Goal: Task Accomplishment & Management: Use online tool/utility

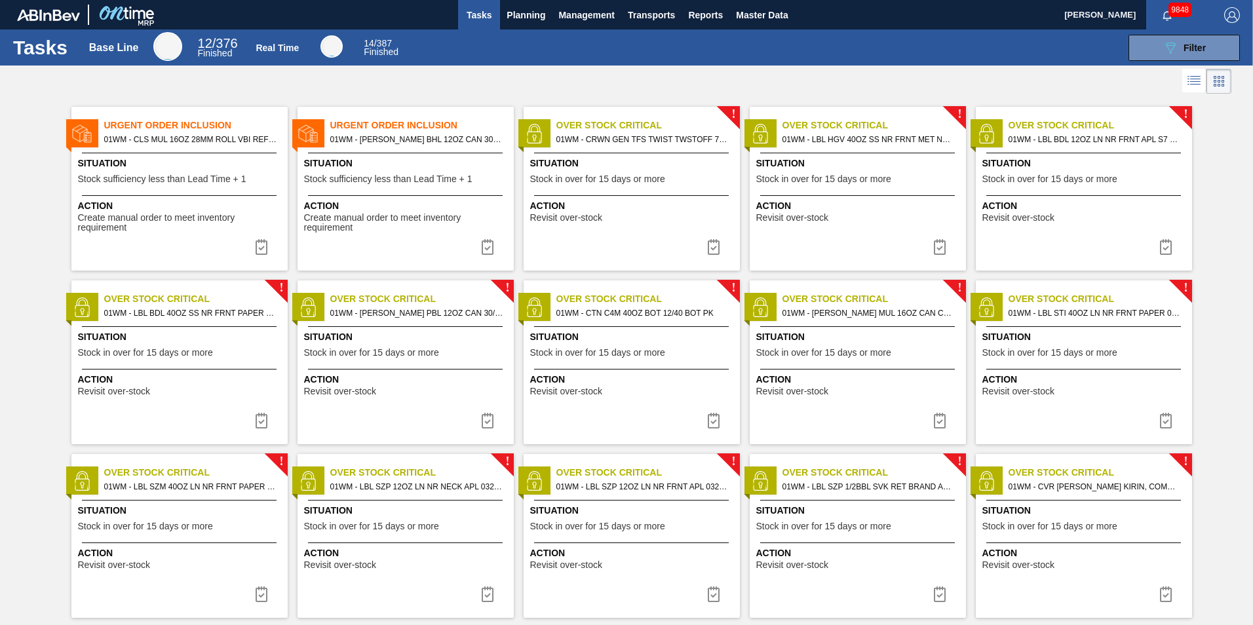
click at [437, 132] on span "01WM - [PERSON_NAME] BHL 12OZ CAN 30/12 CAN PK FARMING PROMO" at bounding box center [416, 139] width 173 height 14
click at [488, 250] on img at bounding box center [488, 247] width 16 height 16
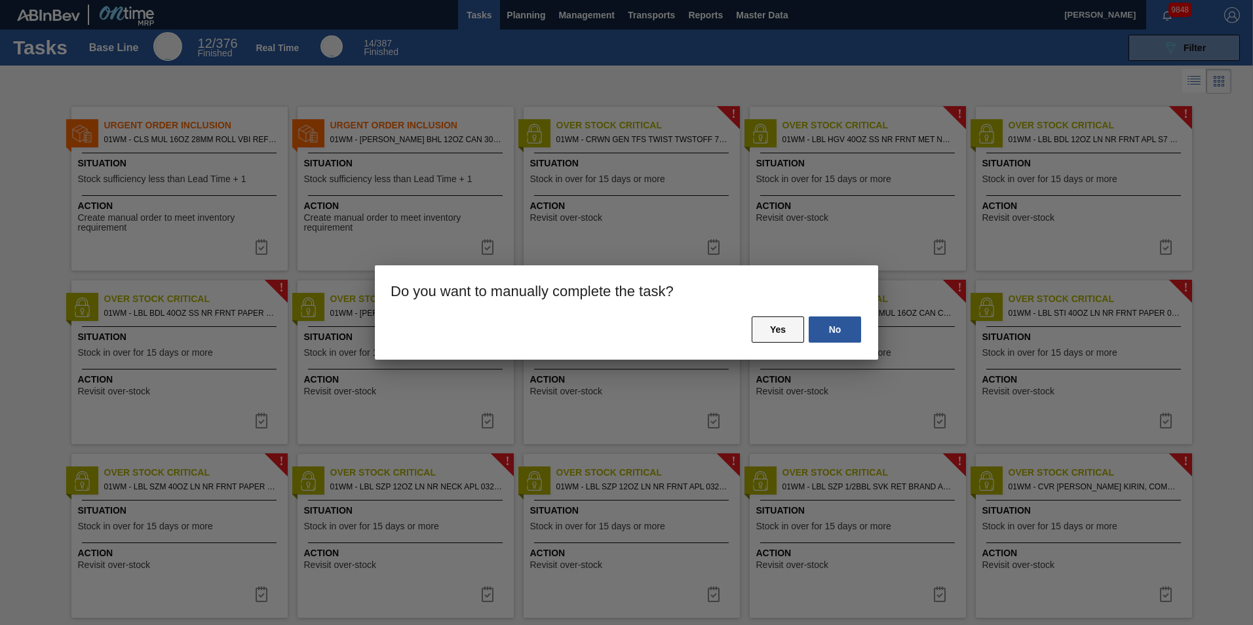
click at [796, 339] on button "Yes" at bounding box center [778, 330] width 52 height 26
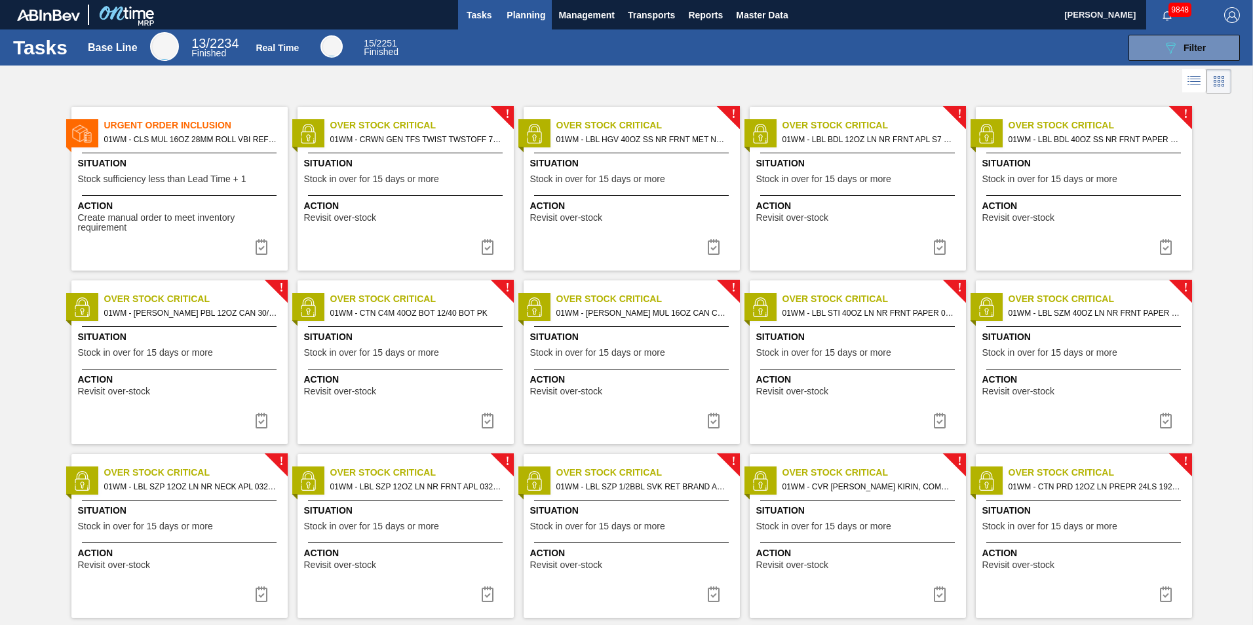
click at [524, 19] on span "Planning" at bounding box center [526, 15] width 39 height 16
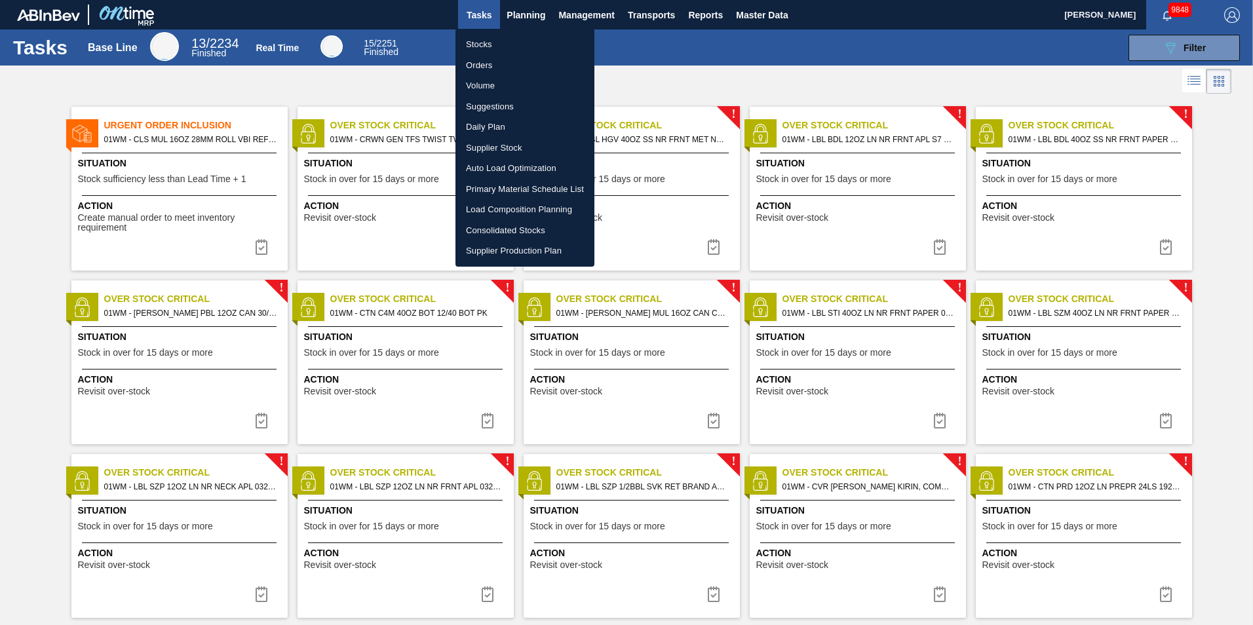
click at [503, 106] on li "Suggestions" at bounding box center [524, 106] width 139 height 21
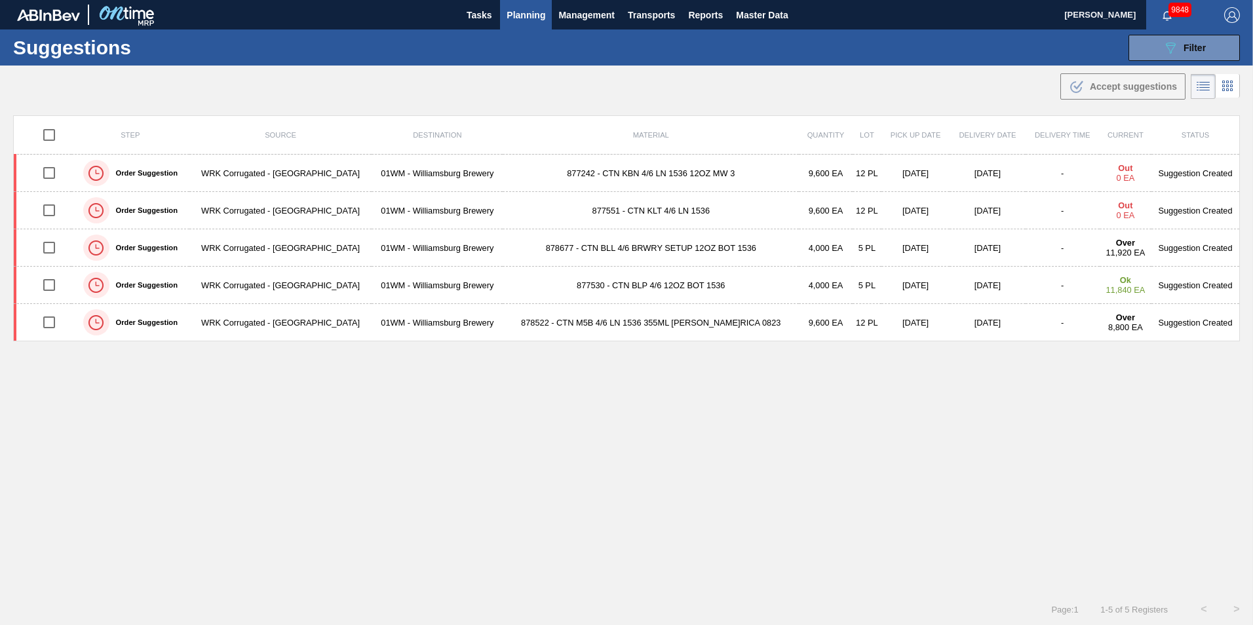
click at [531, 12] on span "Planning" at bounding box center [526, 15] width 39 height 16
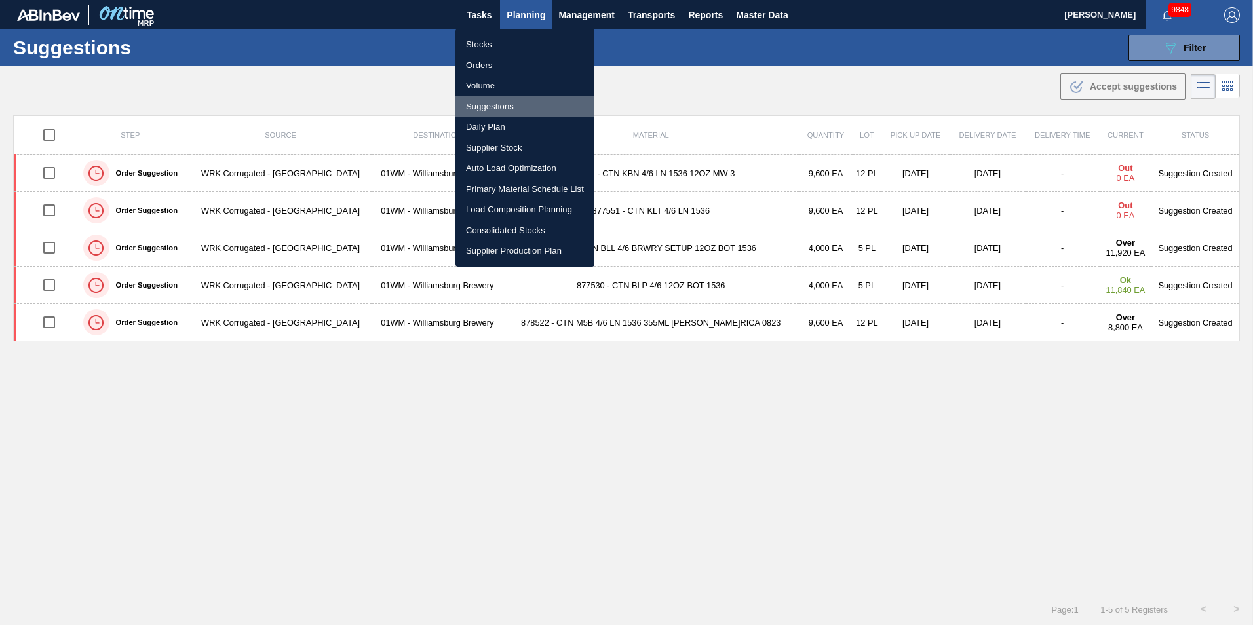
click at [500, 109] on li "Suggestions" at bounding box center [524, 106] width 139 height 21
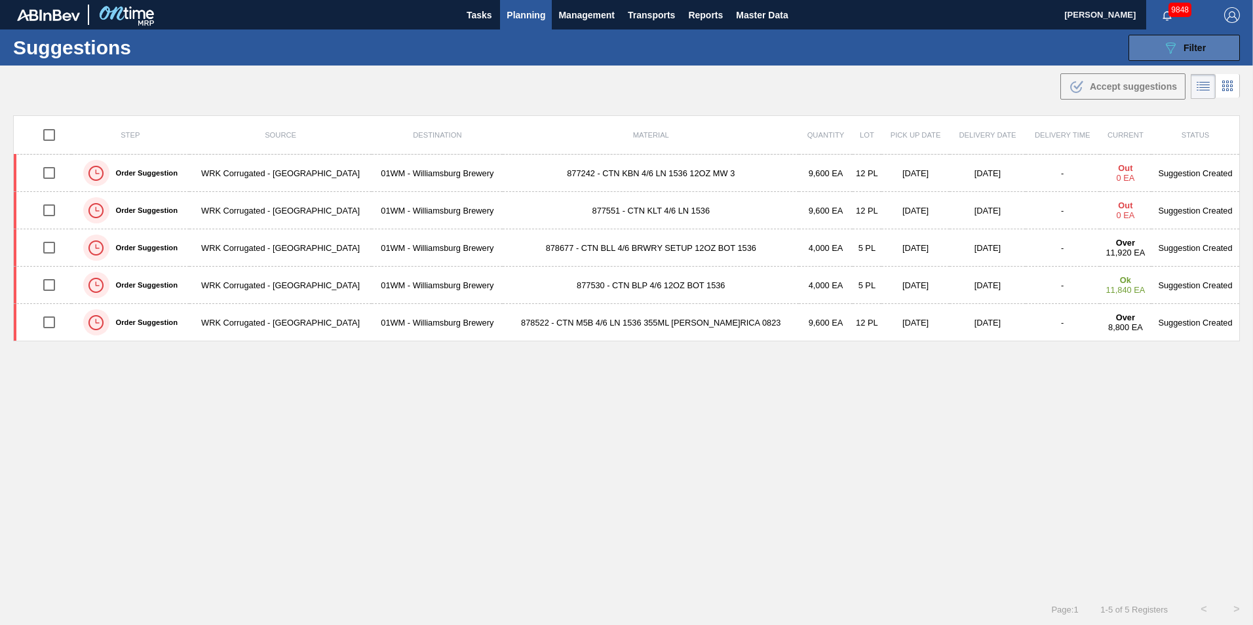
click at [1195, 47] on span "Filter" at bounding box center [1195, 48] width 22 height 10
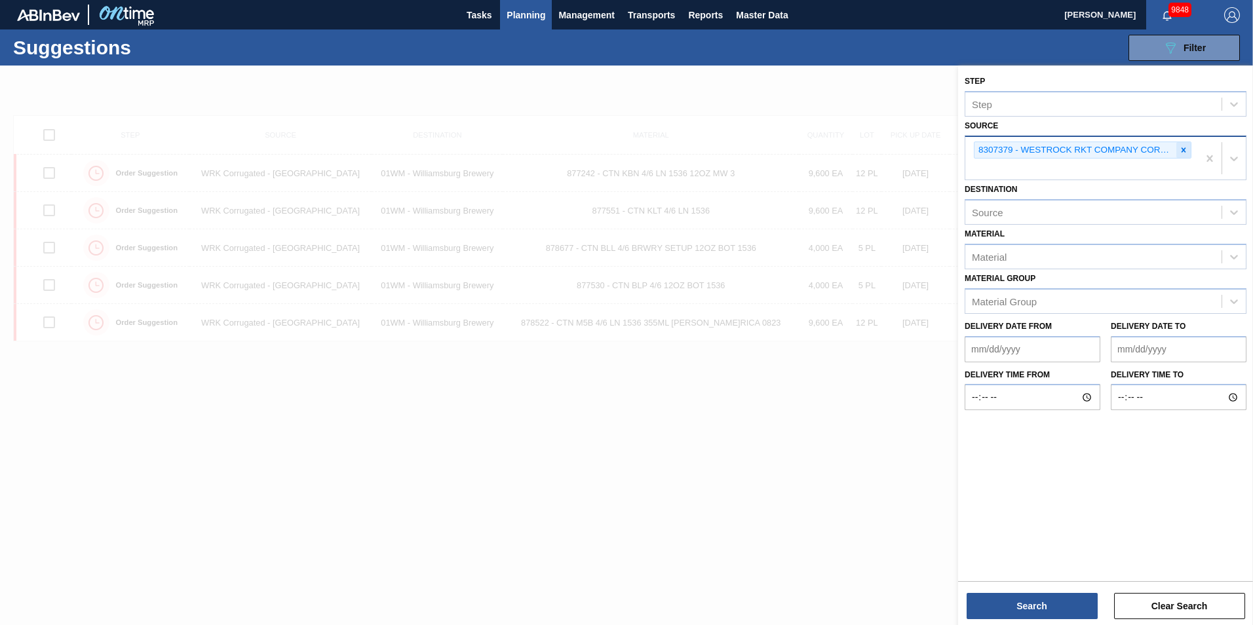
click at [1180, 153] on icon at bounding box center [1183, 149] width 9 height 9
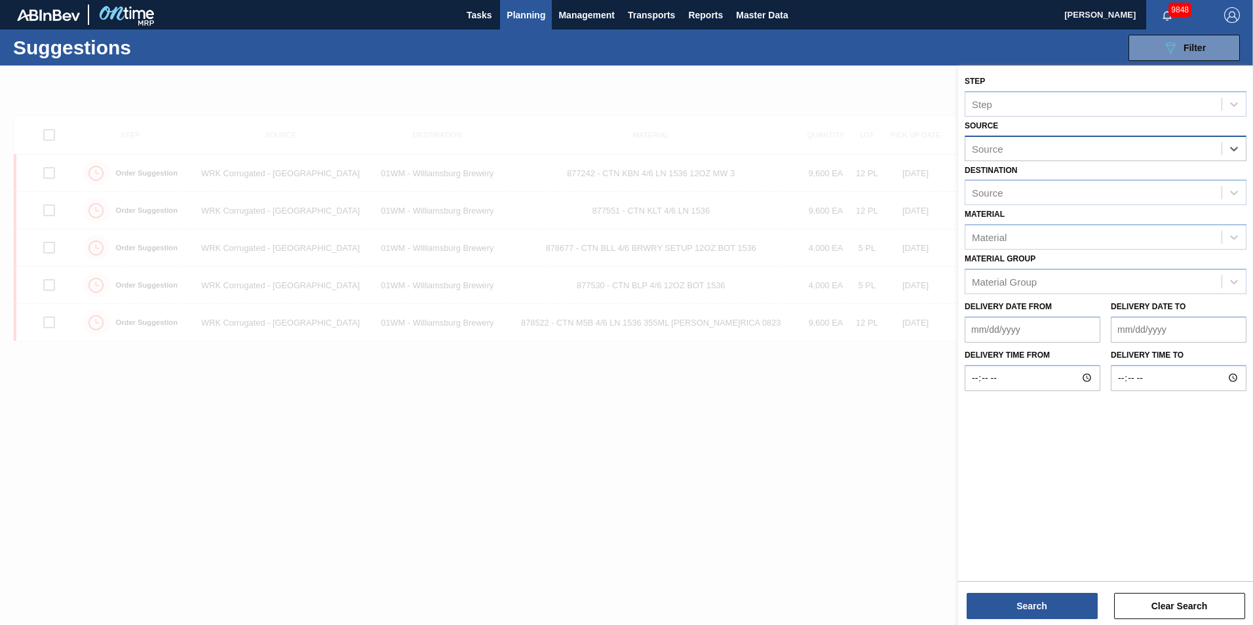
click at [1246, 151] on div "Source" at bounding box center [1106, 149] width 282 height 26
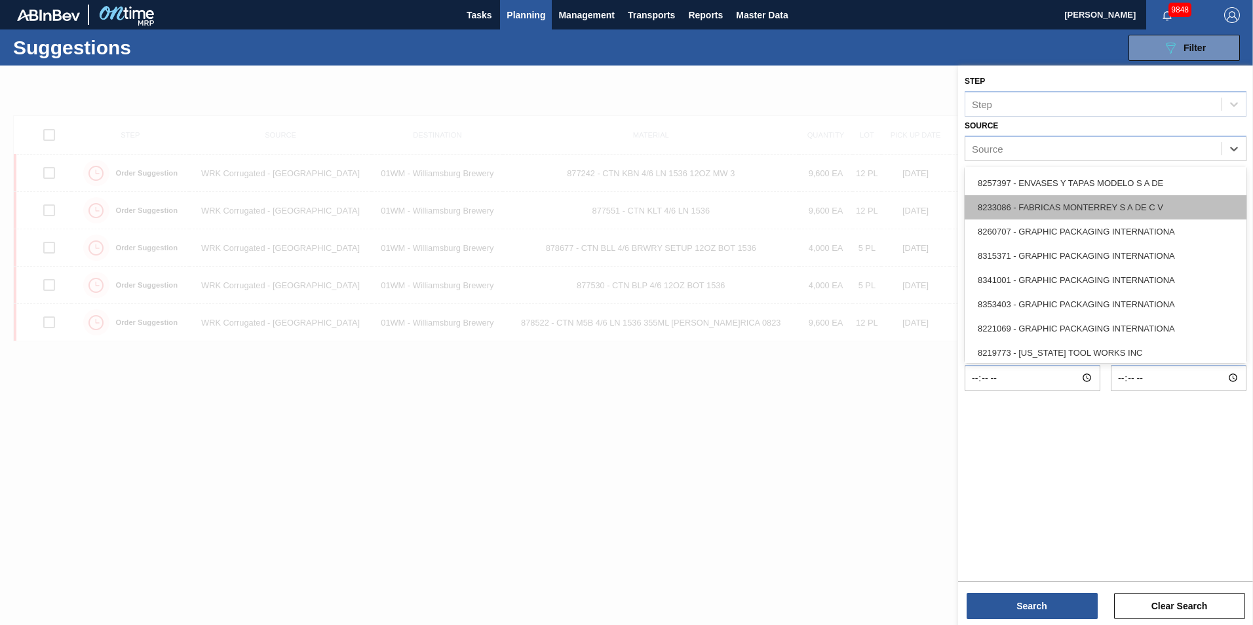
scroll to position [197, 0]
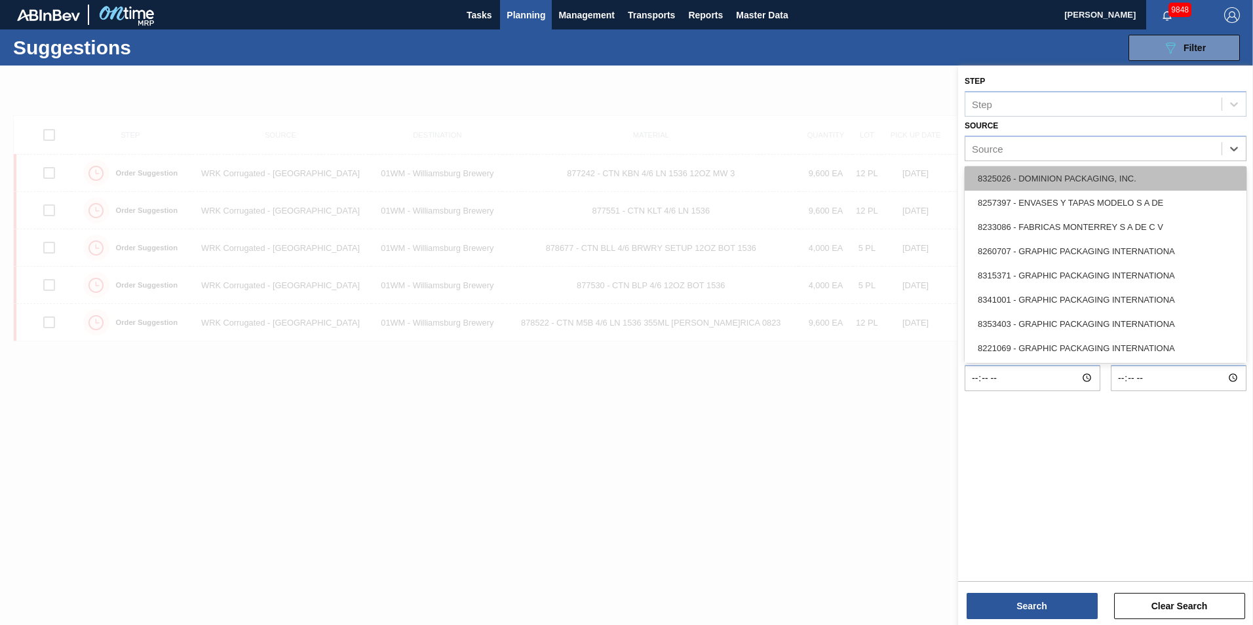
click at [1068, 180] on div "8325026 - DOMINION PACKAGING, INC." at bounding box center [1106, 178] width 282 height 24
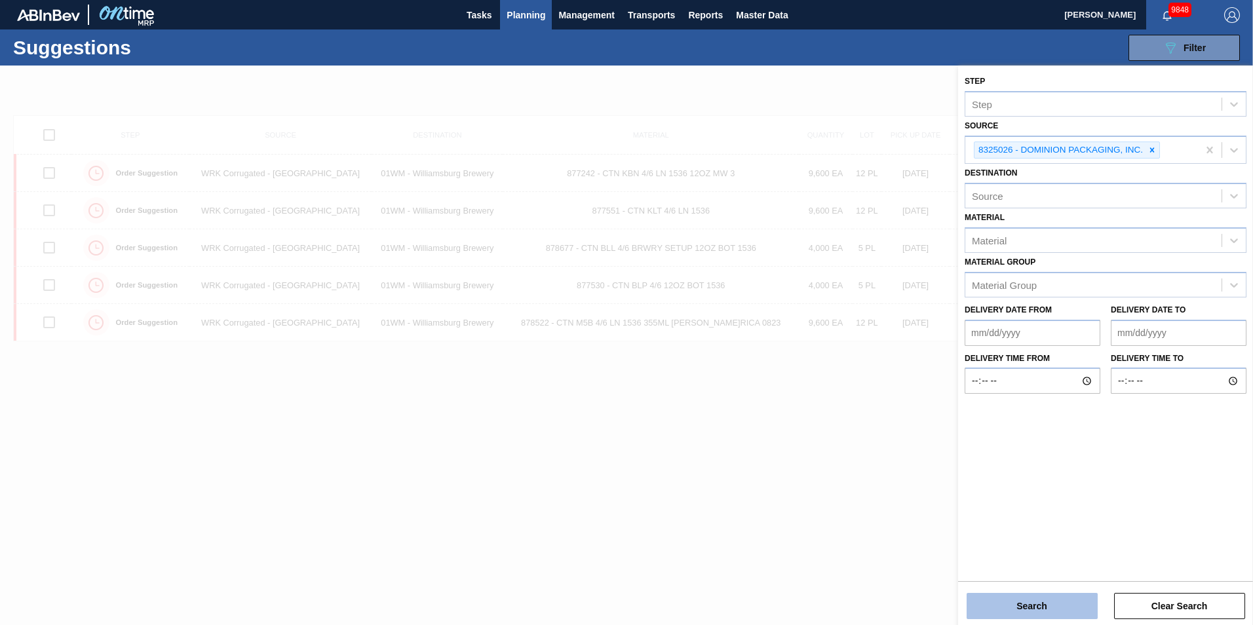
click at [1054, 605] on button "Search" at bounding box center [1032, 606] width 131 height 26
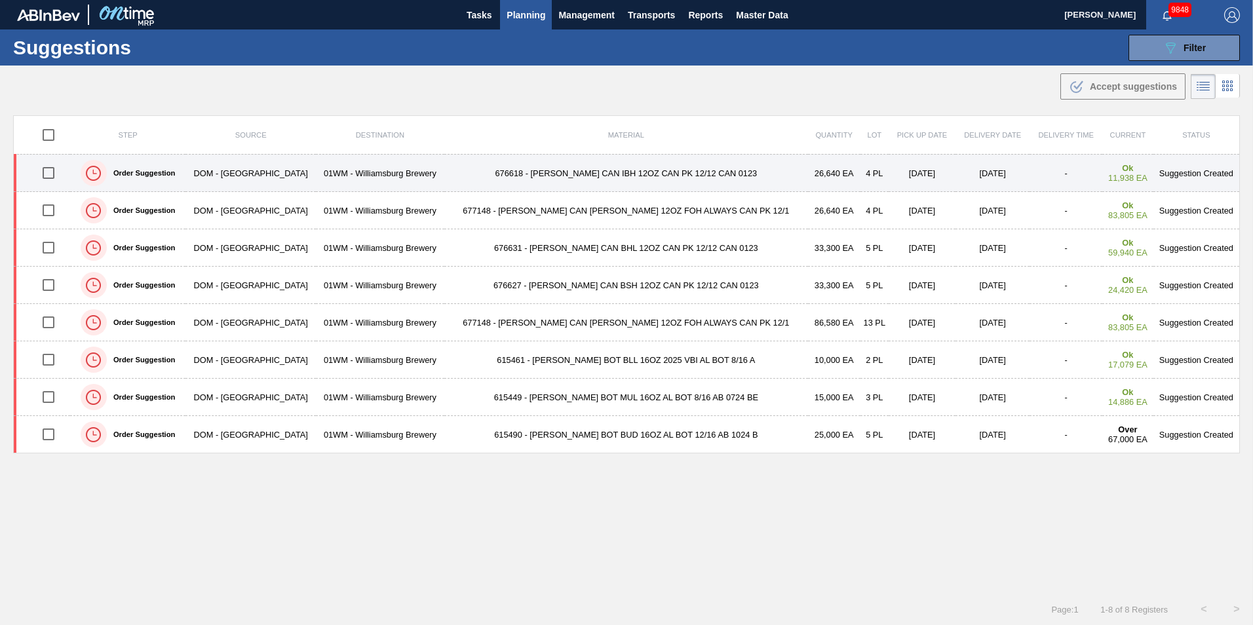
click at [636, 177] on td "676618 - [PERSON_NAME] CAN IBH 12OZ CAN PK 12/12 CAN 0123" at bounding box center [626, 173] width 364 height 37
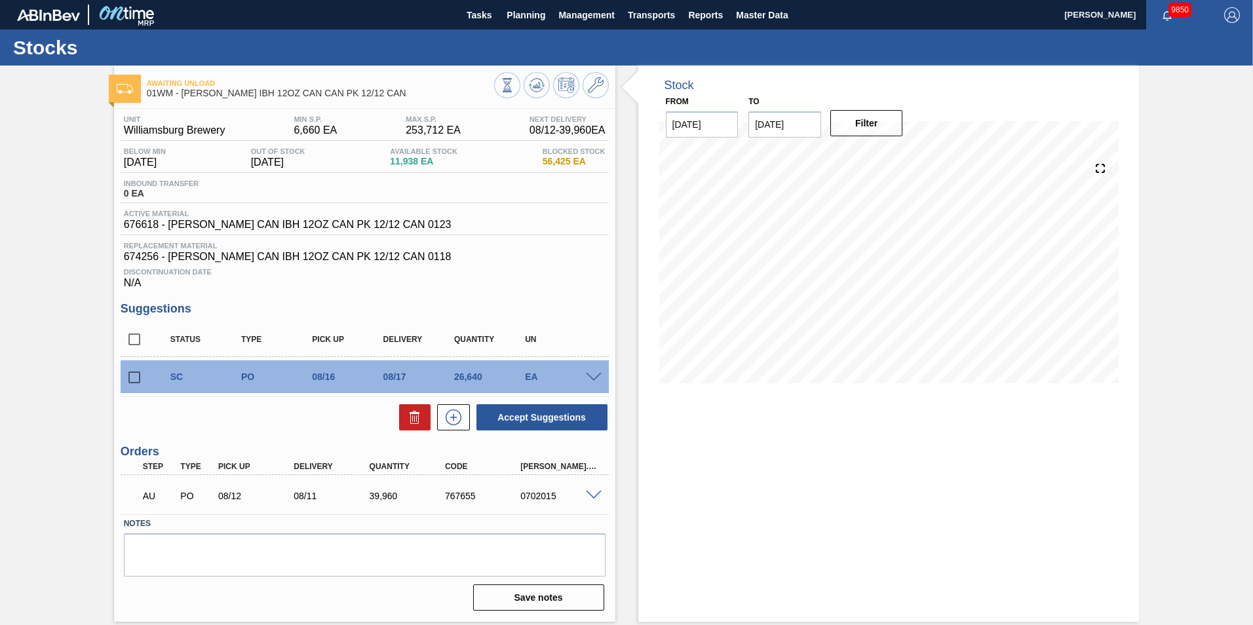
click at [628, 261] on div "Stock From [DATE] to [DATE] Filter 08/22 Stock Projection 12,287 SAP Planning 0…" at bounding box center [877, 344] width 524 height 556
click at [126, 380] on input "checkbox" at bounding box center [135, 378] width 28 height 28
click at [570, 416] on button "Accept Suggestions" at bounding box center [541, 417] width 131 height 26
checkbox input "false"
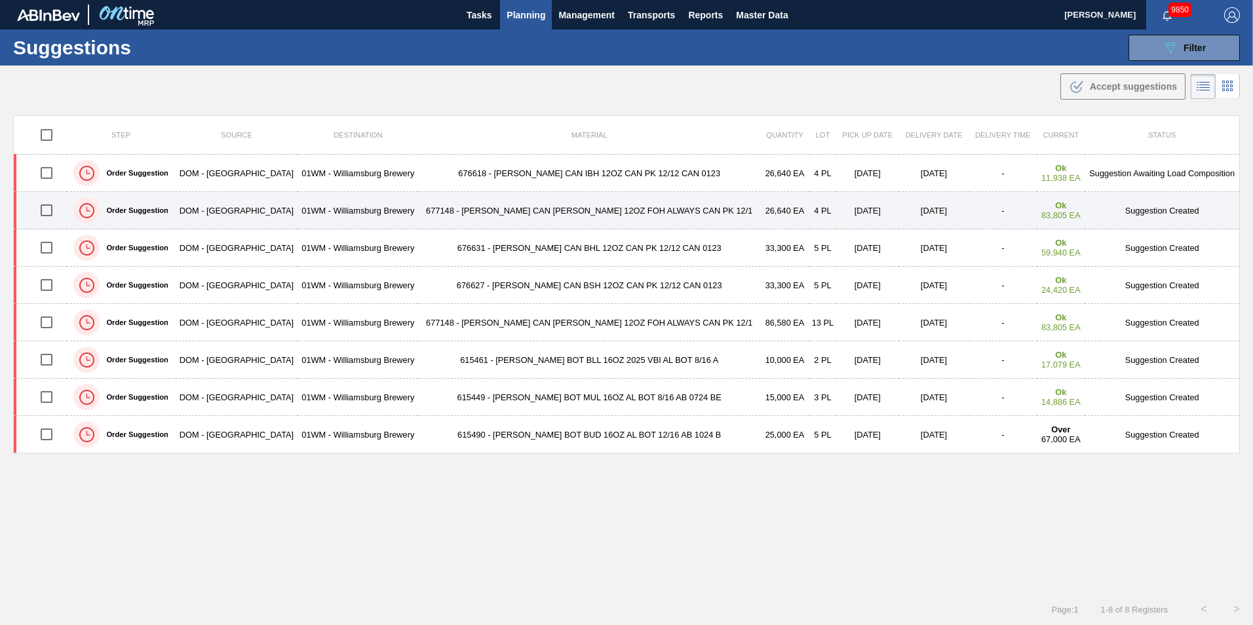
click at [54, 208] on input "checkbox" at bounding box center [47, 211] width 28 height 28
checkbox input "true"
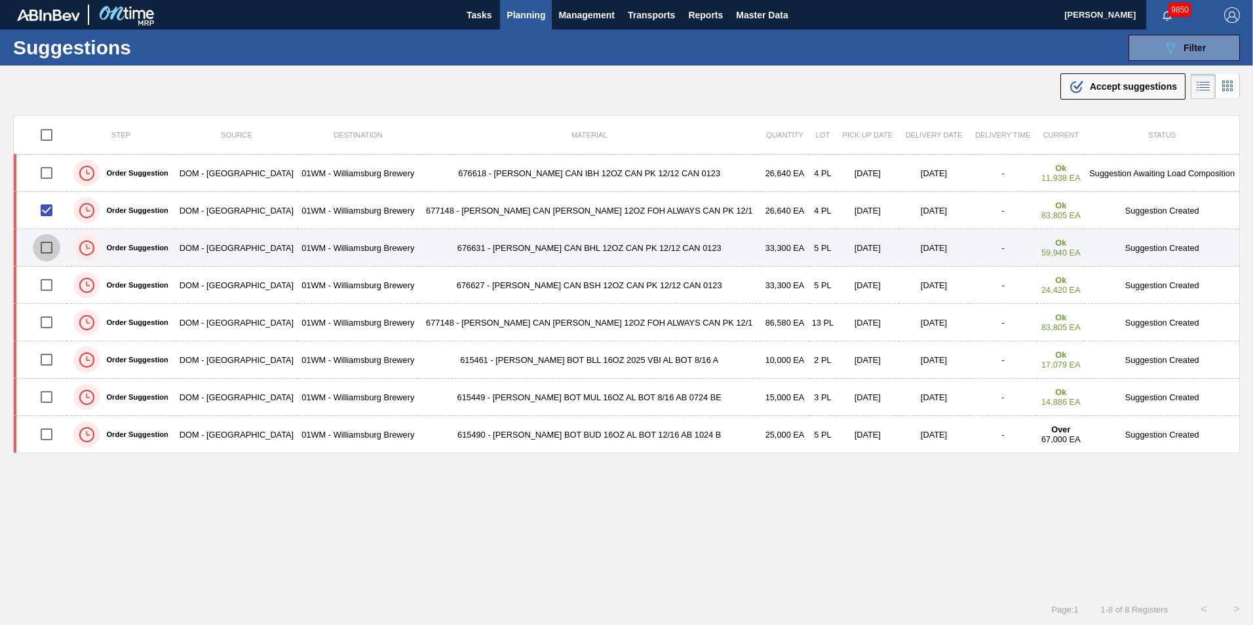
click at [58, 246] on input "checkbox" at bounding box center [47, 248] width 28 height 28
checkbox input "true"
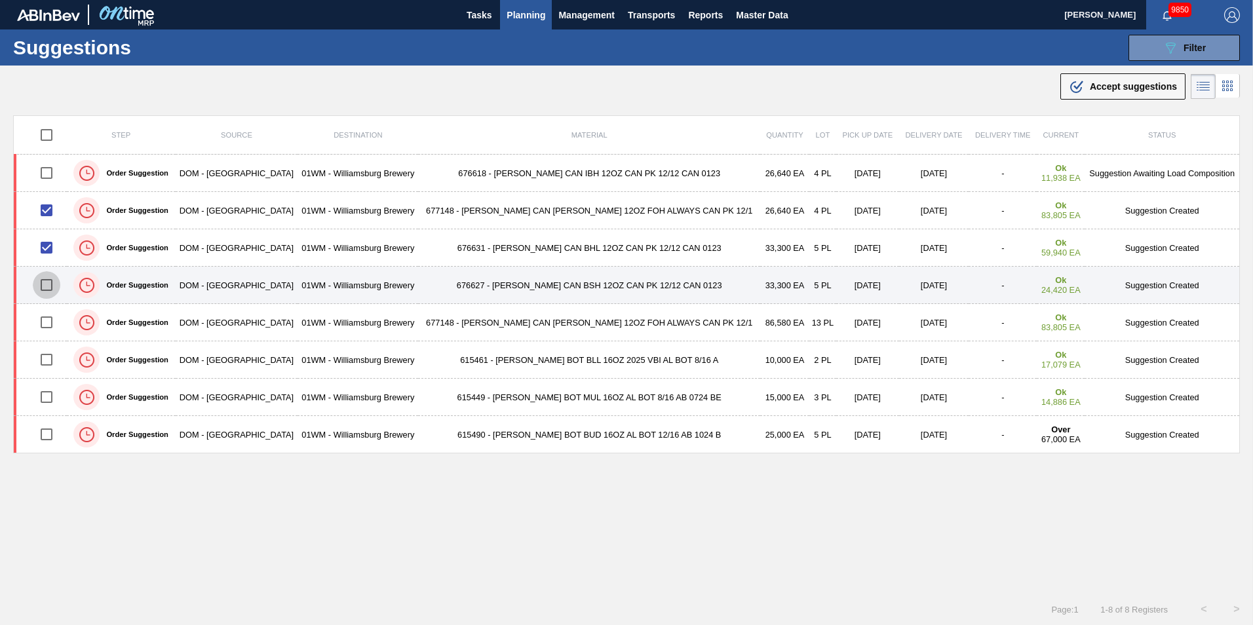
click at [52, 283] on input "checkbox" at bounding box center [47, 285] width 28 height 28
checkbox input "true"
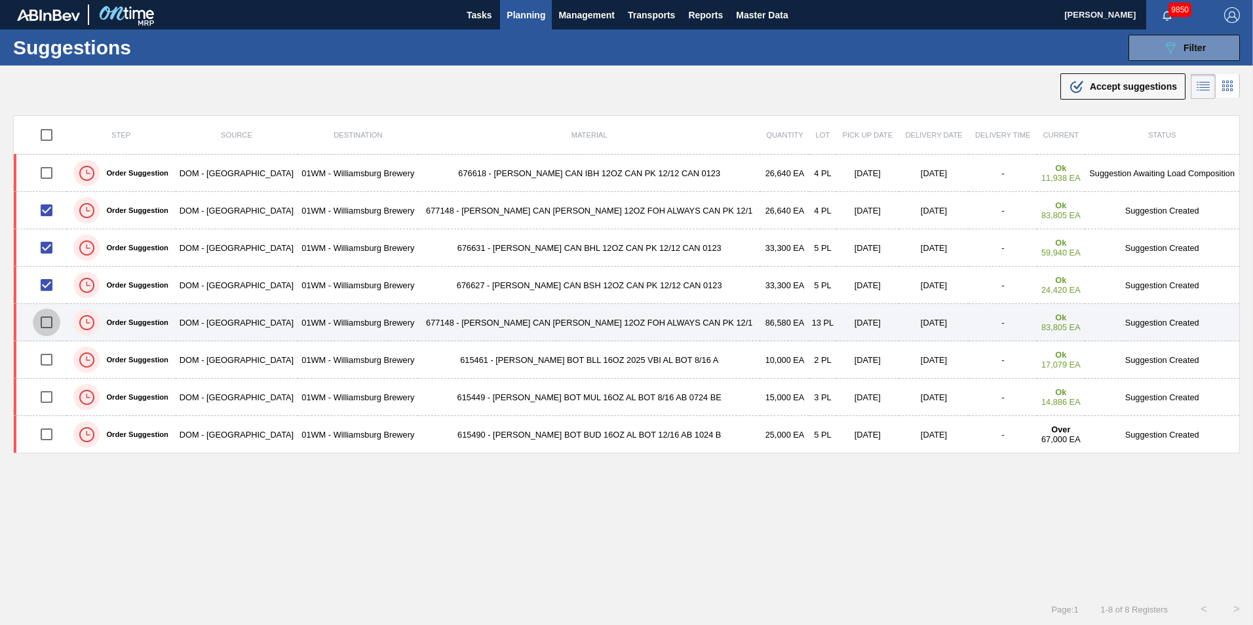
click at [60, 318] on input "checkbox" at bounding box center [47, 323] width 28 height 28
checkbox input "true"
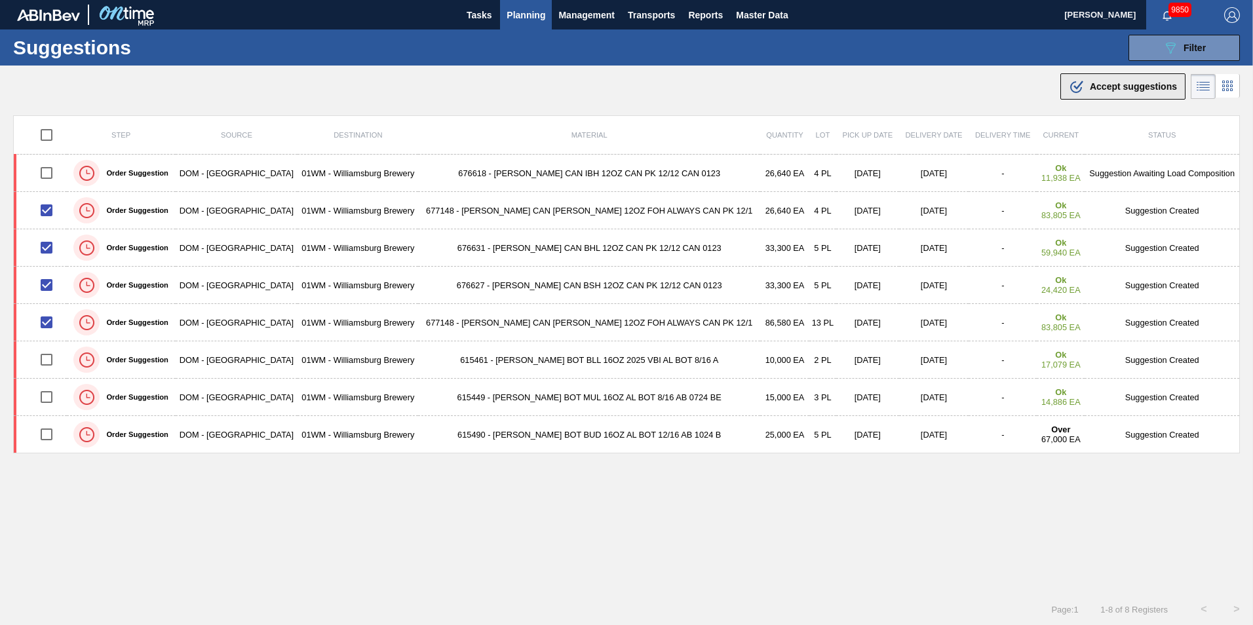
click at [1139, 79] on div ".b{fill:var(--color-action-default)} Accept suggestions" at bounding box center [1123, 87] width 108 height 16
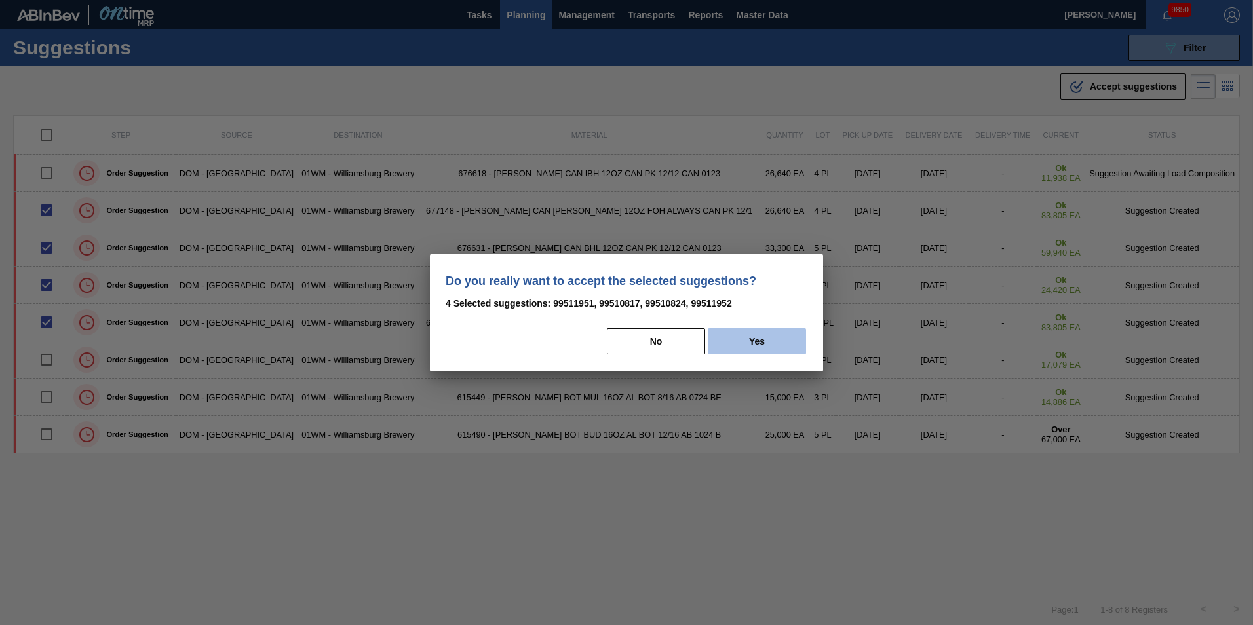
click at [761, 343] on button "Yes" at bounding box center [757, 341] width 98 height 26
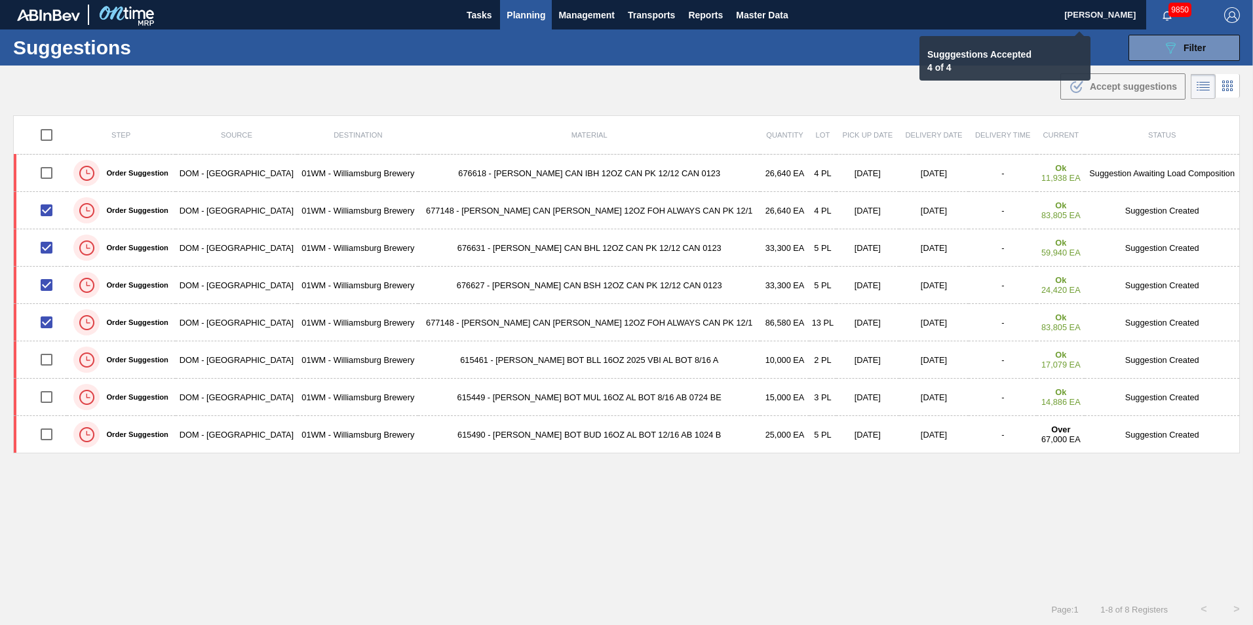
checkbox input "false"
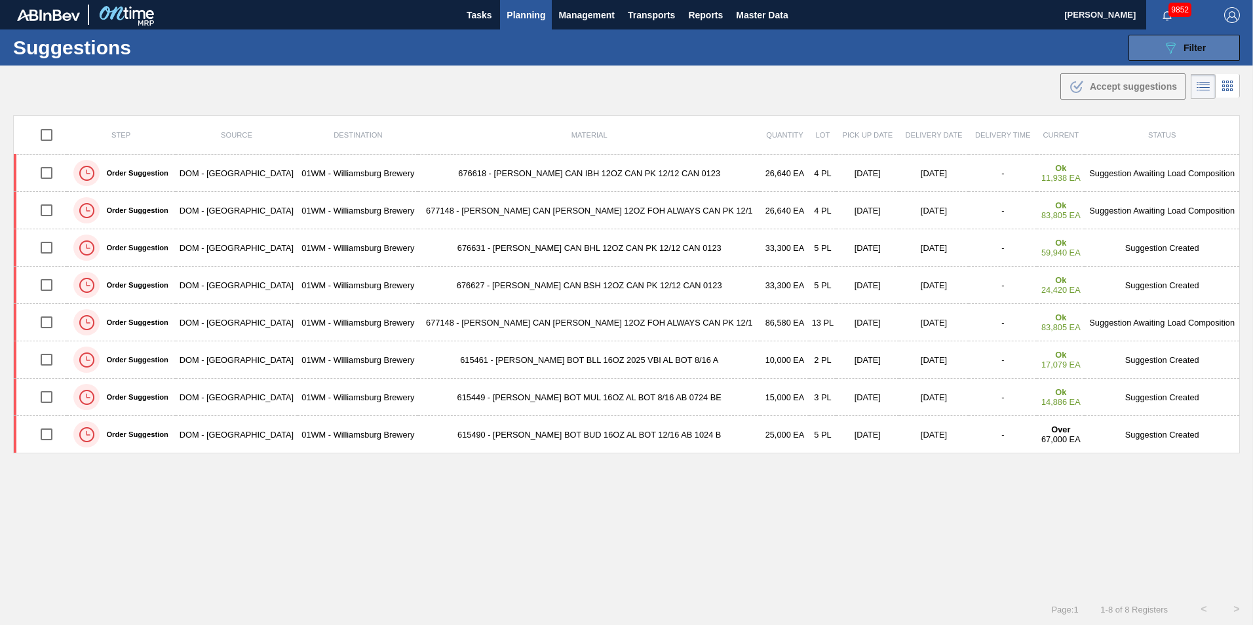
click at [1167, 45] on icon at bounding box center [1171, 48] width 10 height 11
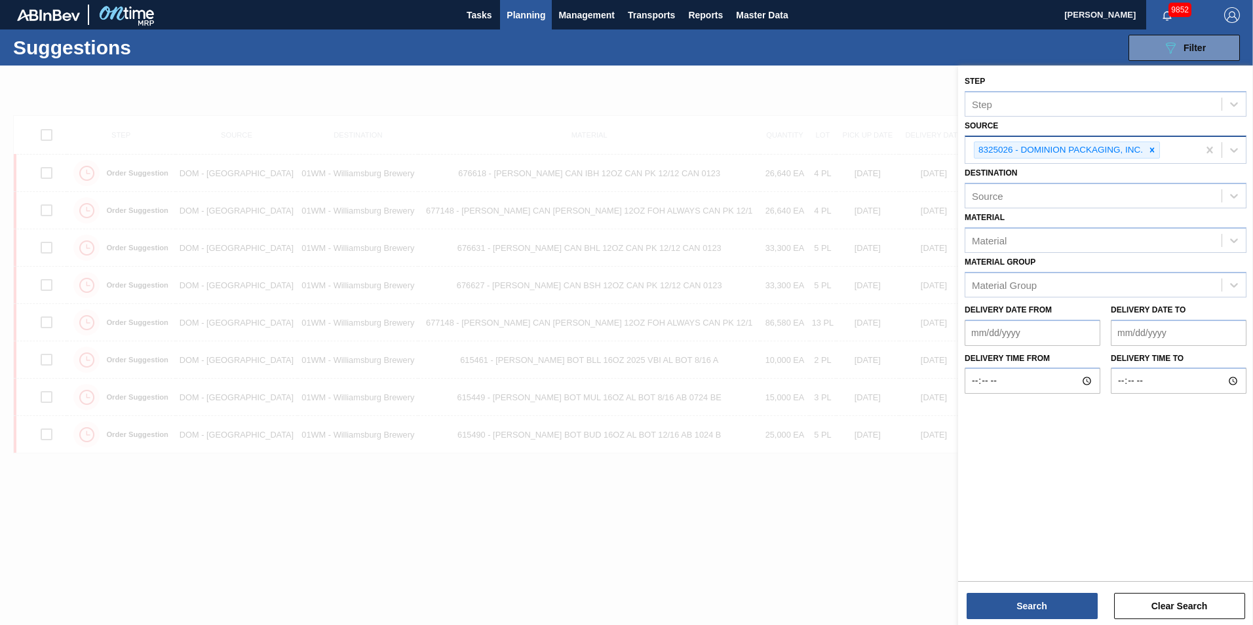
drag, startPoint x: 1157, startPoint y: 147, endPoint x: 1165, endPoint y: 152, distance: 8.9
click at [1157, 147] on div at bounding box center [1152, 150] width 14 height 16
click at [1239, 149] on icon at bounding box center [1233, 148] width 13 height 13
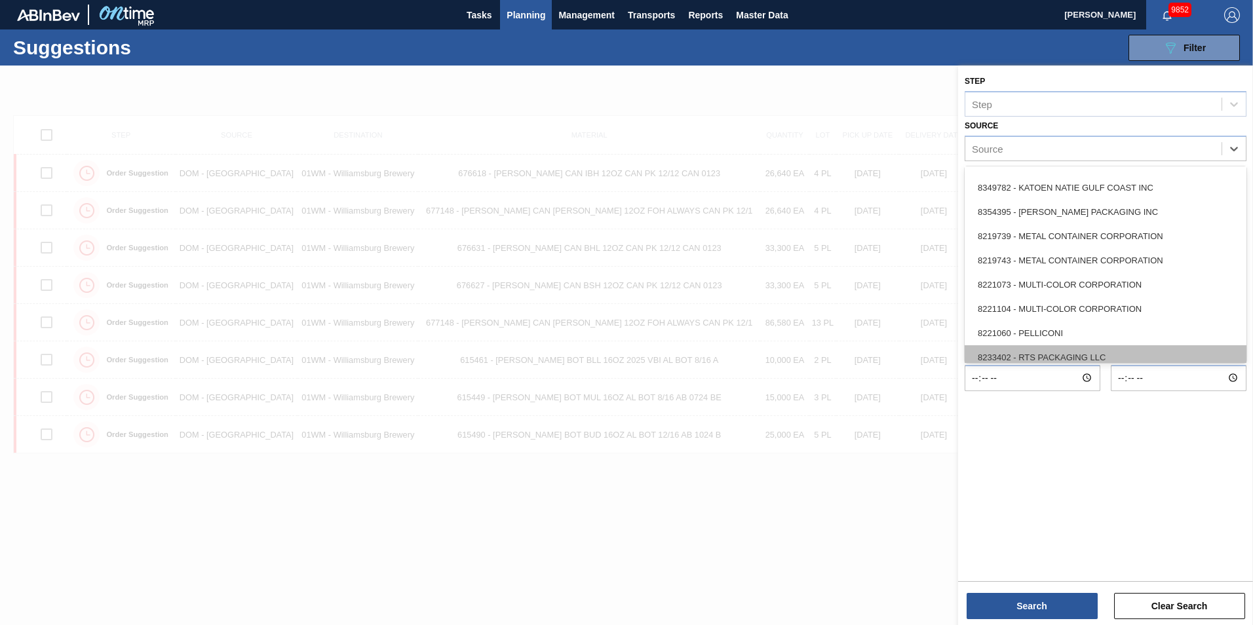
scroll to position [453, 0]
click at [273, 133] on div at bounding box center [626, 378] width 1253 height 625
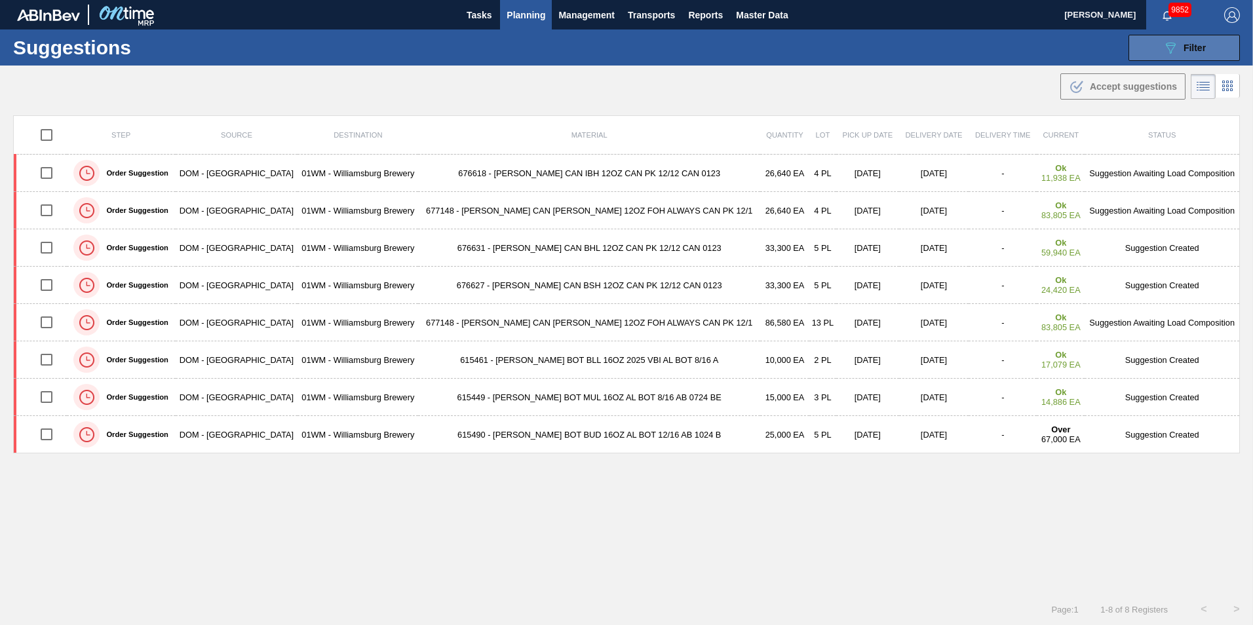
click at [1184, 48] on span "Filter" at bounding box center [1195, 48] width 22 height 10
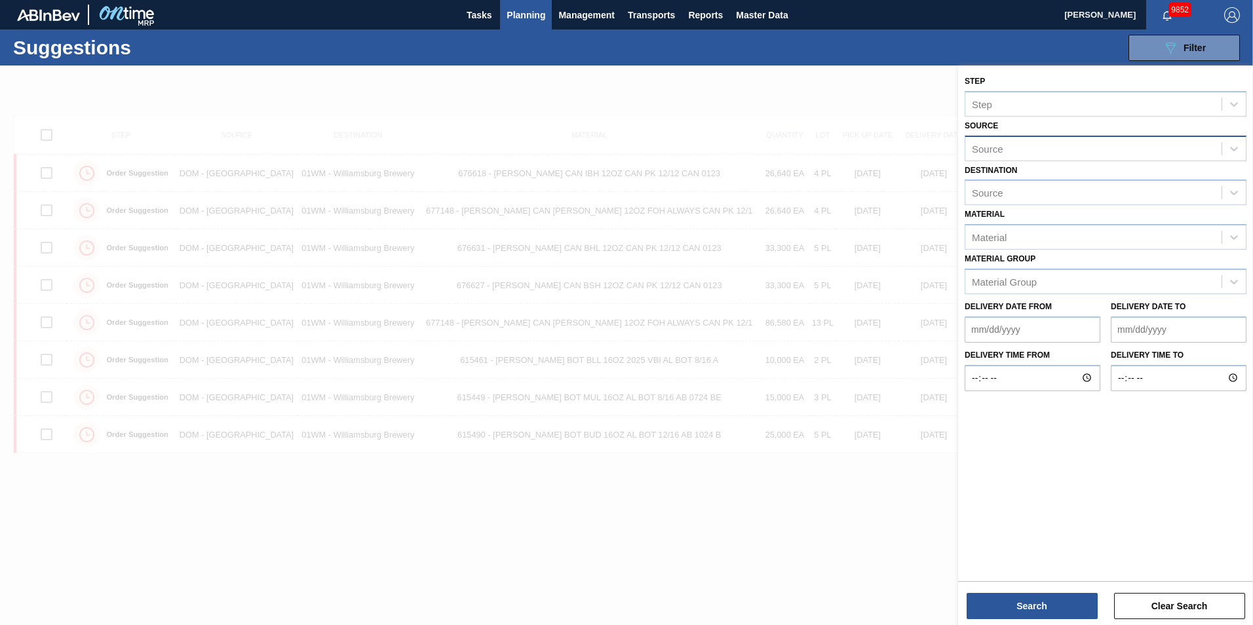
click at [1066, 142] on div "Source" at bounding box center [1093, 148] width 256 height 19
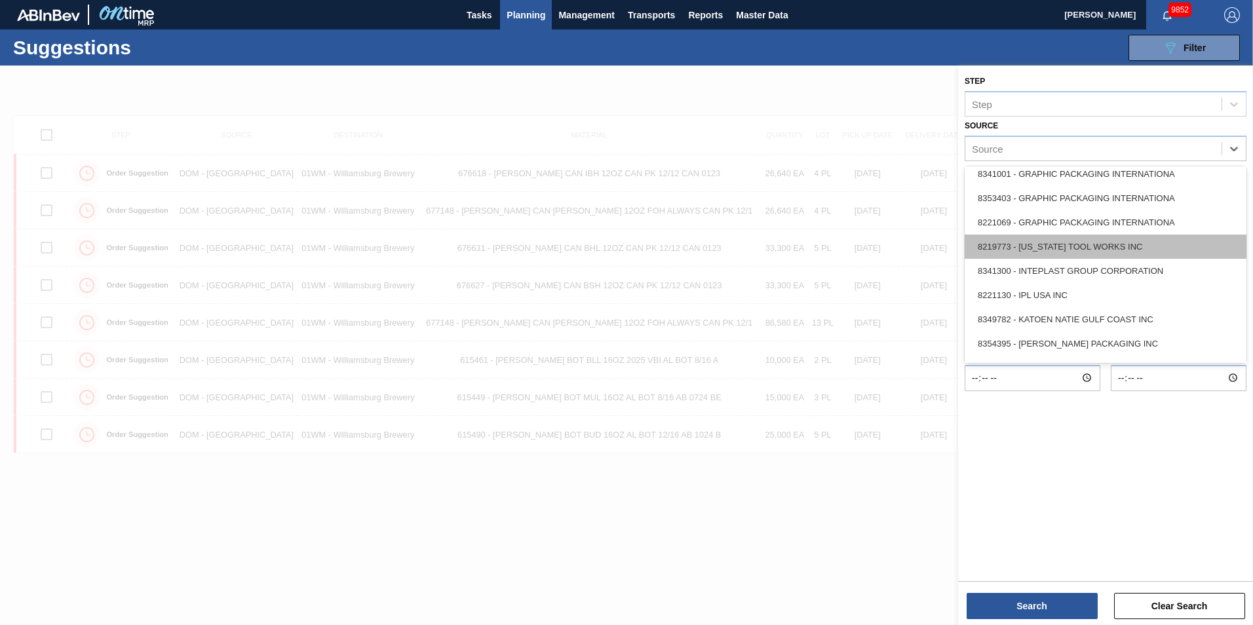
scroll to position [257, 0]
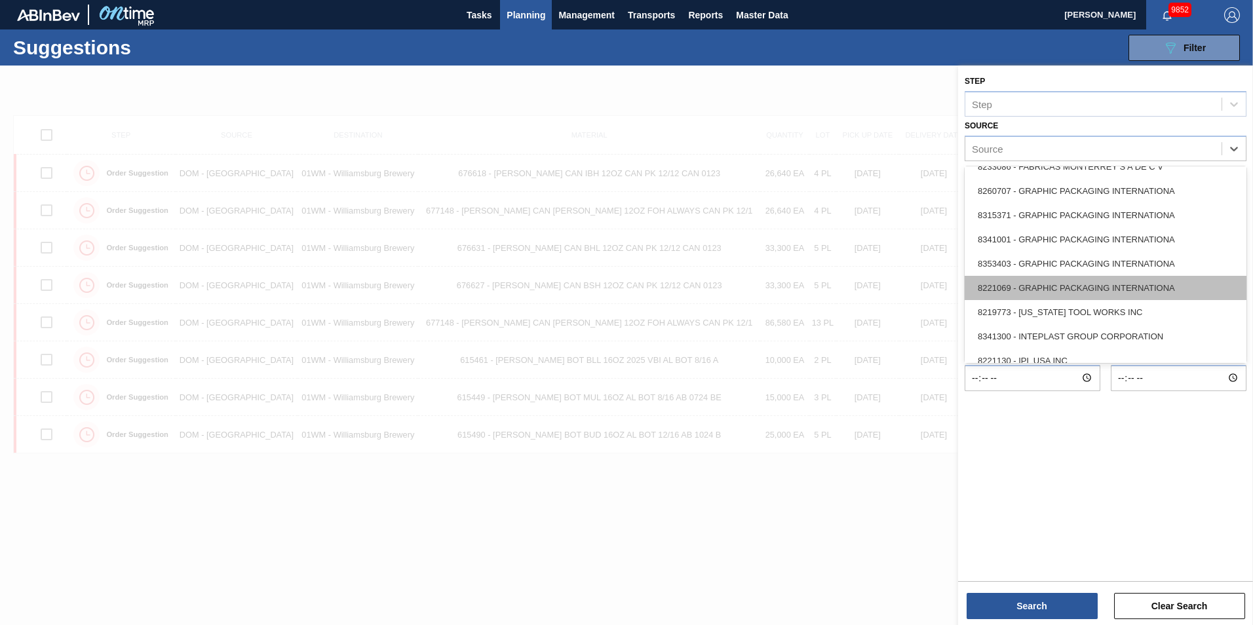
click at [1061, 284] on div "8221069 - GRAPHIC PACKAGING INTERNATIONA" at bounding box center [1106, 288] width 282 height 24
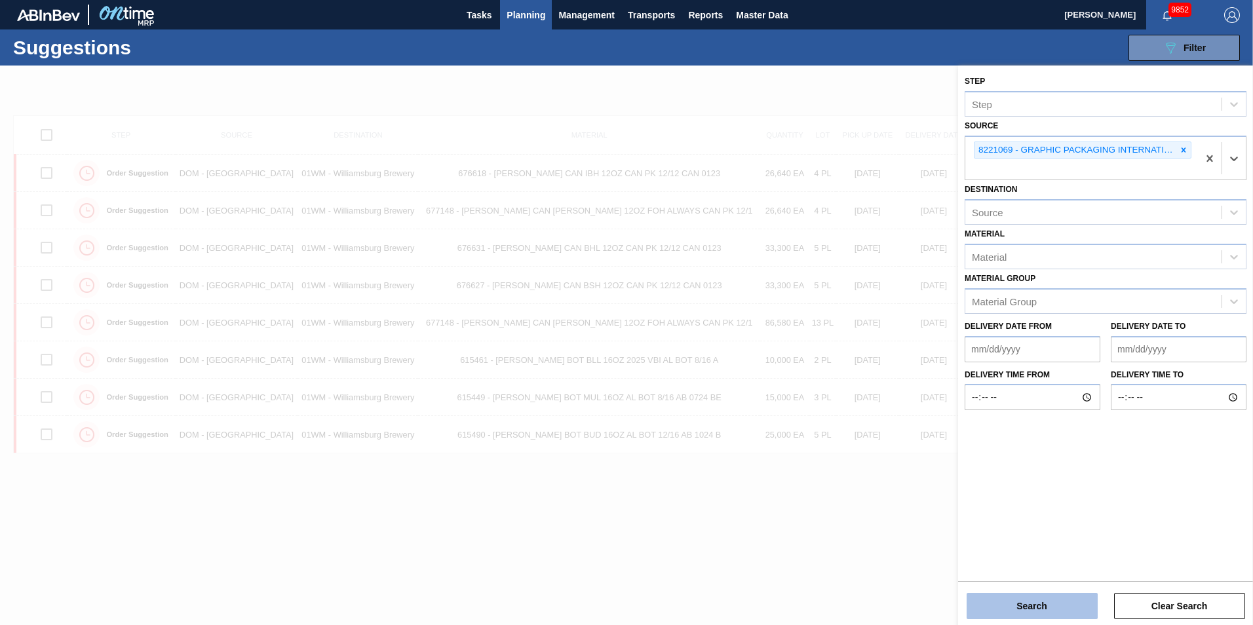
click at [1015, 609] on button "Search" at bounding box center [1032, 606] width 131 height 26
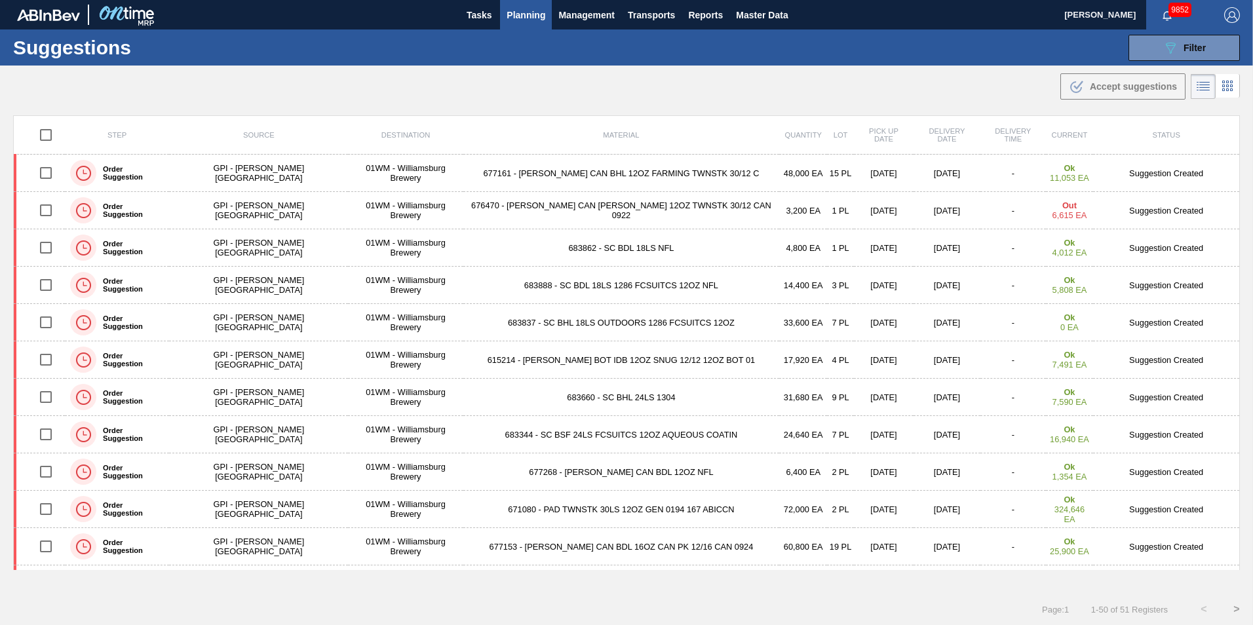
click at [634, 69] on div ".b{fill:var(--color-action-default)} Accept suggestions" at bounding box center [626, 84] width 1253 height 37
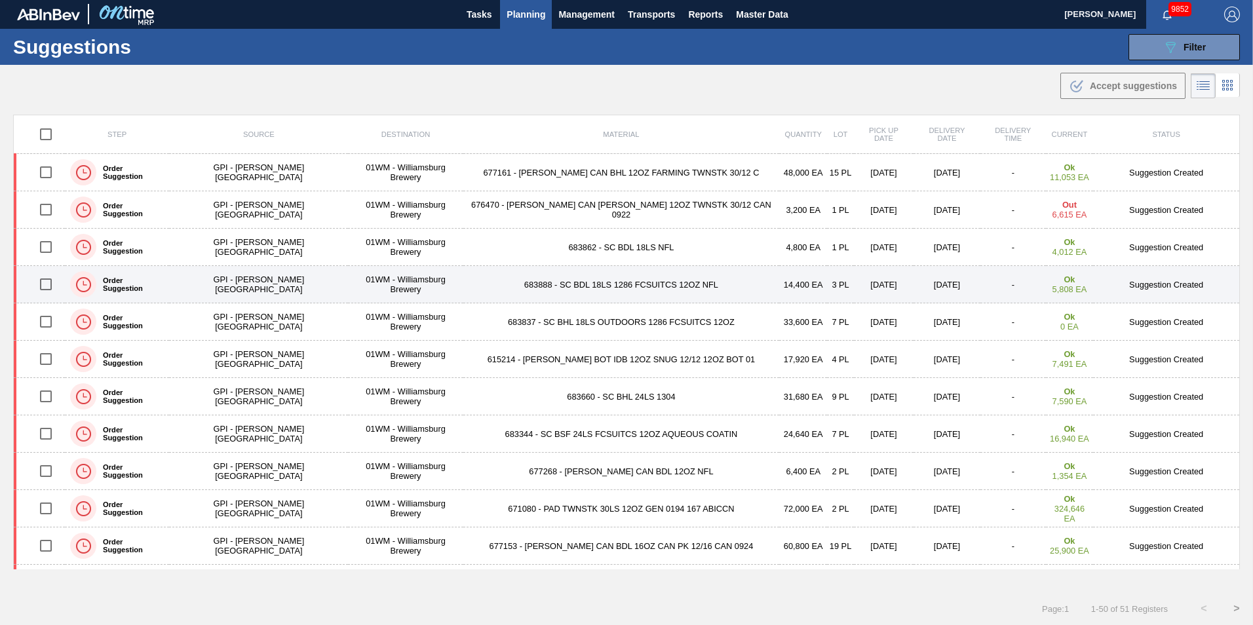
scroll to position [0, 0]
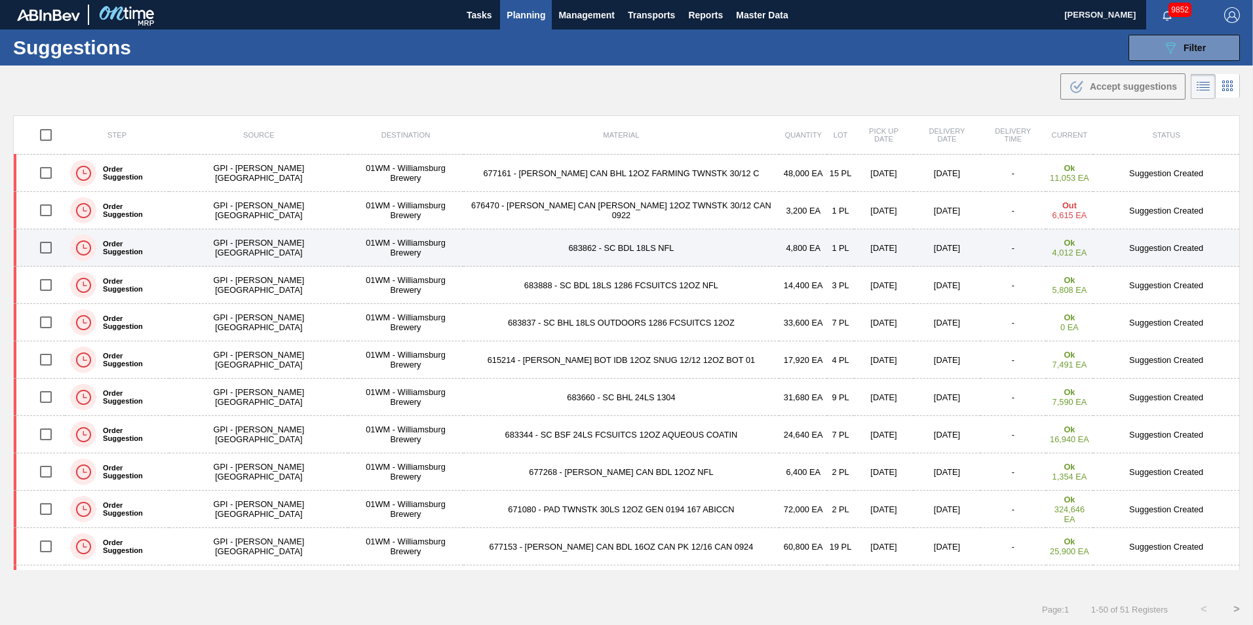
click at [914, 248] on td "[DATE]" at bounding box center [947, 247] width 67 height 37
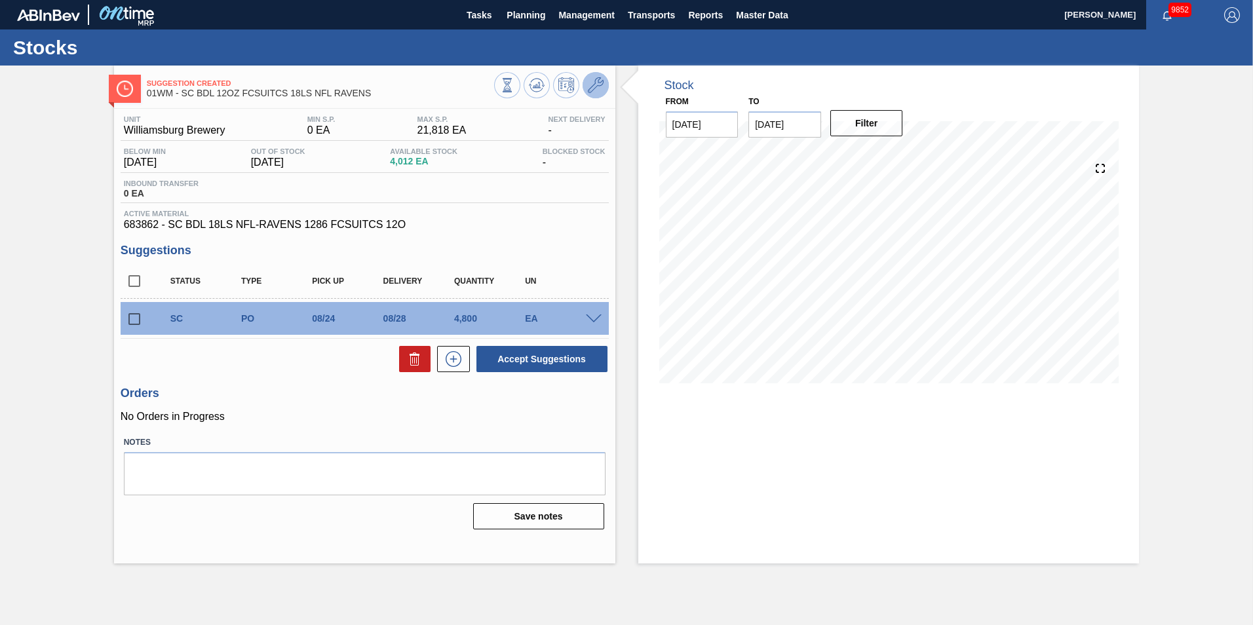
click at [598, 85] on icon at bounding box center [596, 85] width 16 height 16
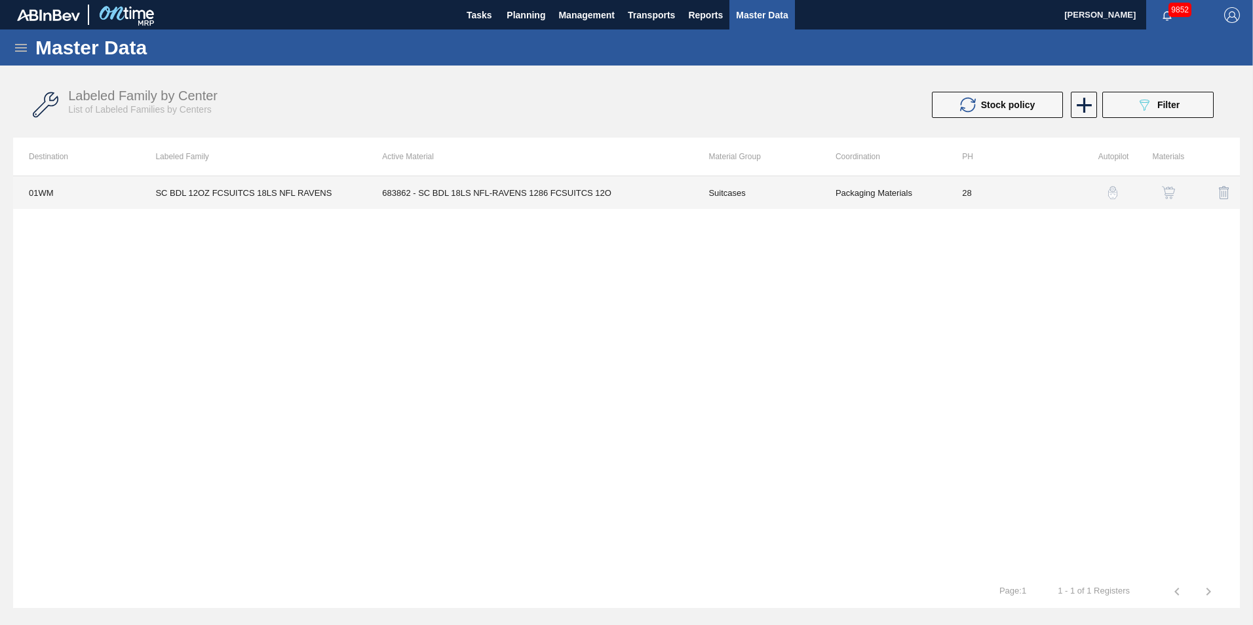
click at [472, 193] on td "683862 - SC BDL 18LS NFL-RAVENS 1286 FCSUITCS 12O" at bounding box center [529, 192] width 326 height 33
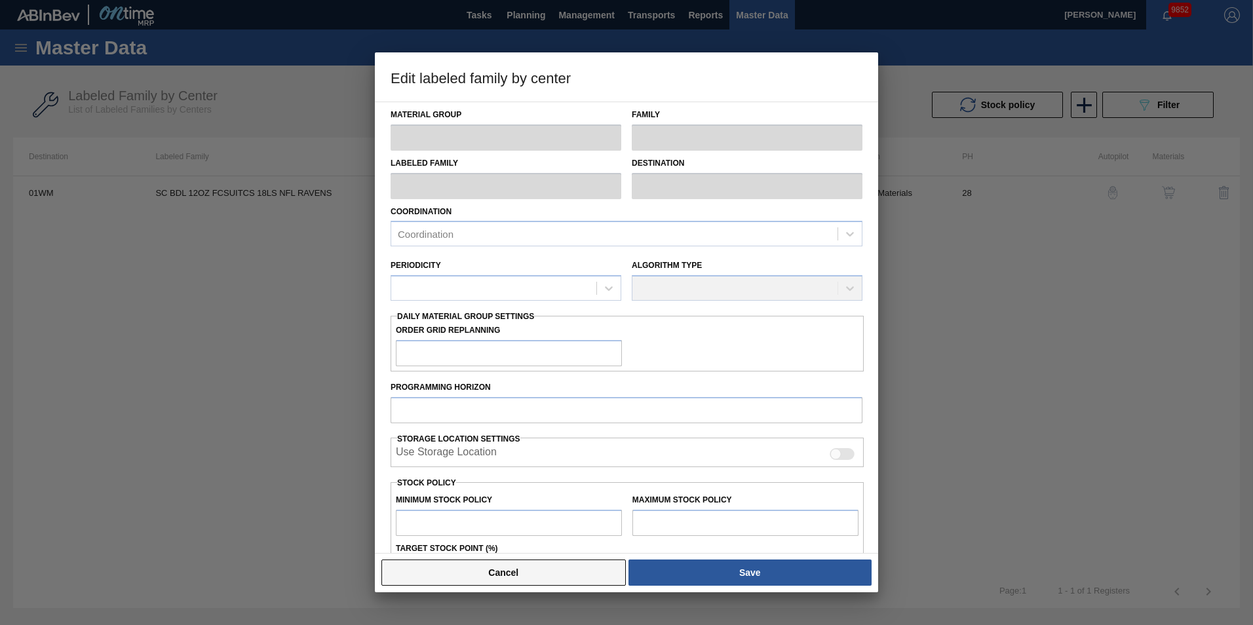
click at [484, 569] on button "Cancel" at bounding box center [503, 573] width 244 height 26
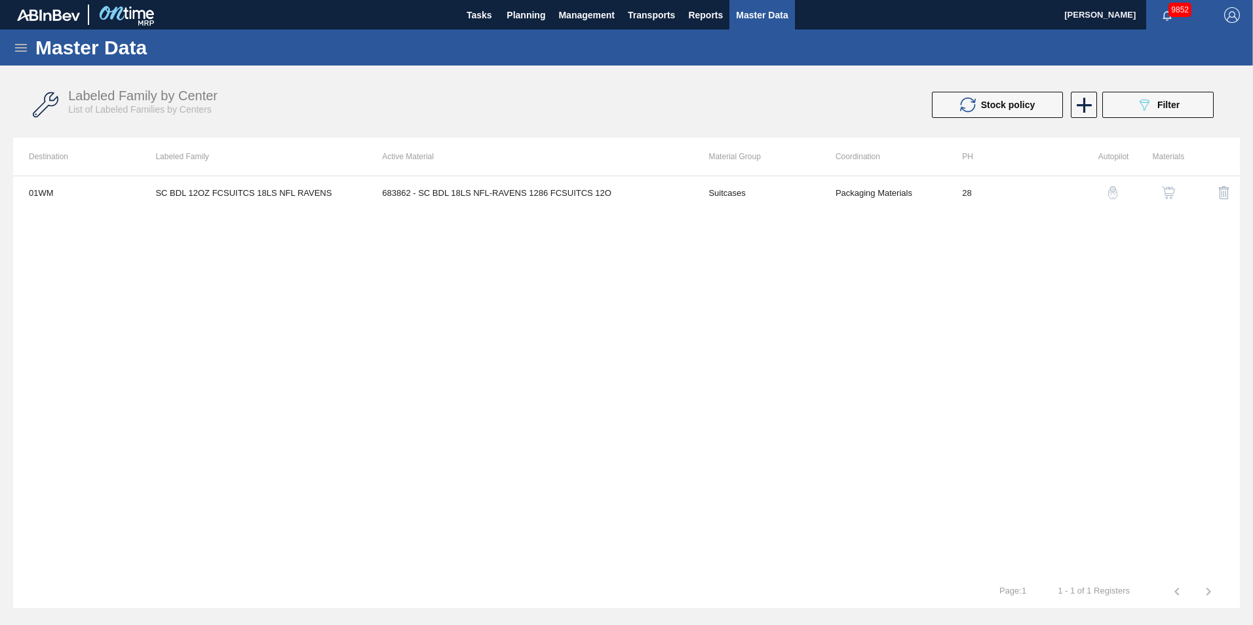
click at [1166, 192] on img "button" at bounding box center [1168, 192] width 13 height 13
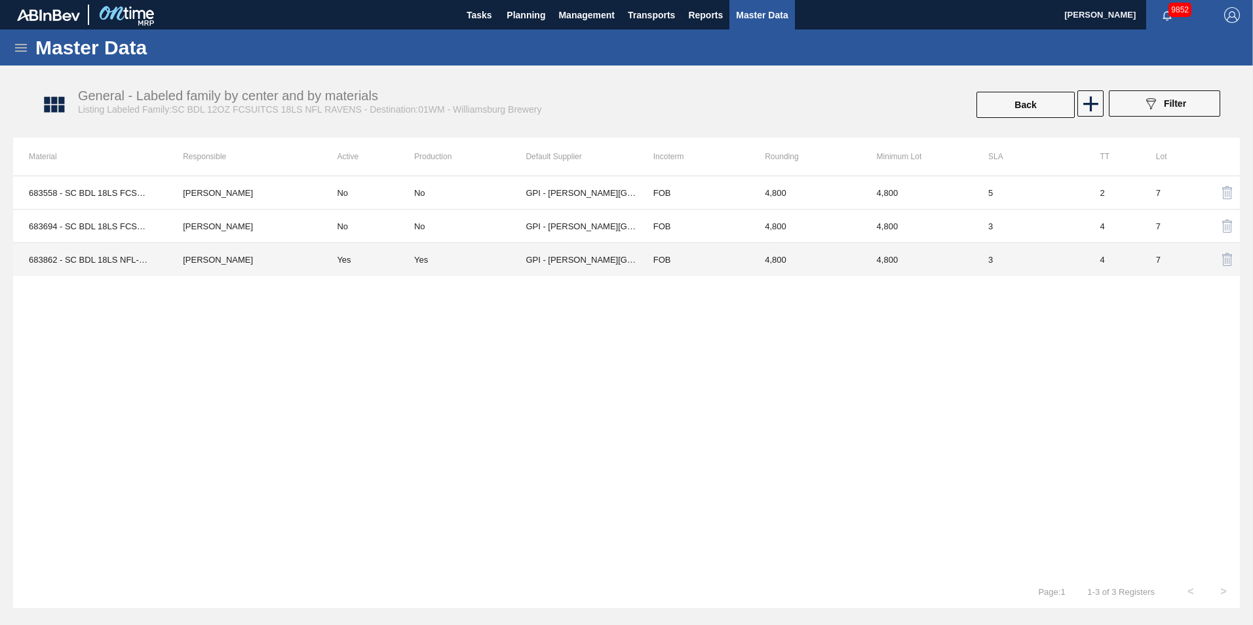
click at [365, 261] on td "Yes" at bounding box center [367, 259] width 93 height 33
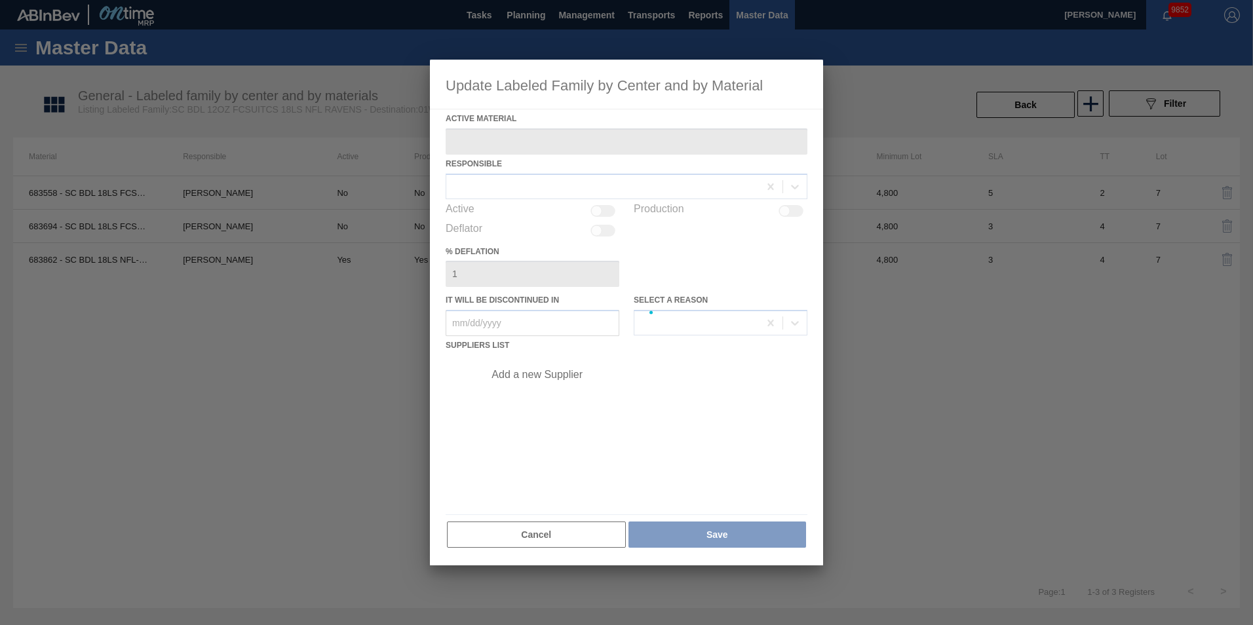
type Material "683862 - SC BDL 18LS NFL-RAVENS 1286 FCSUITCS 12O"
checkbox input "true"
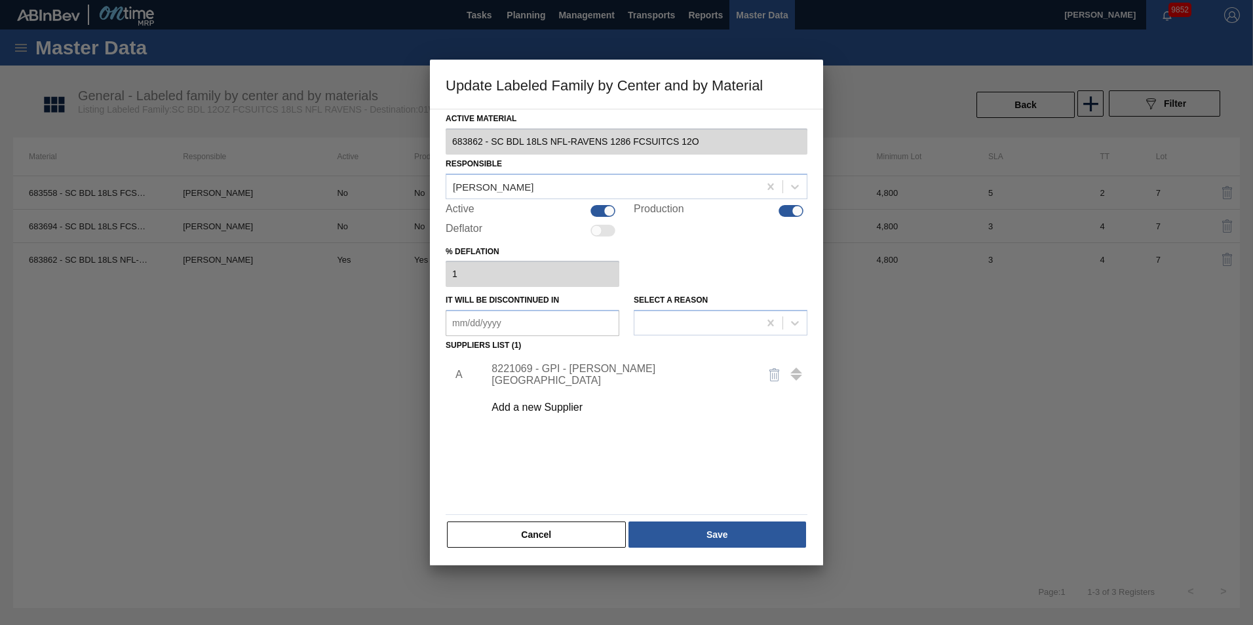
click at [608, 208] on div at bounding box center [609, 210] width 11 height 11
checkbox input "false"
click at [791, 210] on div at bounding box center [791, 211] width 25 height 12
checkbox input "false"
click at [700, 532] on button "Save" at bounding box center [717, 535] width 178 height 26
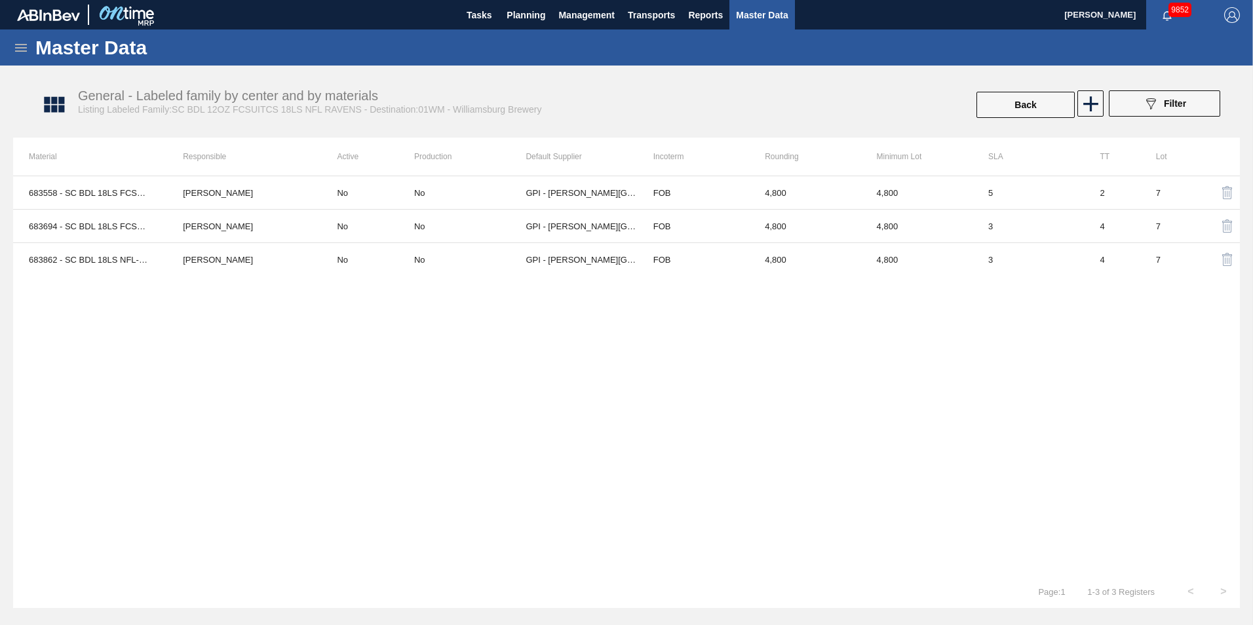
click at [340, 503] on div "683558 - SC BDL 18LS FCSUITCS 12OZ NFL RAVENS 04 [PERSON_NAME] No No GPI - [PER…" at bounding box center [626, 376] width 1227 height 400
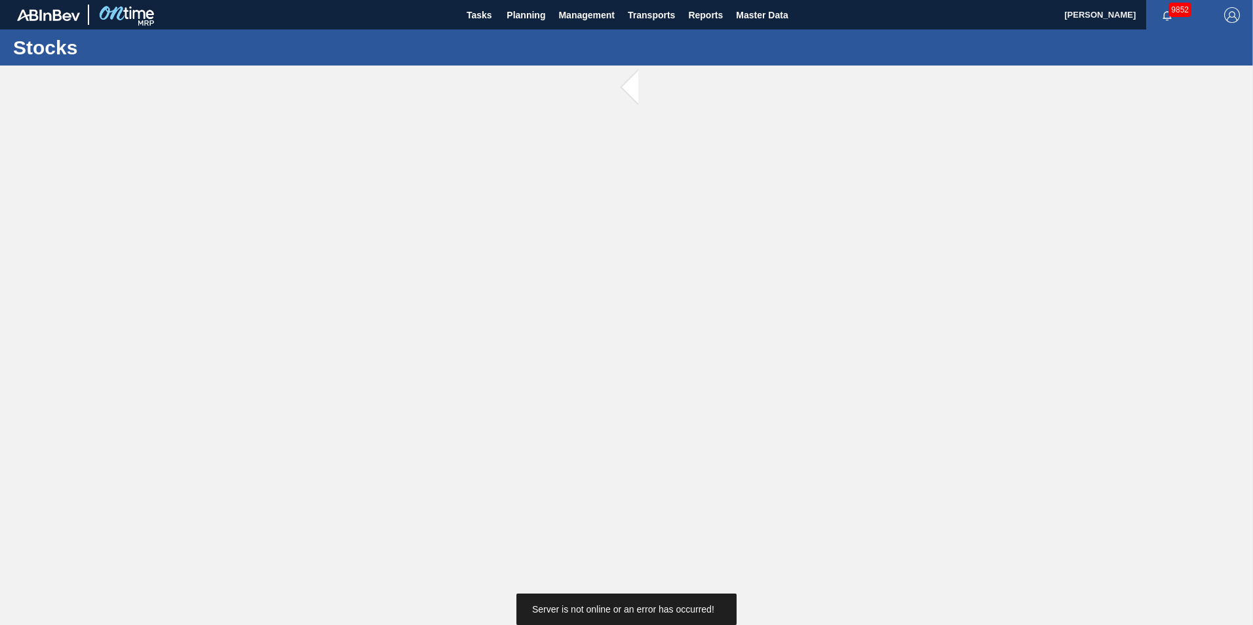
click at [627, 241] on main "Tasks Planning Management Transports Reports Master Data [PERSON_NAME] 9852 Mar…" at bounding box center [626, 312] width 1253 height 625
click at [525, 20] on span "Planning" at bounding box center [526, 15] width 39 height 16
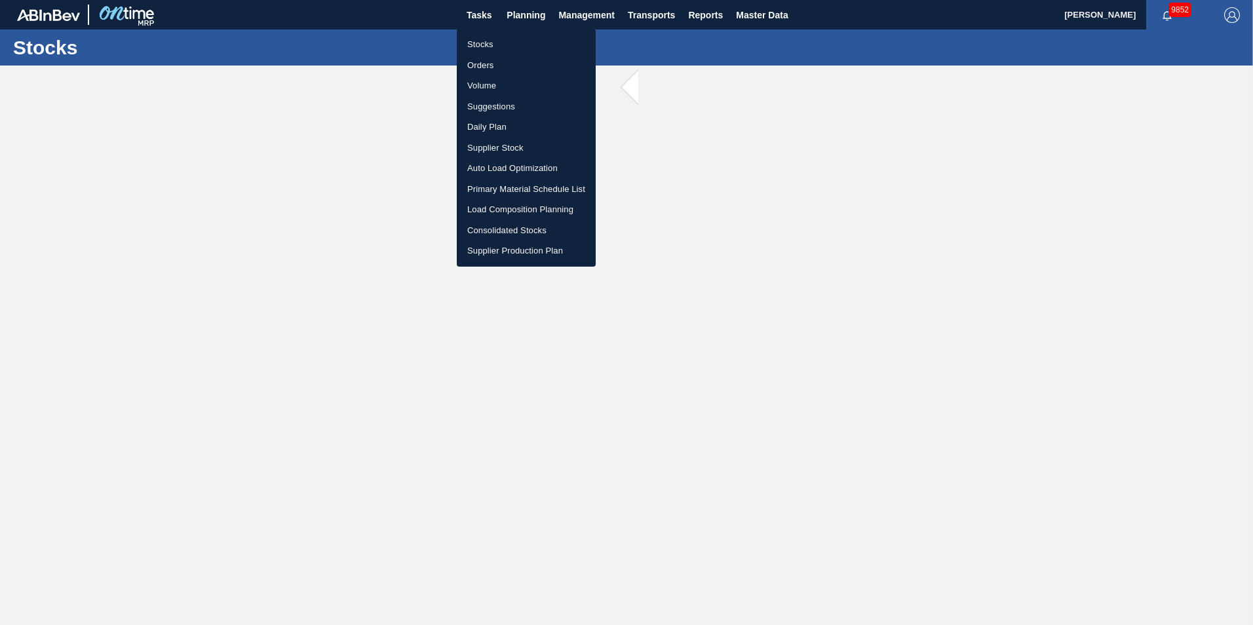
click at [515, 108] on li "Suggestions" at bounding box center [526, 106] width 139 height 21
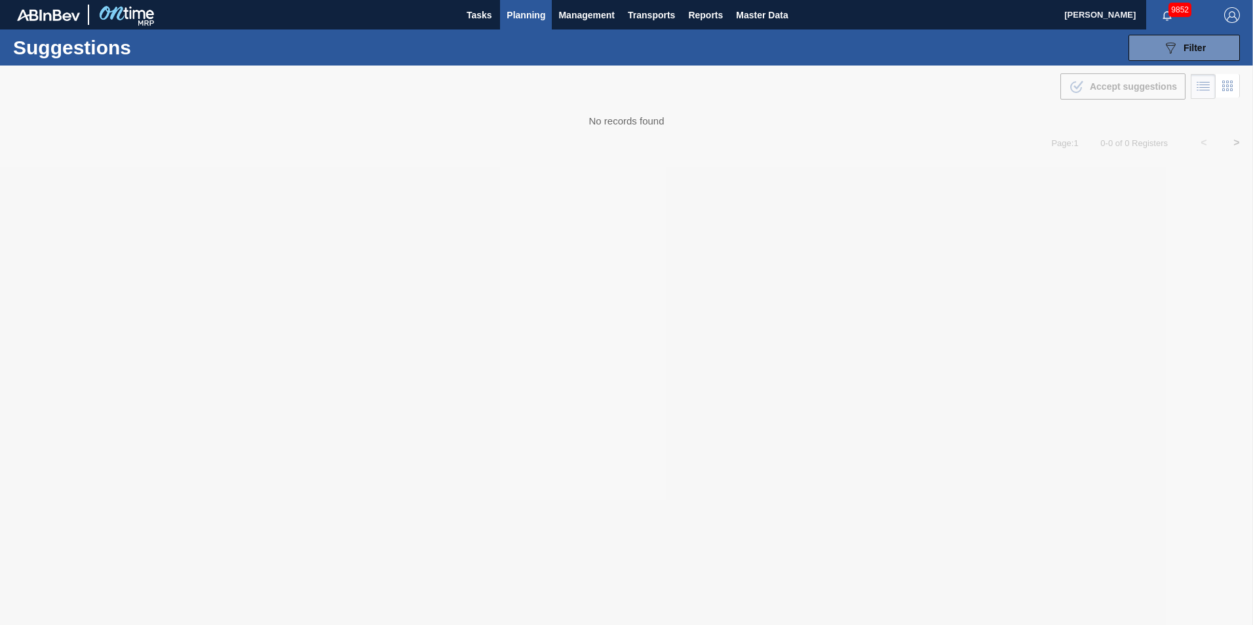
click at [996, 66] on div at bounding box center [626, 346] width 1253 height 560
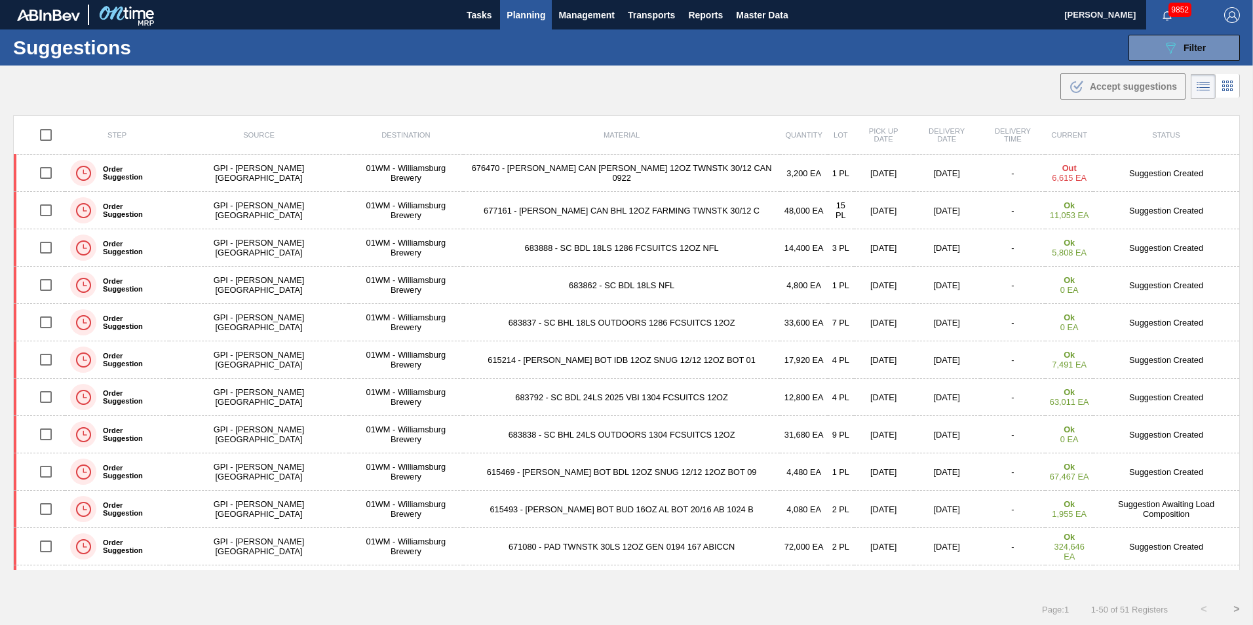
click at [585, 222] on td "677161 - [PERSON_NAME] CAN BHL 12OZ FARMING TWNSTK 30/12 C" at bounding box center [621, 210] width 317 height 37
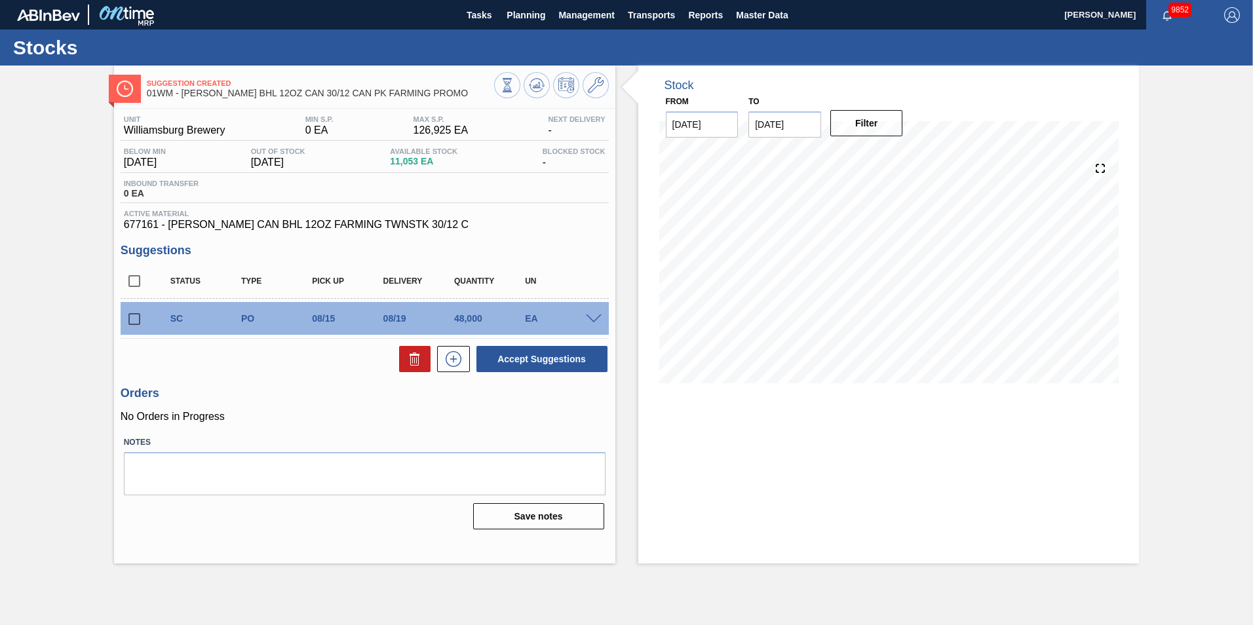
click at [593, 88] on icon at bounding box center [596, 85] width 16 height 16
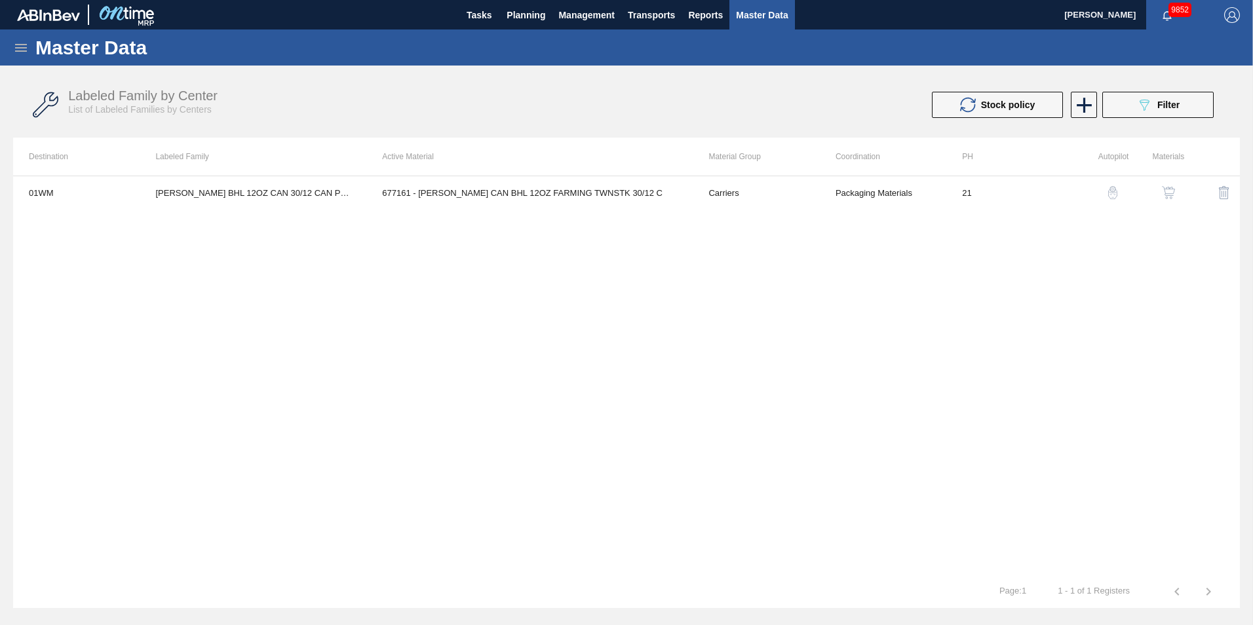
click at [1166, 192] on img "button" at bounding box center [1168, 192] width 13 height 13
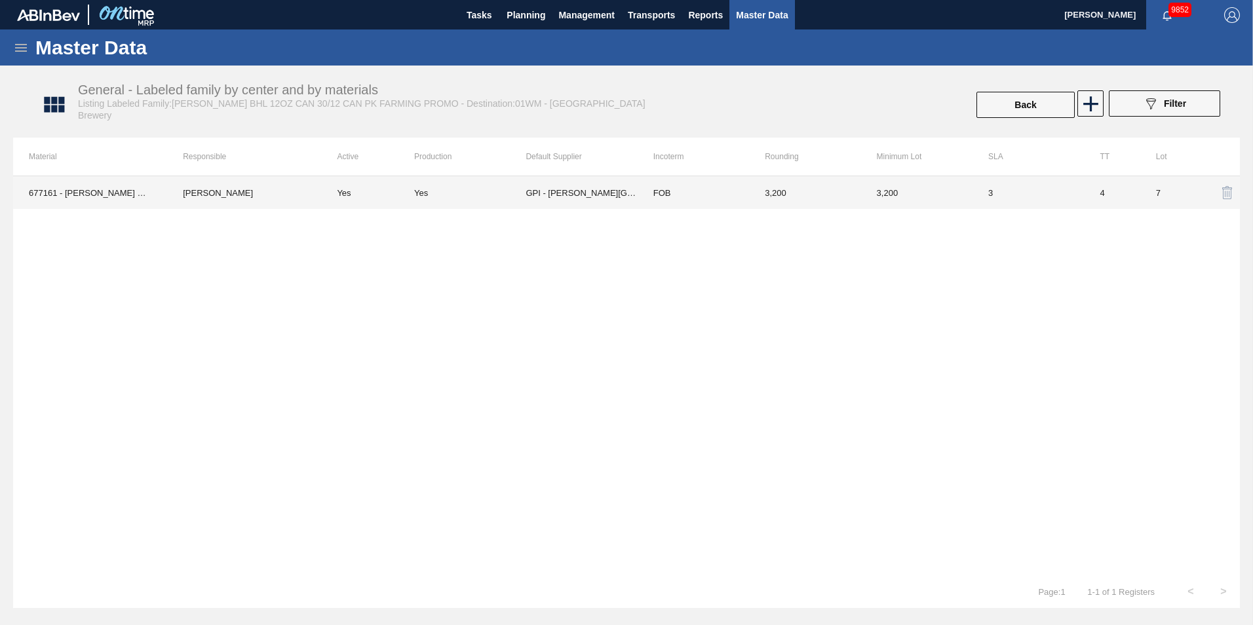
click at [449, 199] on td "Yes" at bounding box center [469, 192] width 111 height 33
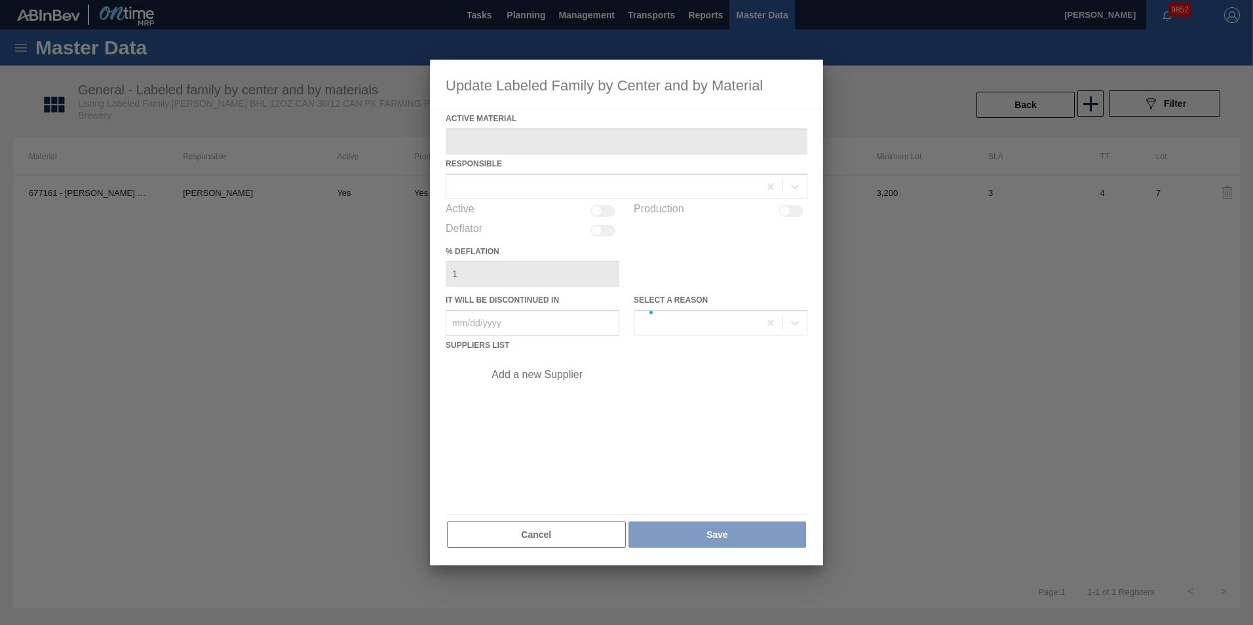
type Material "677161 - [PERSON_NAME] CAN BHL 12OZ FARMING TWNSTK 30/12 C"
checkbox input "true"
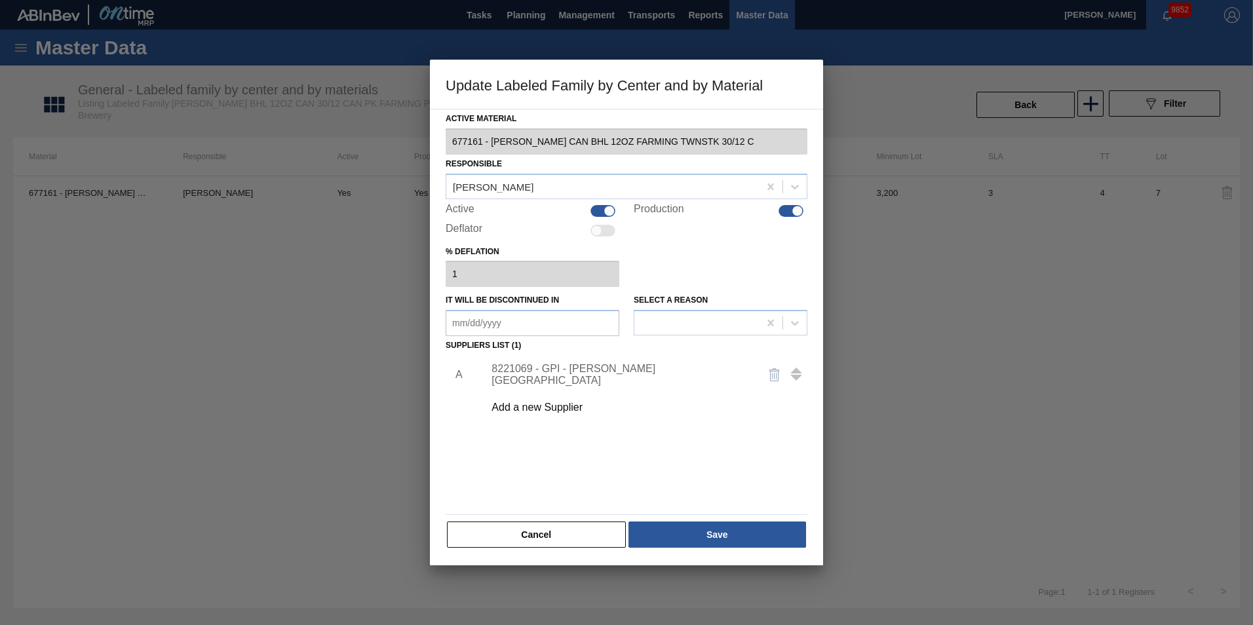
click at [602, 215] on div at bounding box center [602, 211] width 25 height 12
checkbox input "false"
click at [802, 211] on div at bounding box center [797, 210] width 11 height 11
checkbox input "false"
click at [705, 530] on button "Save" at bounding box center [717, 535] width 178 height 26
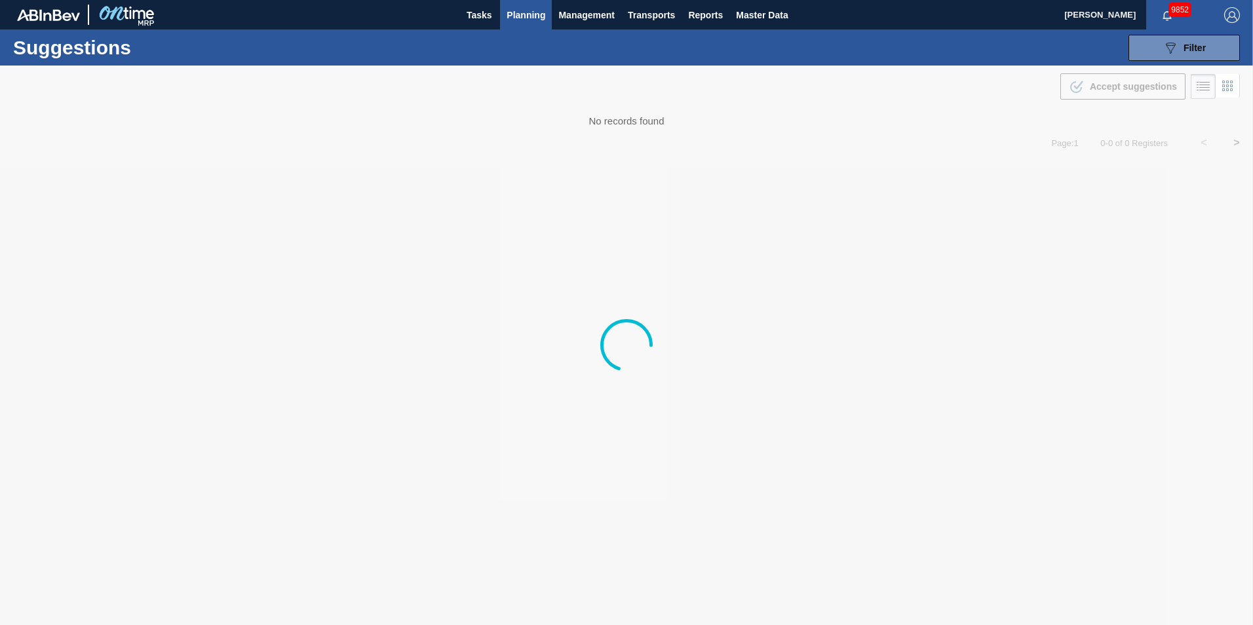
click at [533, 16] on span "Planning" at bounding box center [526, 15] width 39 height 16
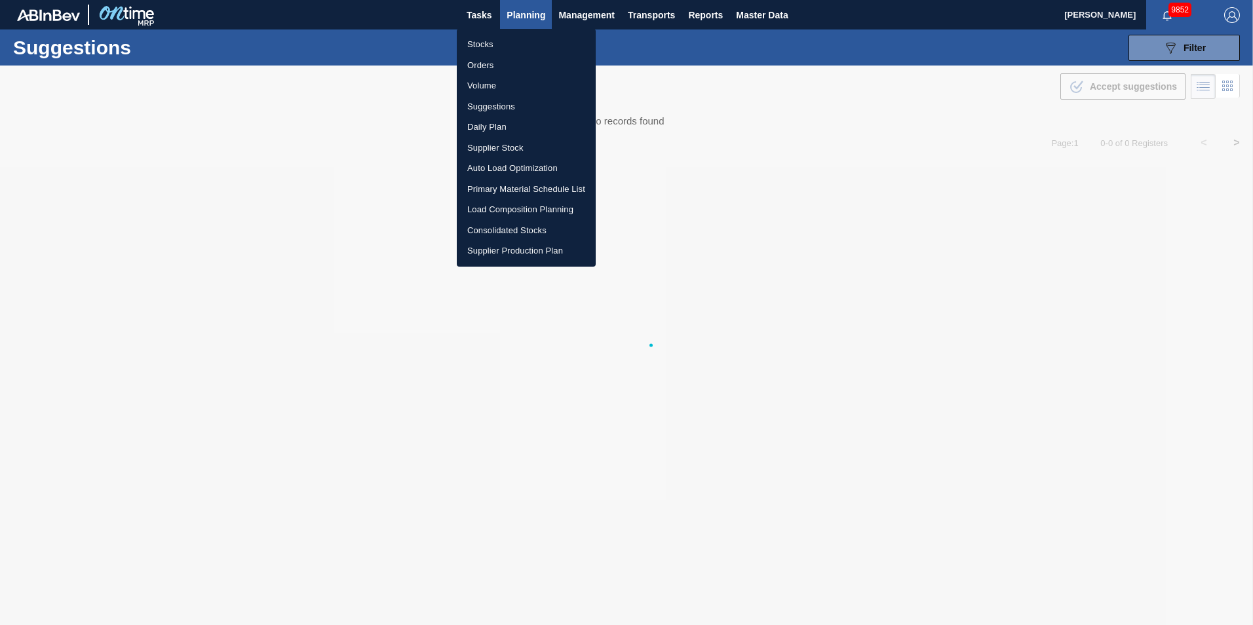
click at [512, 103] on li "Suggestions" at bounding box center [526, 106] width 139 height 21
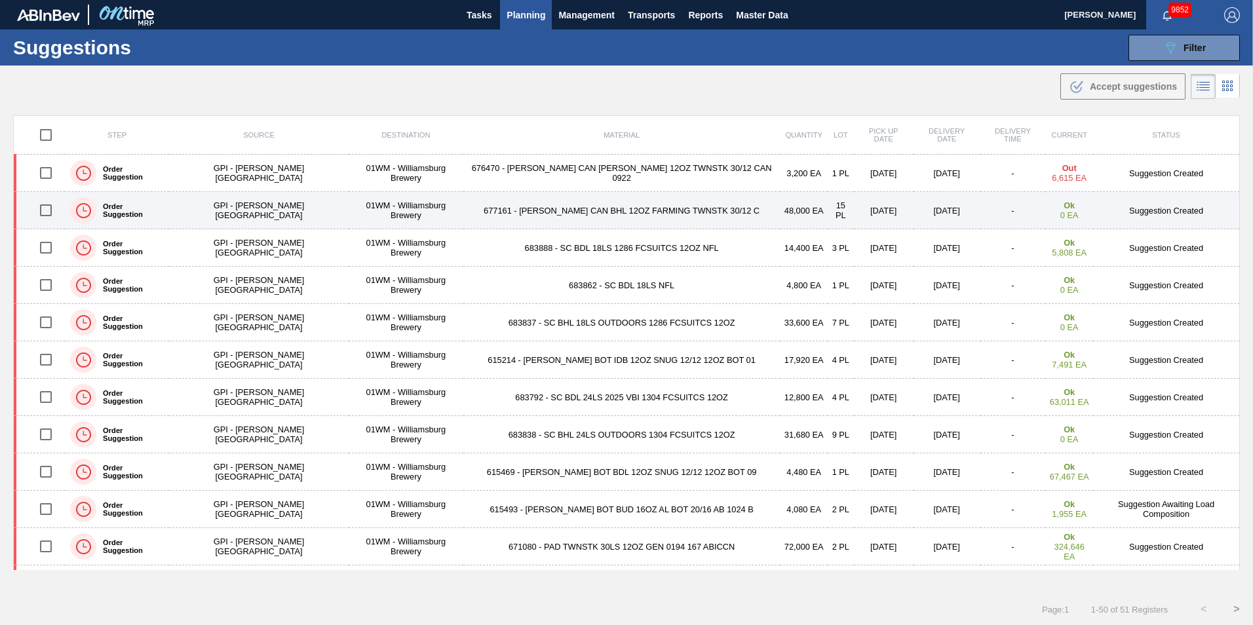
click at [612, 216] on td "677161 - [PERSON_NAME] CAN BHL 12OZ FARMING TWNSTK 30/12 C" at bounding box center [621, 210] width 317 height 37
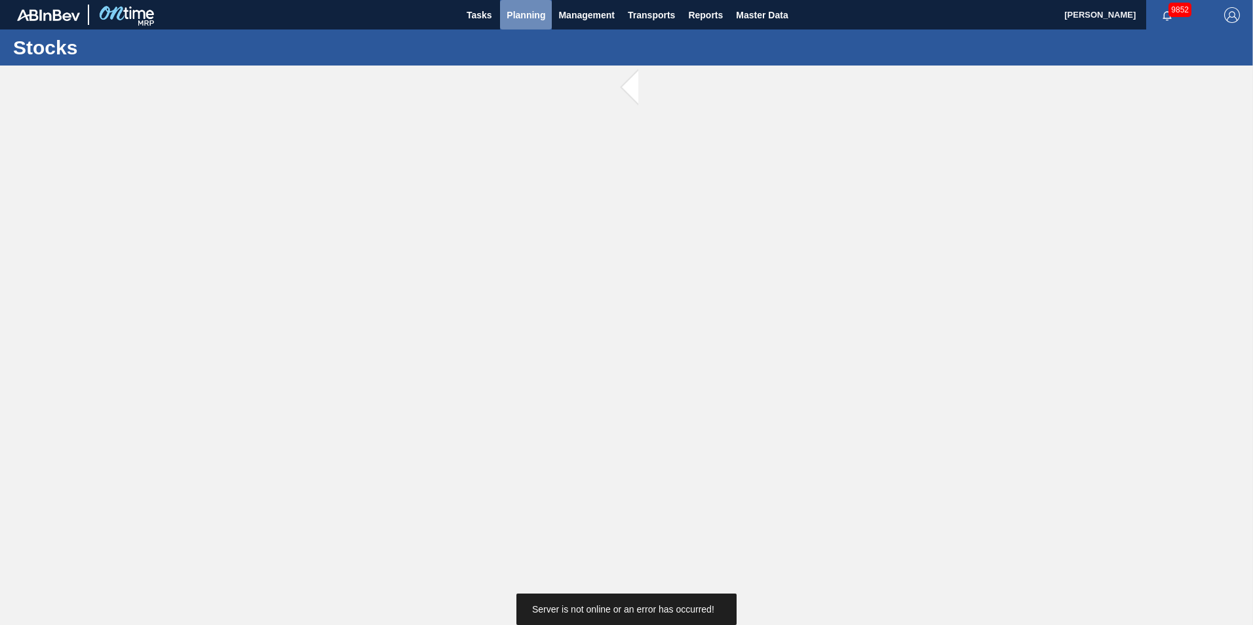
click at [533, 20] on span "Planning" at bounding box center [526, 15] width 39 height 16
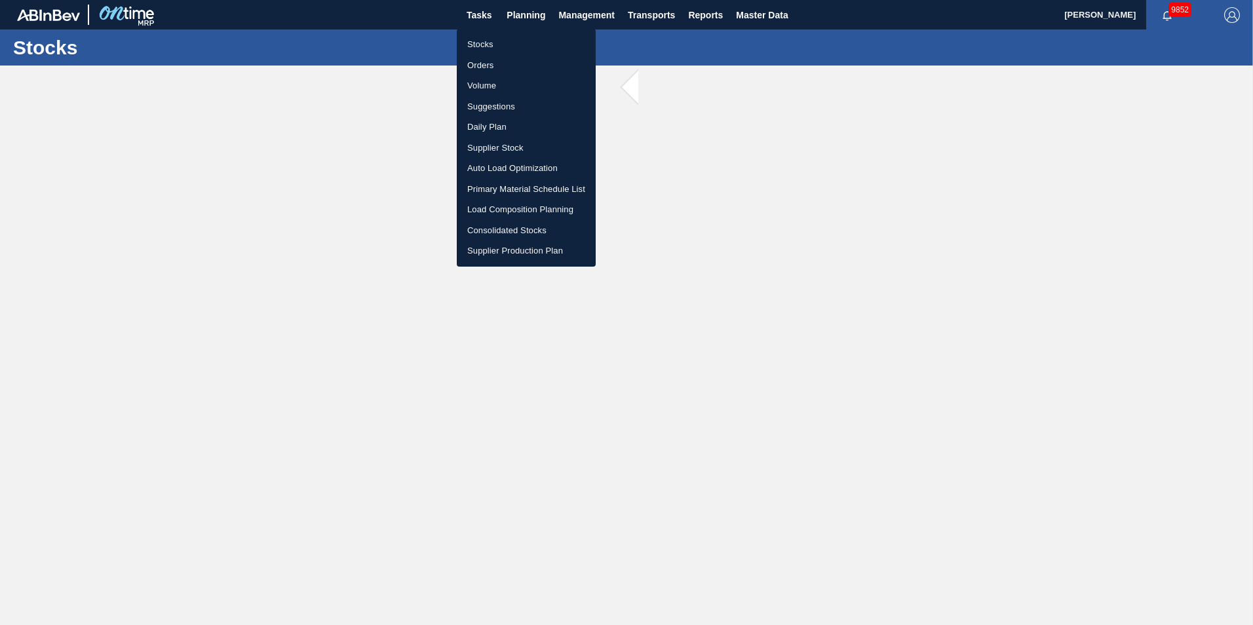
click at [517, 104] on li "Suggestions" at bounding box center [526, 106] width 139 height 21
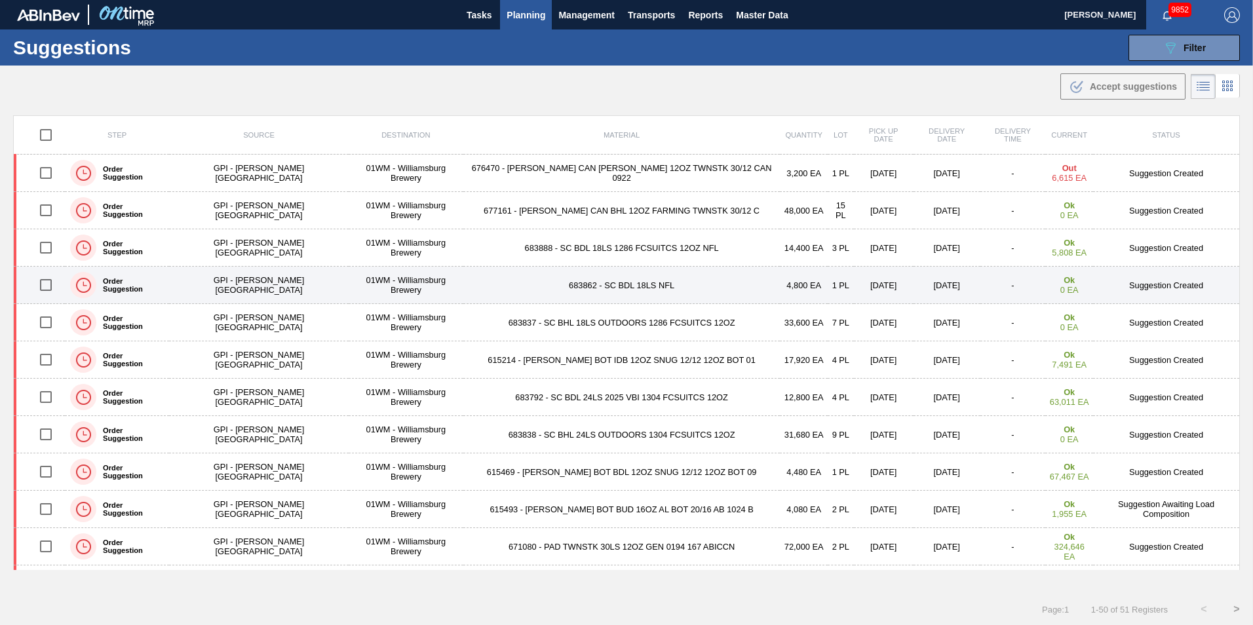
click at [545, 300] on td "683862 - SC BDL 18LS NFL" at bounding box center [621, 285] width 317 height 37
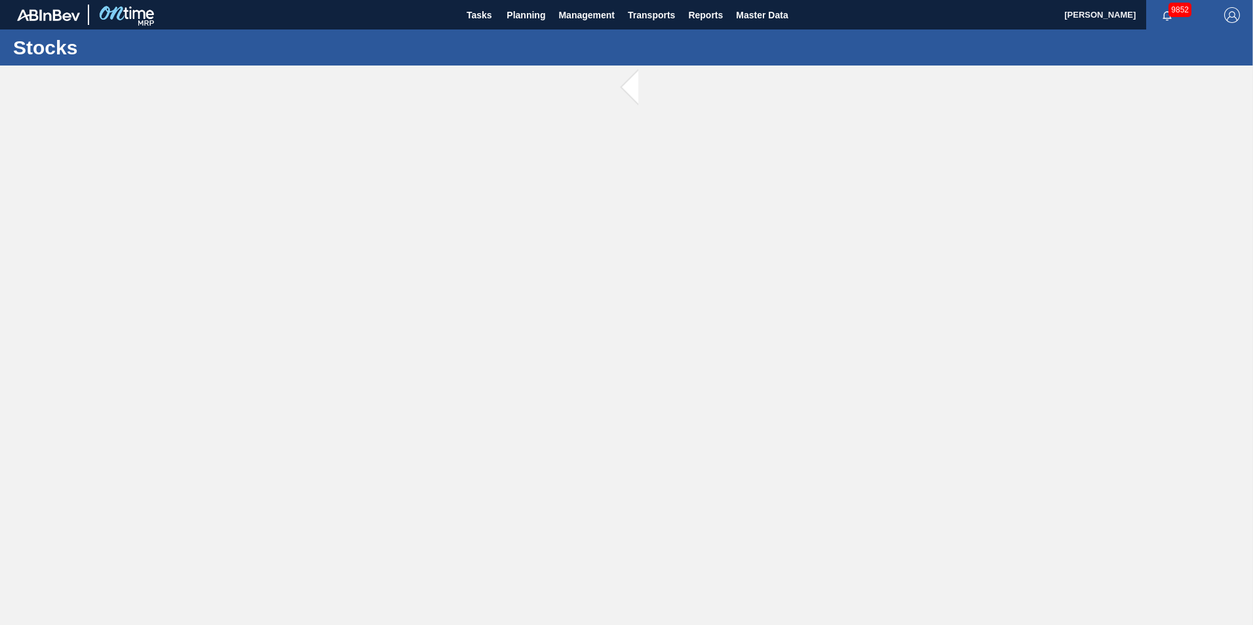
click at [526, 24] on button "Planning" at bounding box center [526, 14] width 52 height 29
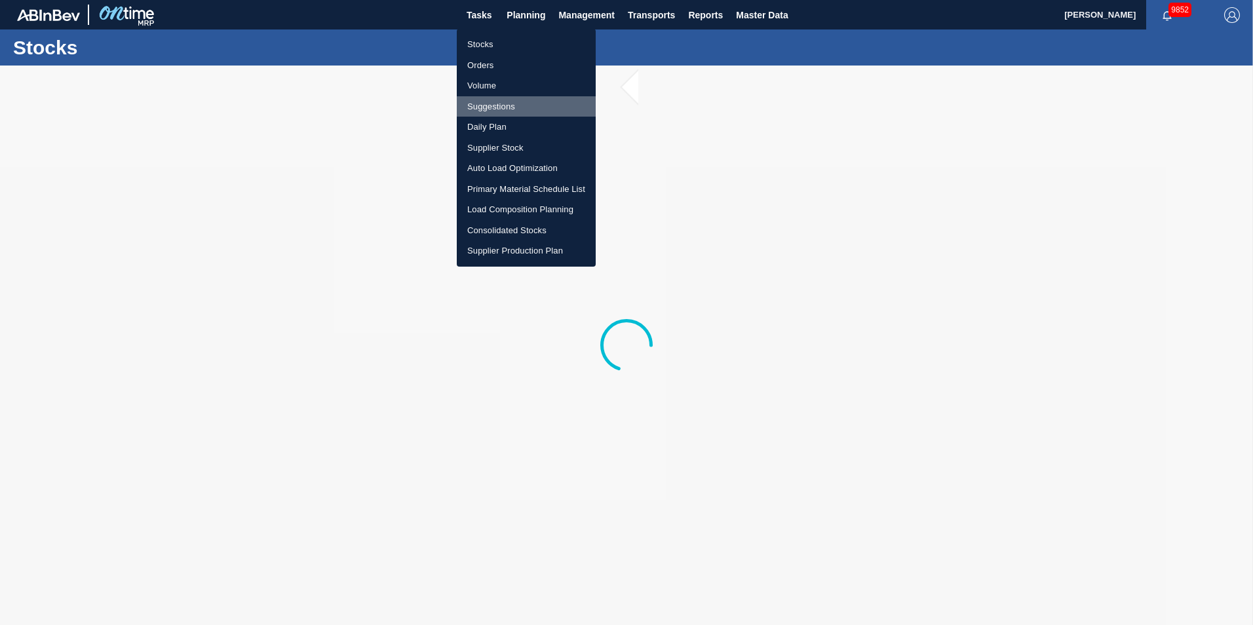
click at [493, 105] on li "Suggestions" at bounding box center [526, 106] width 139 height 21
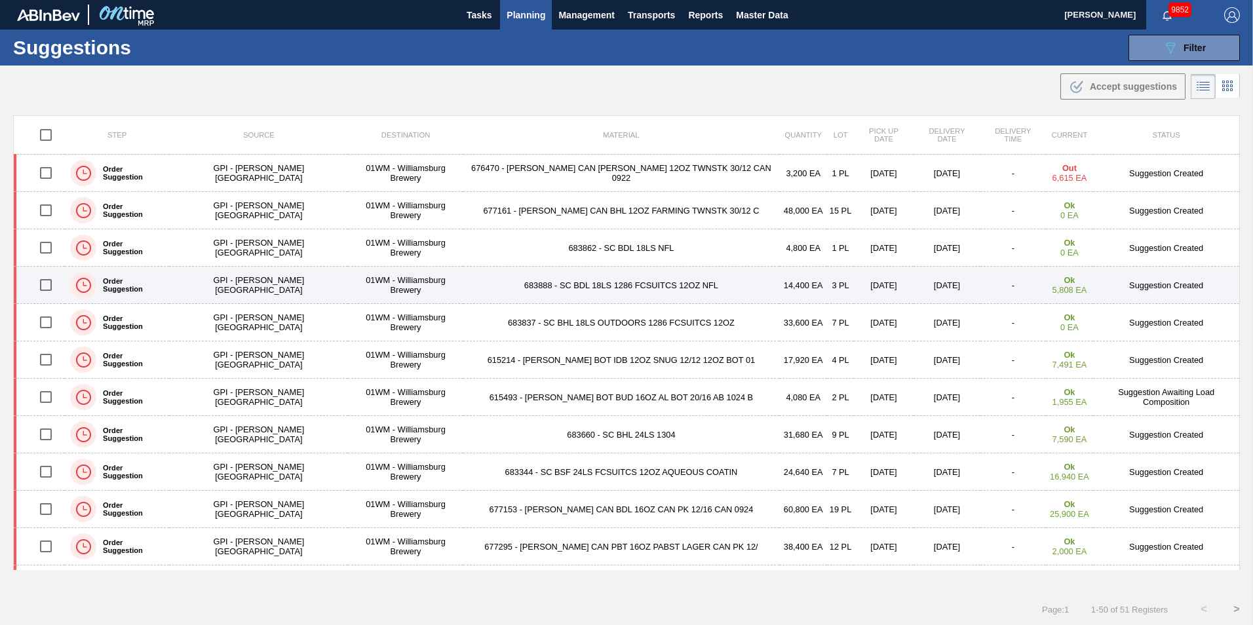
click at [463, 287] on td "683888 - SC BDL 18LS 1286 FCSUITCS 12OZ NFL" at bounding box center [621, 285] width 317 height 37
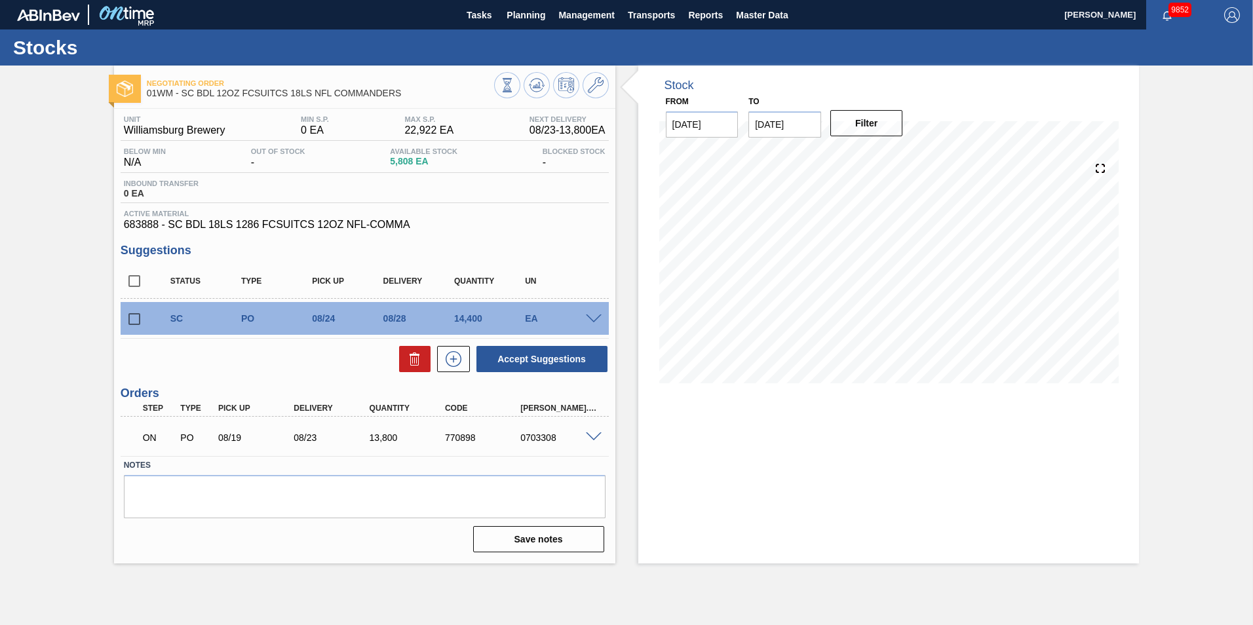
click at [598, 315] on span at bounding box center [594, 320] width 16 height 10
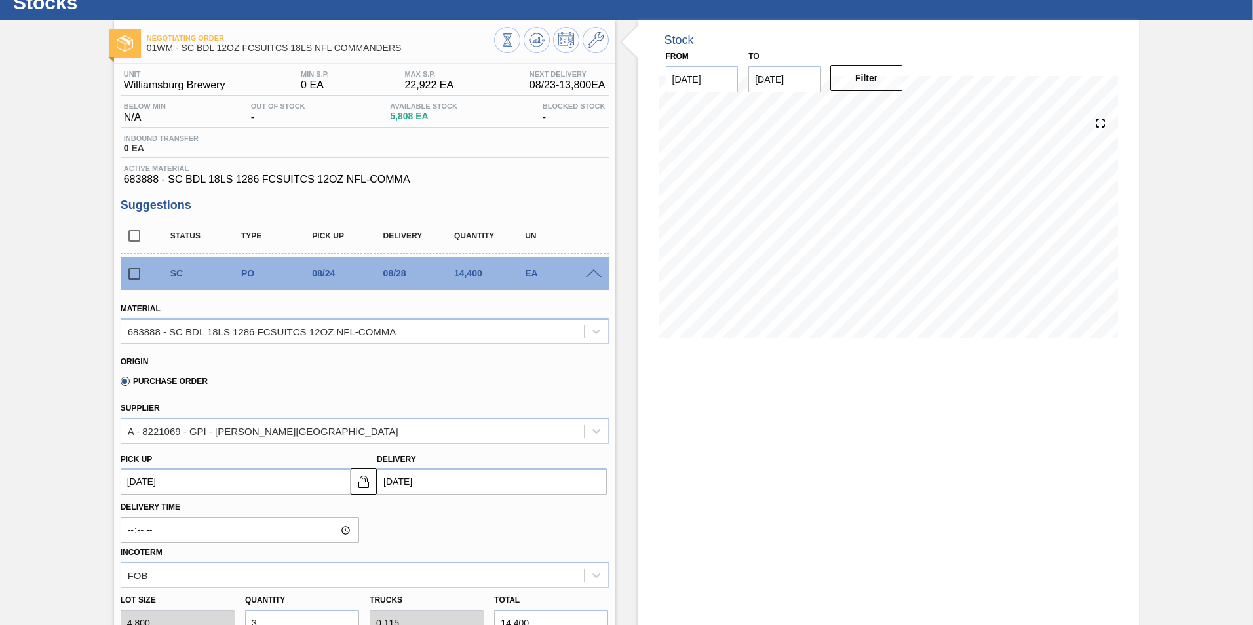
scroll to position [197, 0]
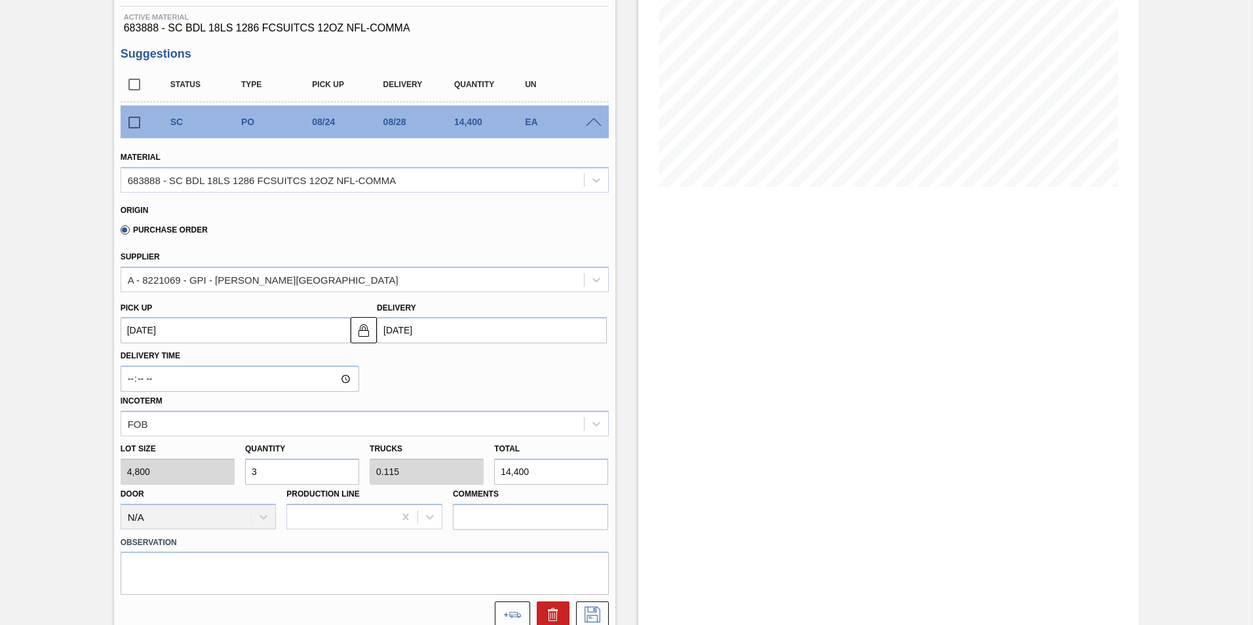
click at [296, 471] on input "3" at bounding box center [302, 472] width 114 height 26
type input "0"
type input "2"
type input "0.077"
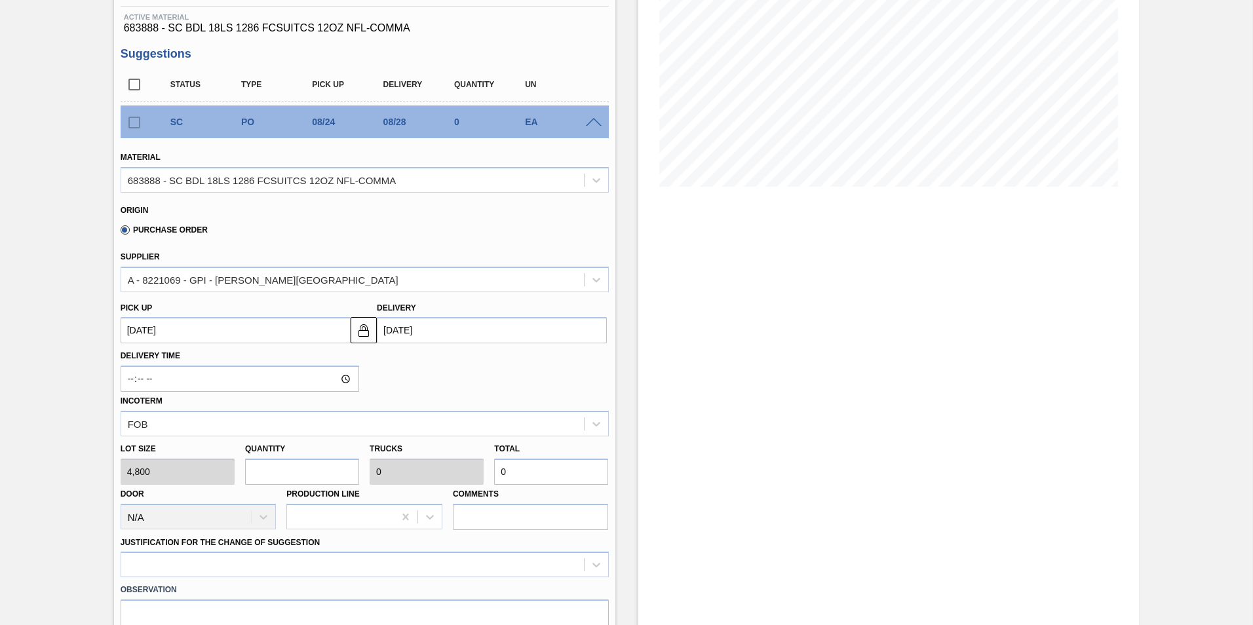
type input "9,600"
type input "0"
type input "3"
type input "0.115"
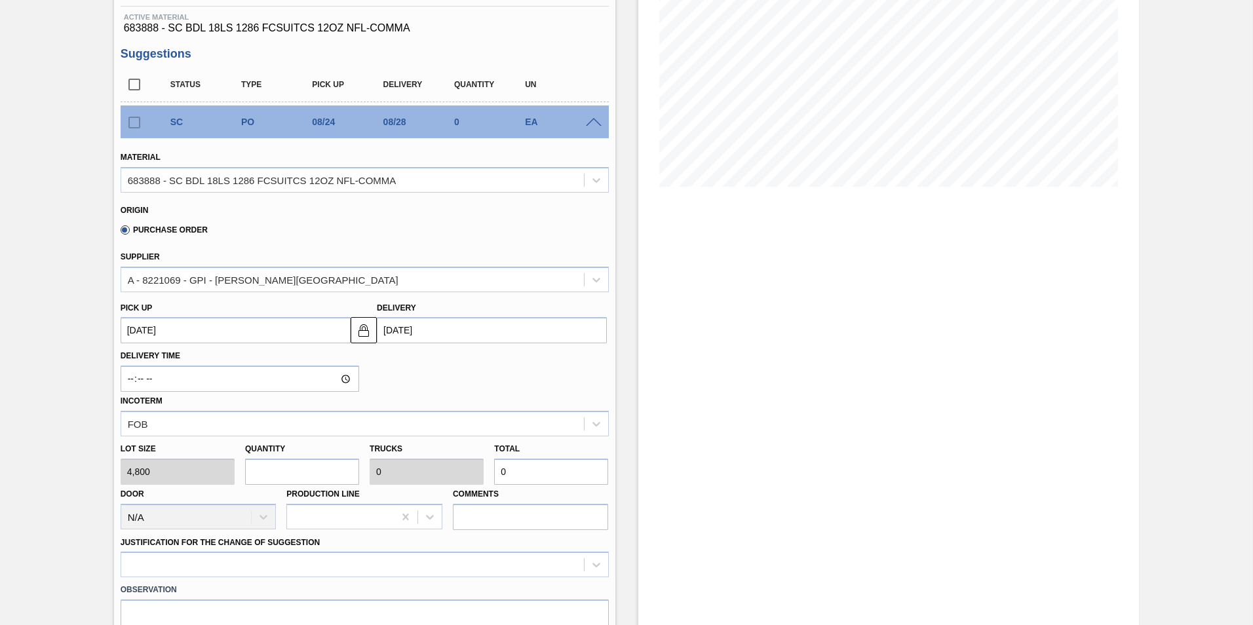
type input "14,400"
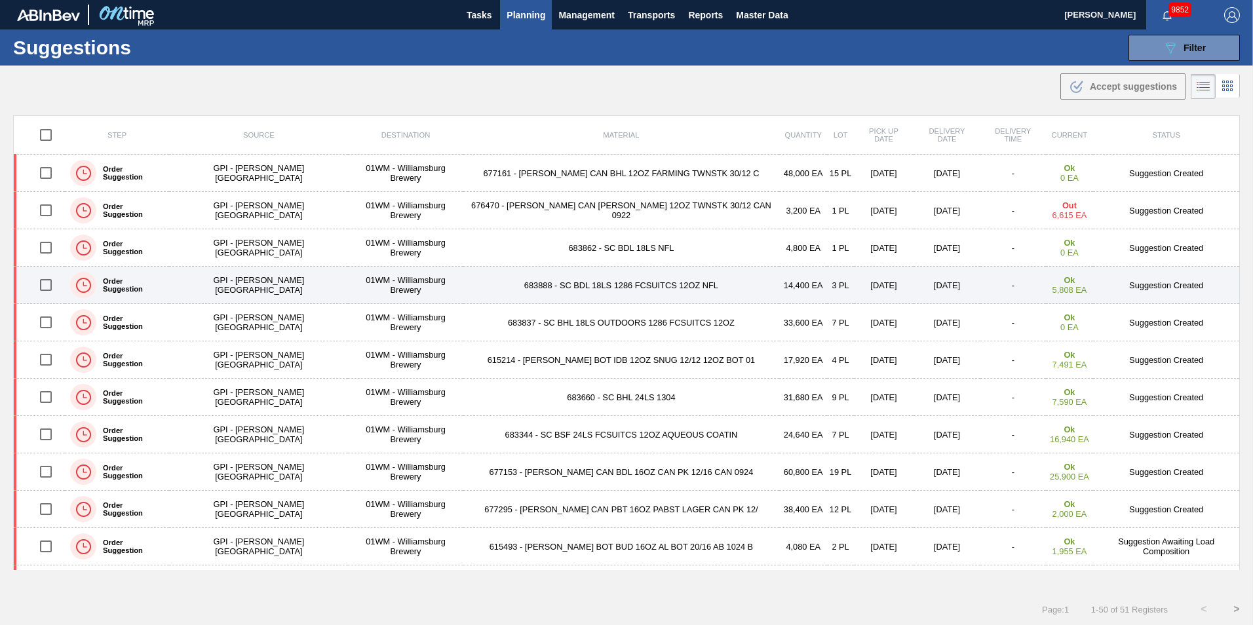
click at [52, 281] on input "checkbox" at bounding box center [46, 285] width 28 height 28
checkbox input "true"
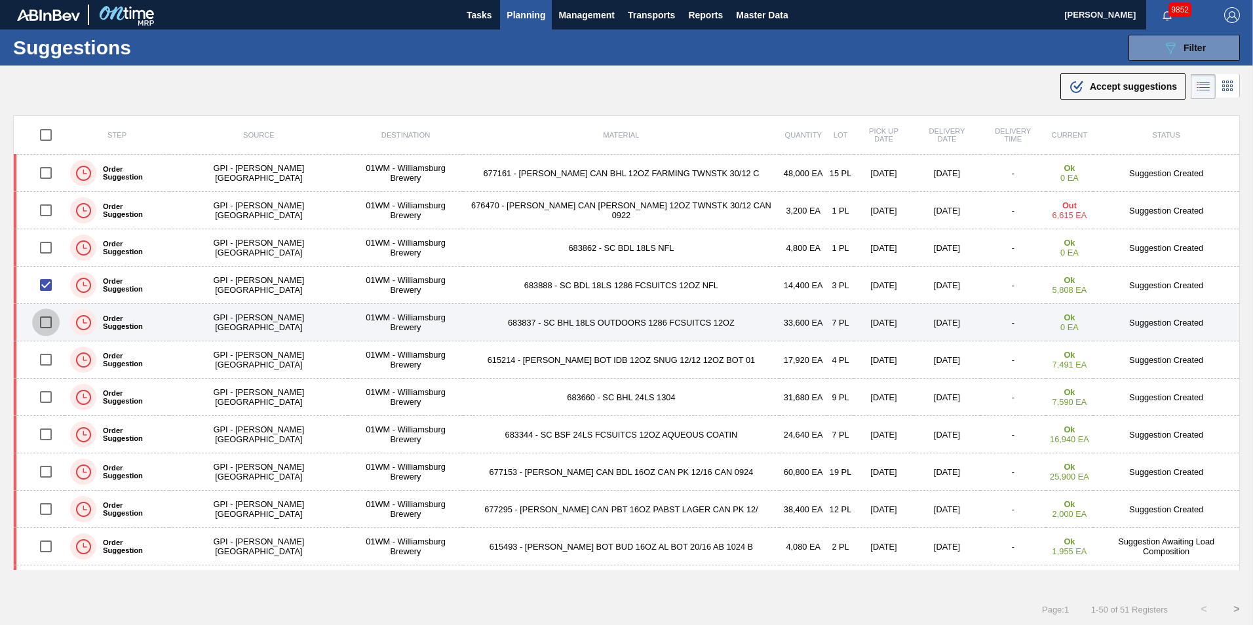
click at [54, 320] on input "checkbox" at bounding box center [46, 323] width 28 height 28
checkbox input "true"
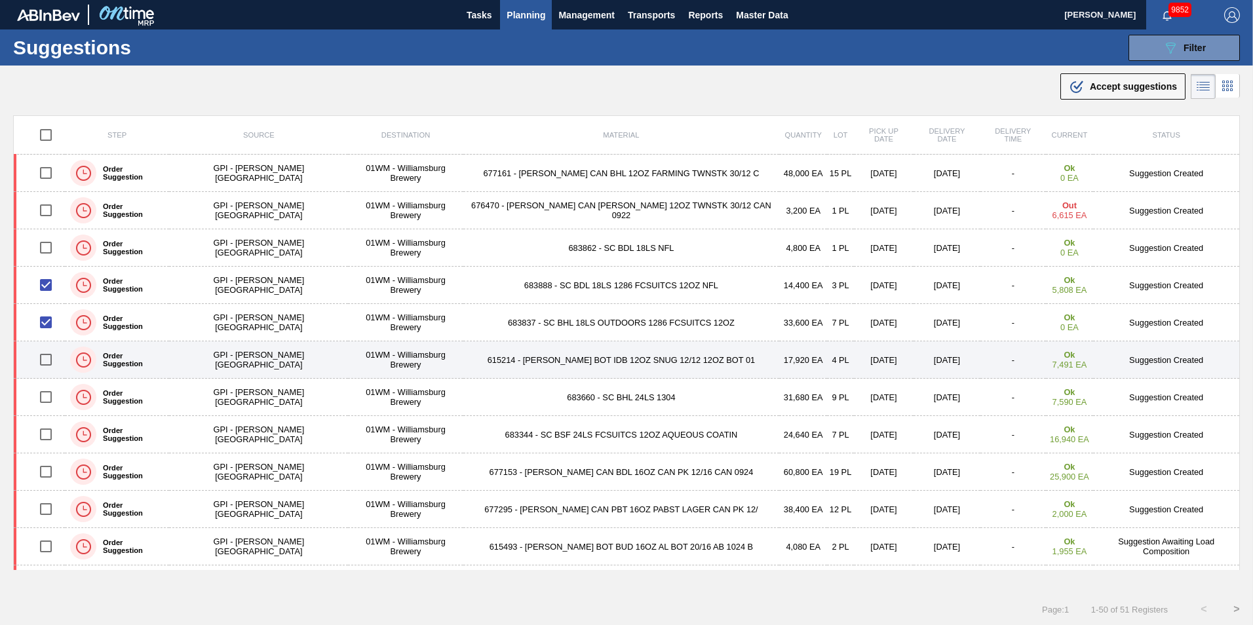
click at [56, 354] on input "checkbox" at bounding box center [46, 360] width 28 height 28
checkbox input "true"
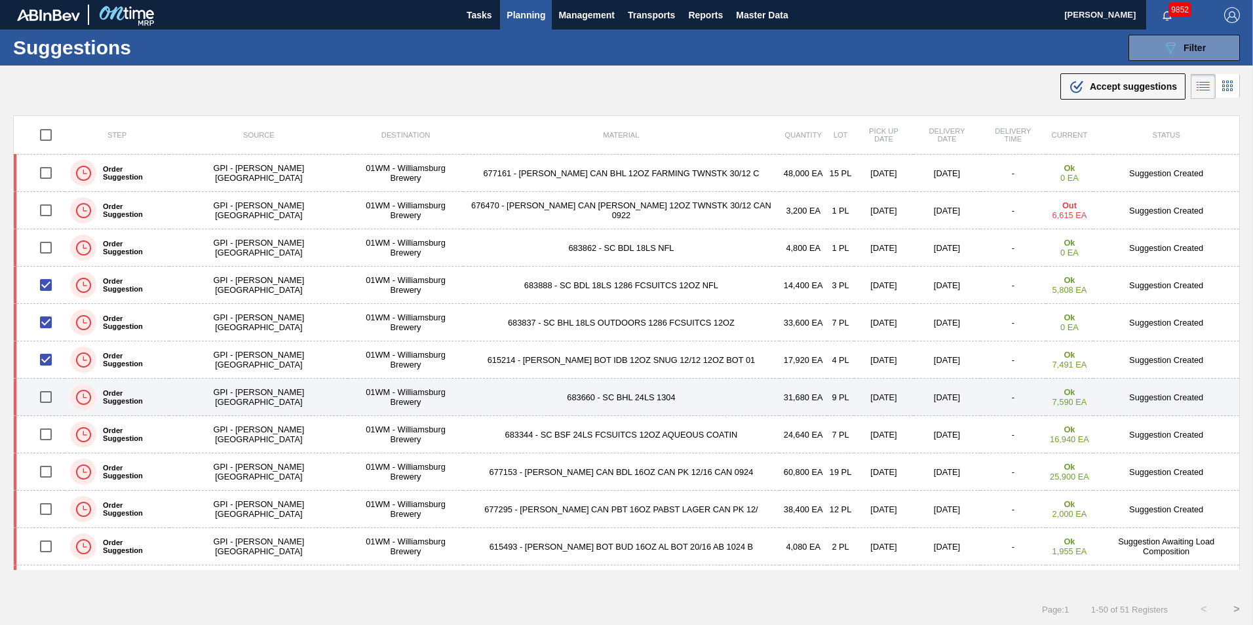
click at [47, 395] on input "checkbox" at bounding box center [46, 397] width 28 height 28
checkbox input "true"
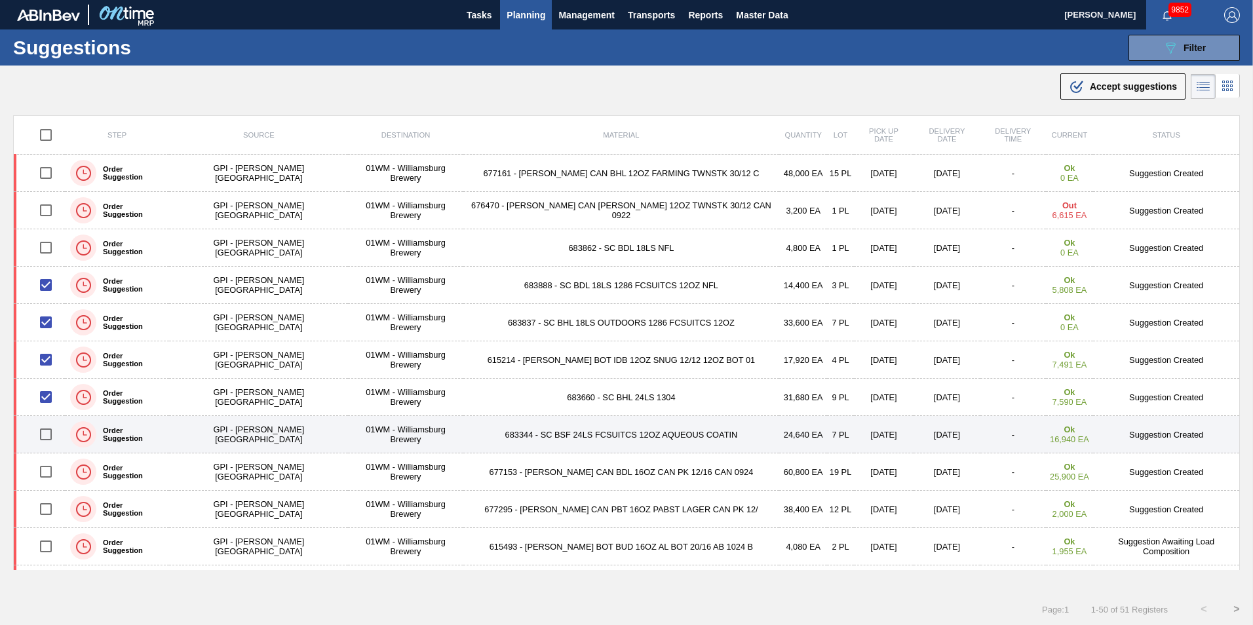
scroll to position [66, 0]
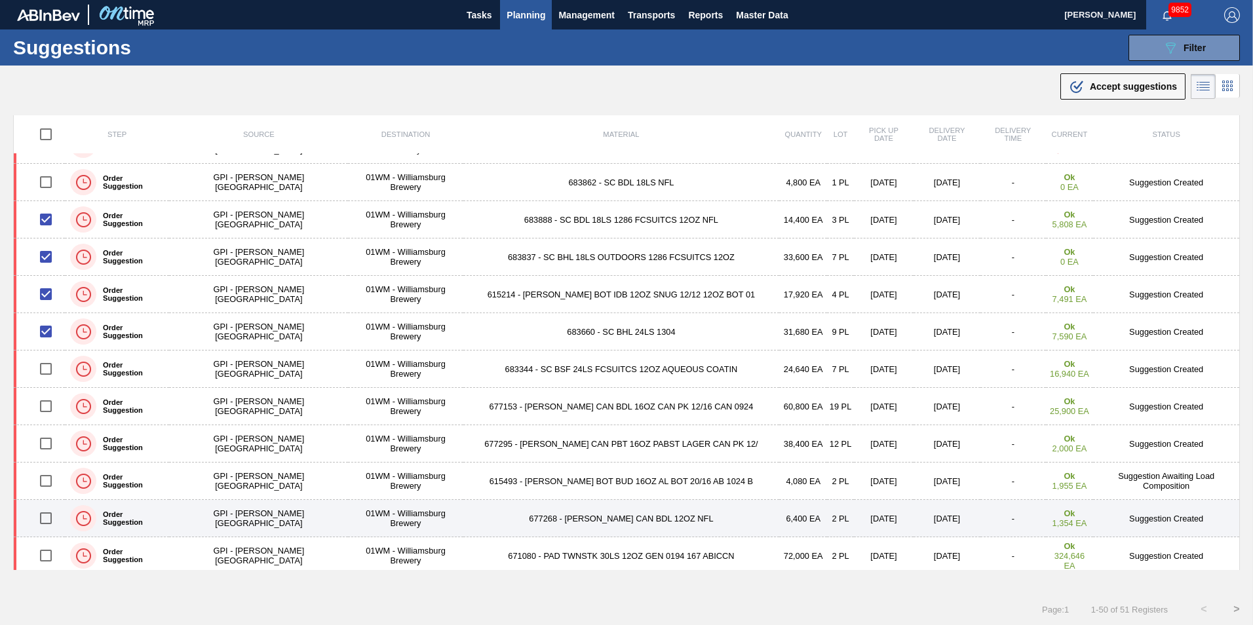
click at [47, 523] on input "checkbox" at bounding box center [46, 519] width 28 height 28
checkbox input "true"
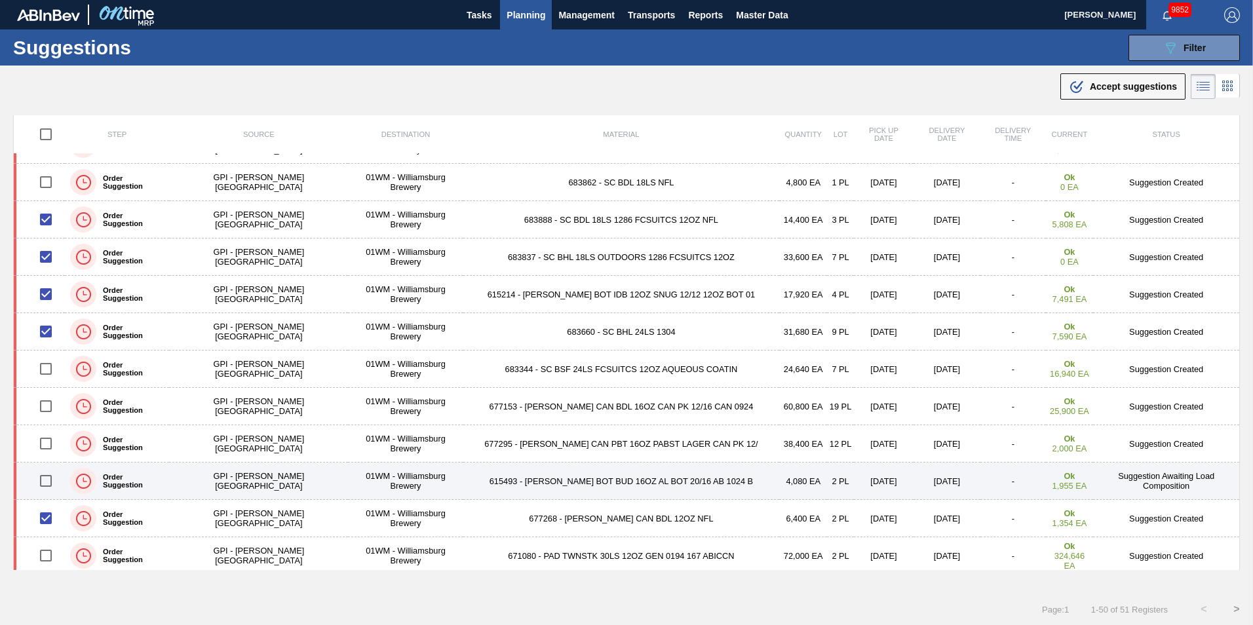
click at [50, 480] on input "checkbox" at bounding box center [46, 481] width 28 height 28
checkbox input "true"
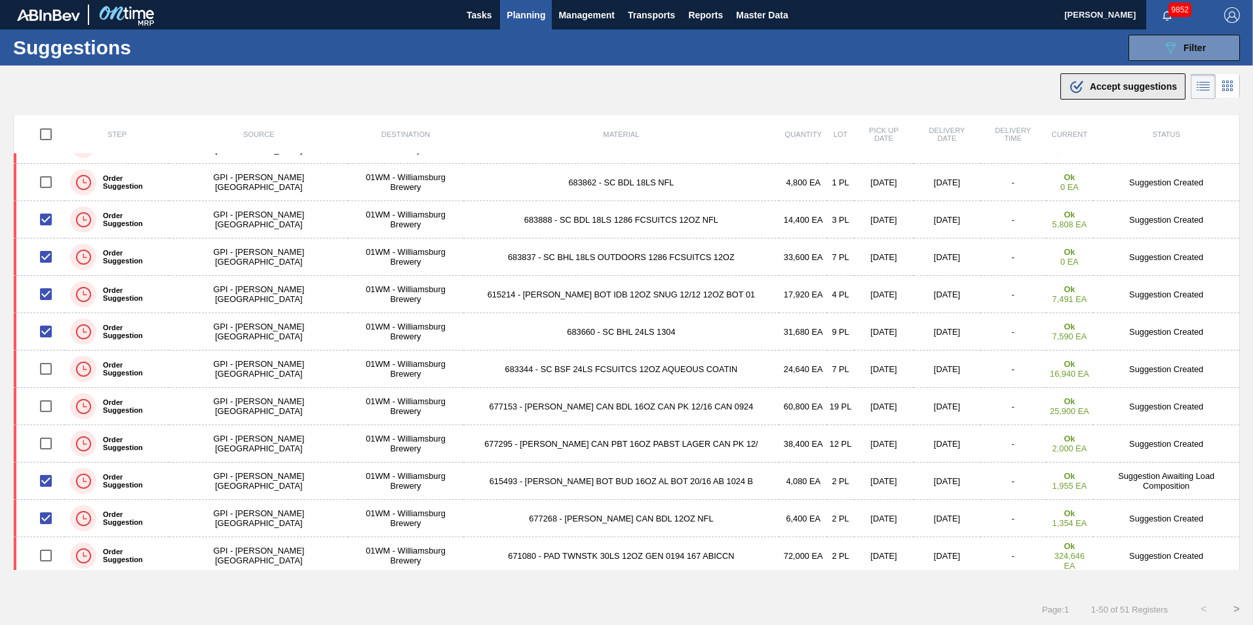
click at [1130, 90] on span "Accept suggestions" at bounding box center [1133, 86] width 87 height 10
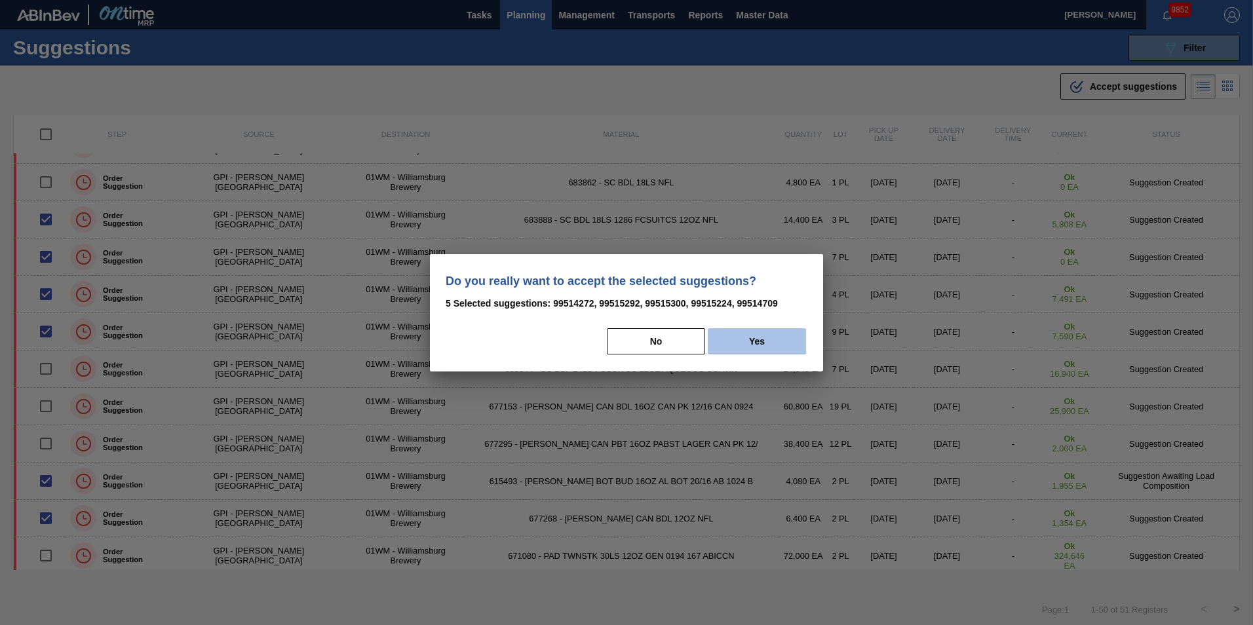
click at [762, 337] on button "Yes" at bounding box center [757, 341] width 98 height 26
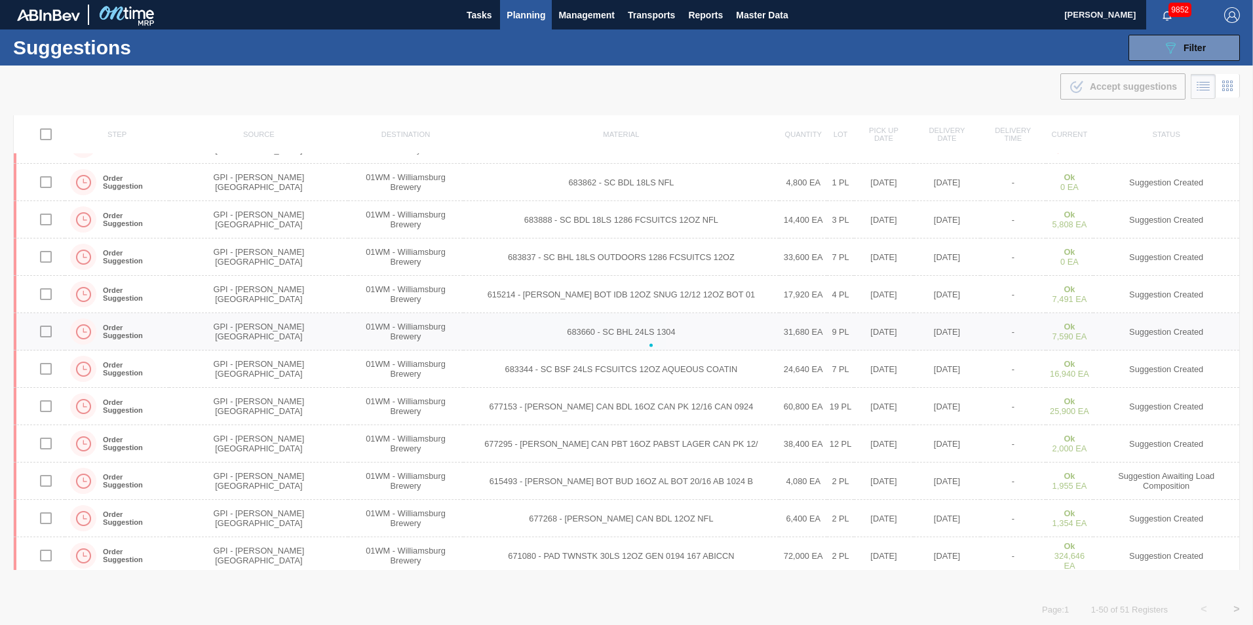
checkbox input "false"
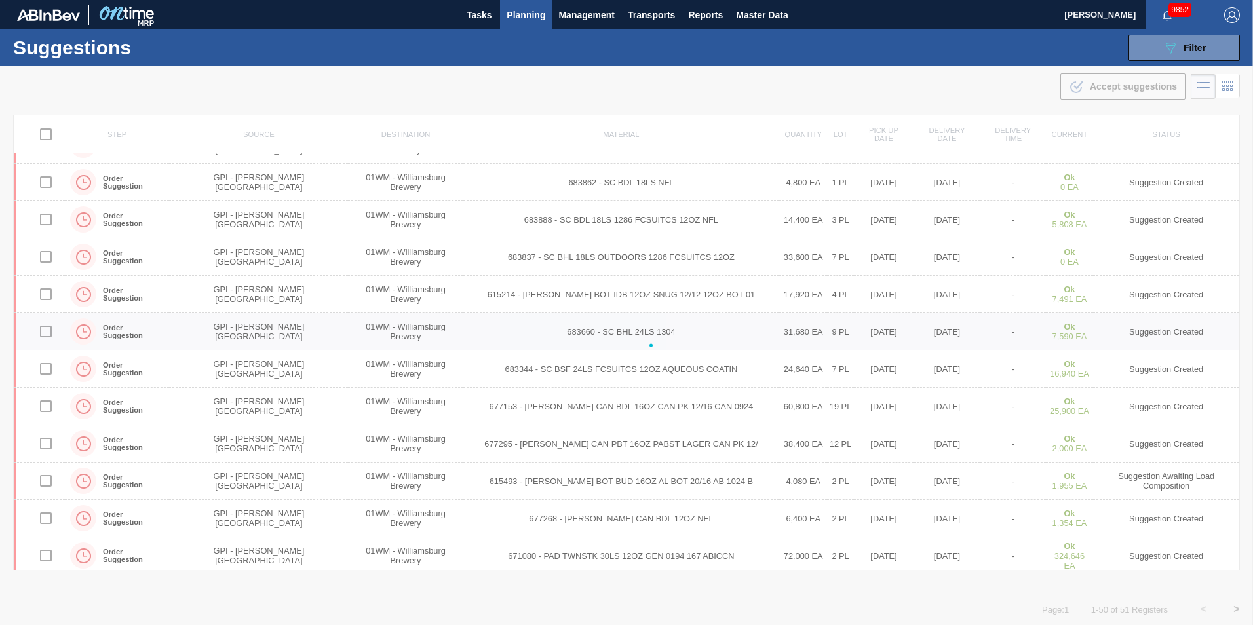
checkbox input "false"
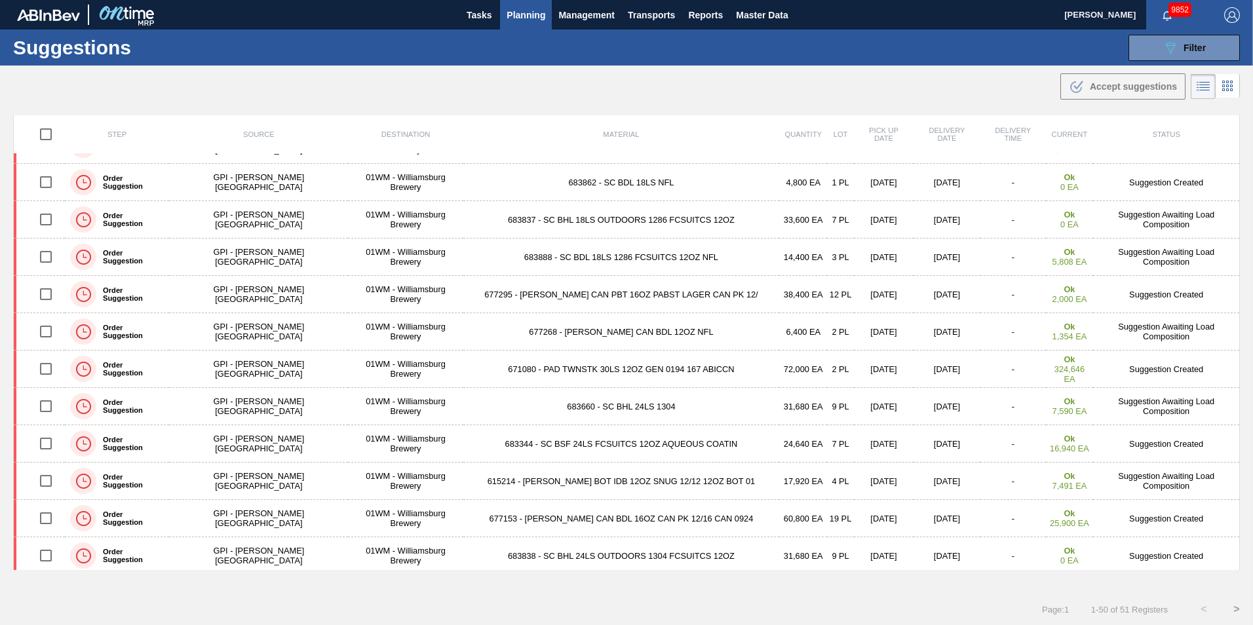
click at [535, 18] on span "Planning" at bounding box center [526, 15] width 39 height 16
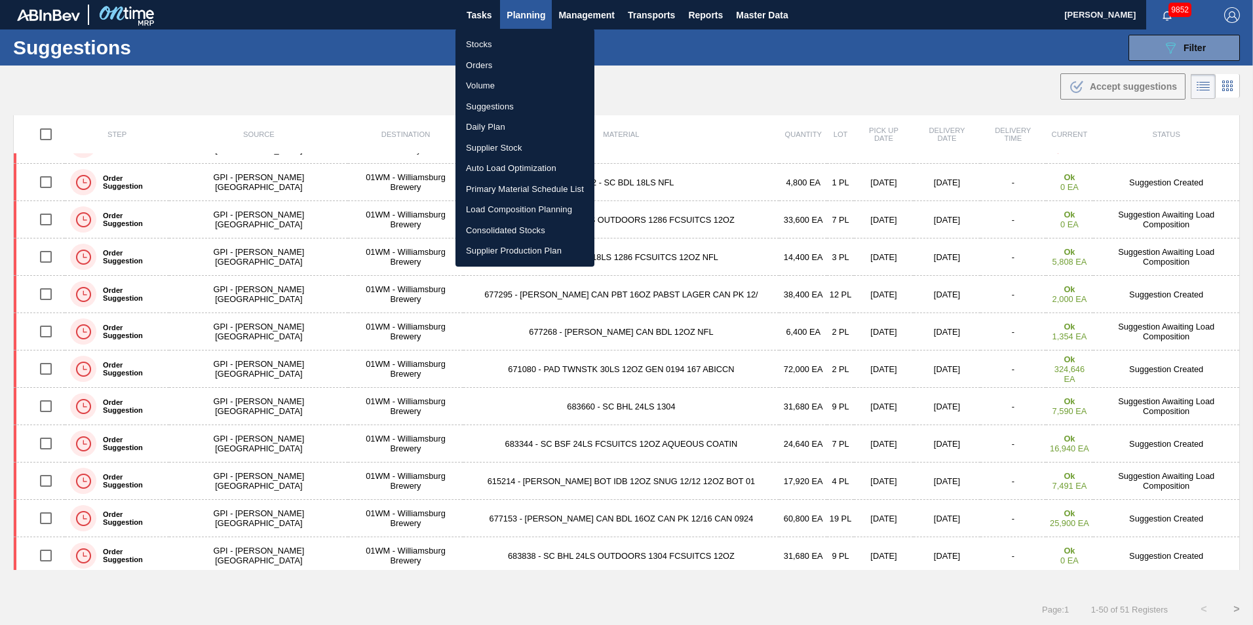
click at [528, 211] on li "Load Composition Planning" at bounding box center [524, 209] width 139 height 21
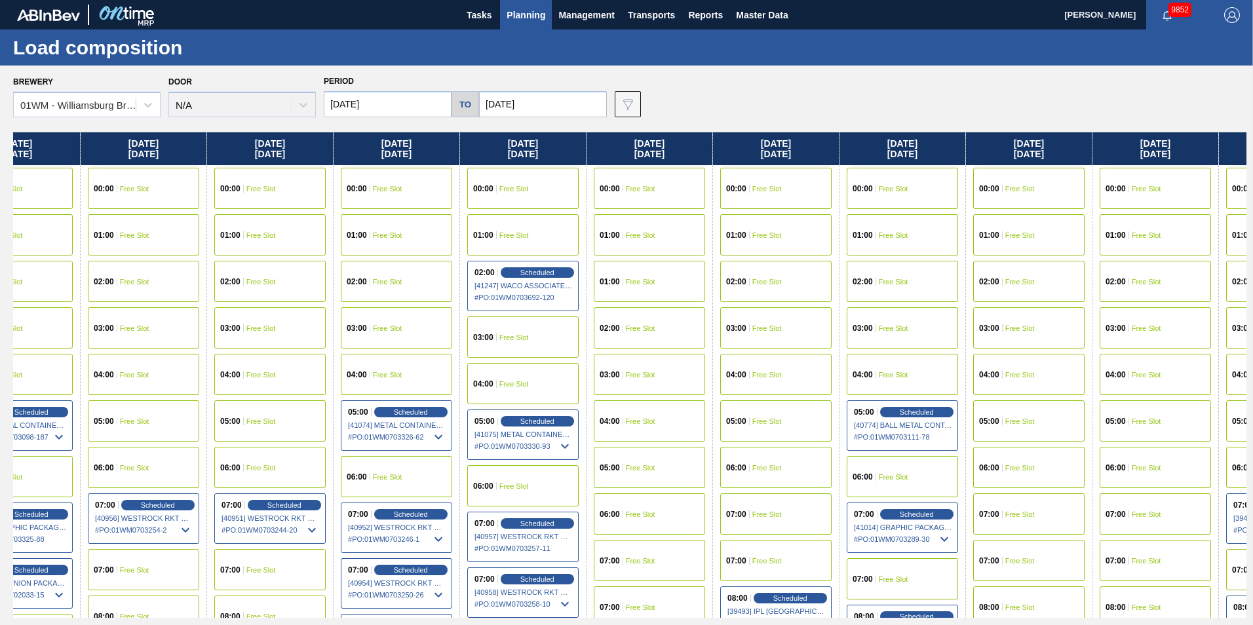
drag, startPoint x: 703, startPoint y: 147, endPoint x: 128, endPoint y: 207, distance: 577.2
click at [128, 207] on div "Monday 08/11/2025 00:00 Free Slot 01:00 Free Slot 02:00 Free Slot 03:00 Free Sl…" at bounding box center [629, 375] width 1233 height 486
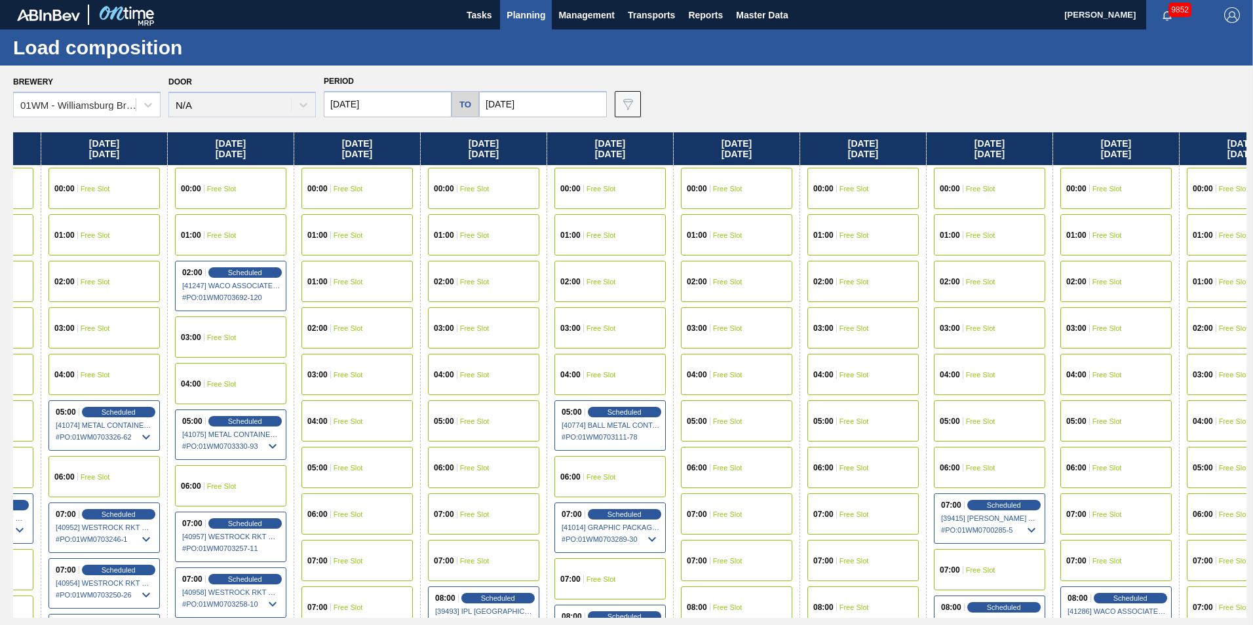
drag, startPoint x: 728, startPoint y: 138, endPoint x: 432, endPoint y: 151, distance: 296.5
click at [432, 151] on div "Monday 08/11/2025 00:00 Free Slot 01:00 Free Slot 02:00 Free Slot 03:00 Free Sl…" at bounding box center [629, 375] width 1233 height 486
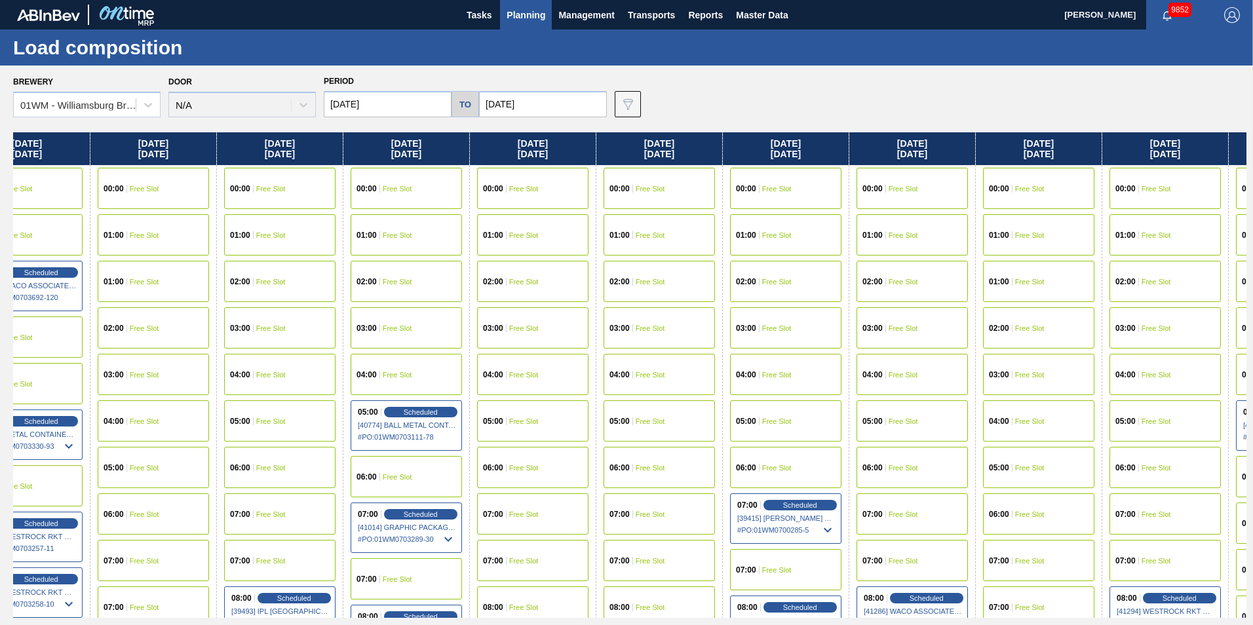
scroll to position [0, 1067]
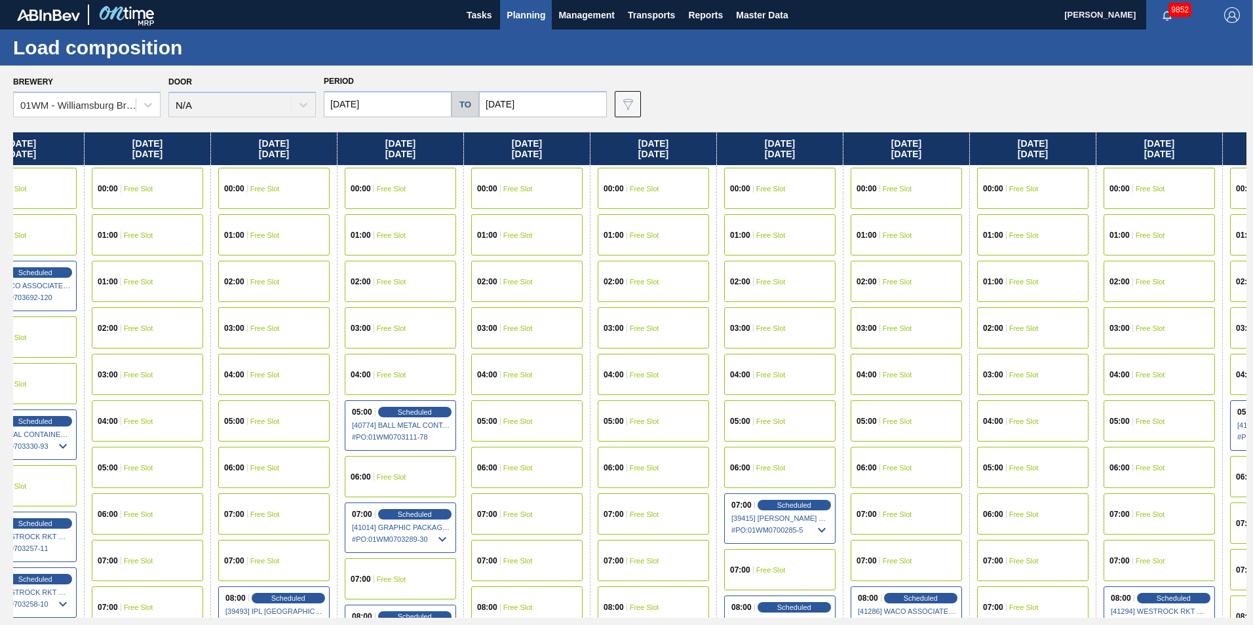
drag, startPoint x: 830, startPoint y: 147, endPoint x: 613, endPoint y: 171, distance: 218.2
click at [613, 171] on div "Monday 08/11/2025 00:00 Free Slot 01:00 Free Slot 02:00 Free Slot 03:00 Free Sl…" at bounding box center [629, 375] width 1233 height 486
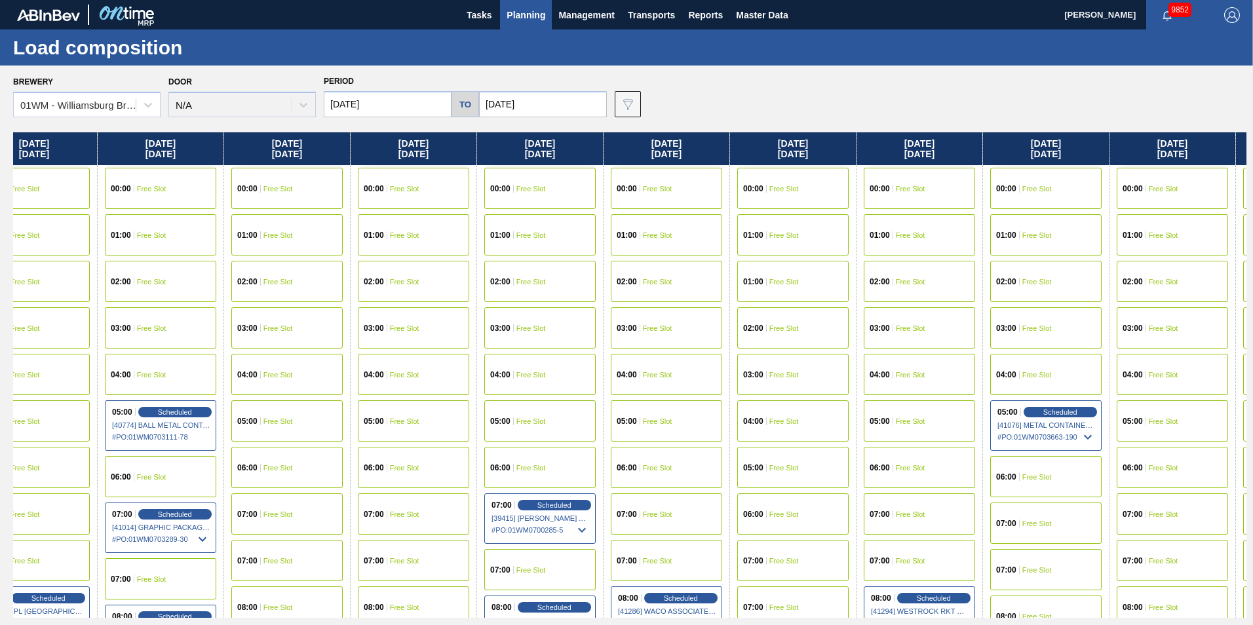
drag, startPoint x: 740, startPoint y: 138, endPoint x: 482, endPoint y: 184, distance: 262.4
click at [482, 184] on div "Monday 08/11/2025 00:00 Free Slot 01:00 Free Slot 02:00 Free Slot 03:00 Free Sl…" at bounding box center [629, 375] width 1233 height 486
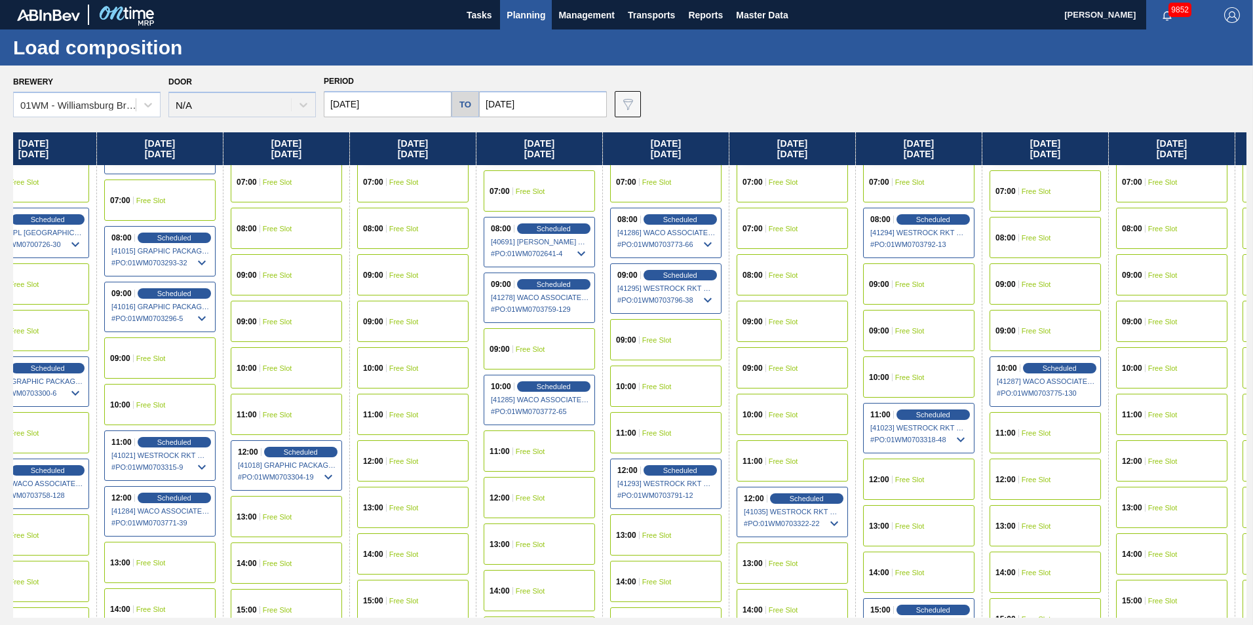
scroll to position [393, 1307]
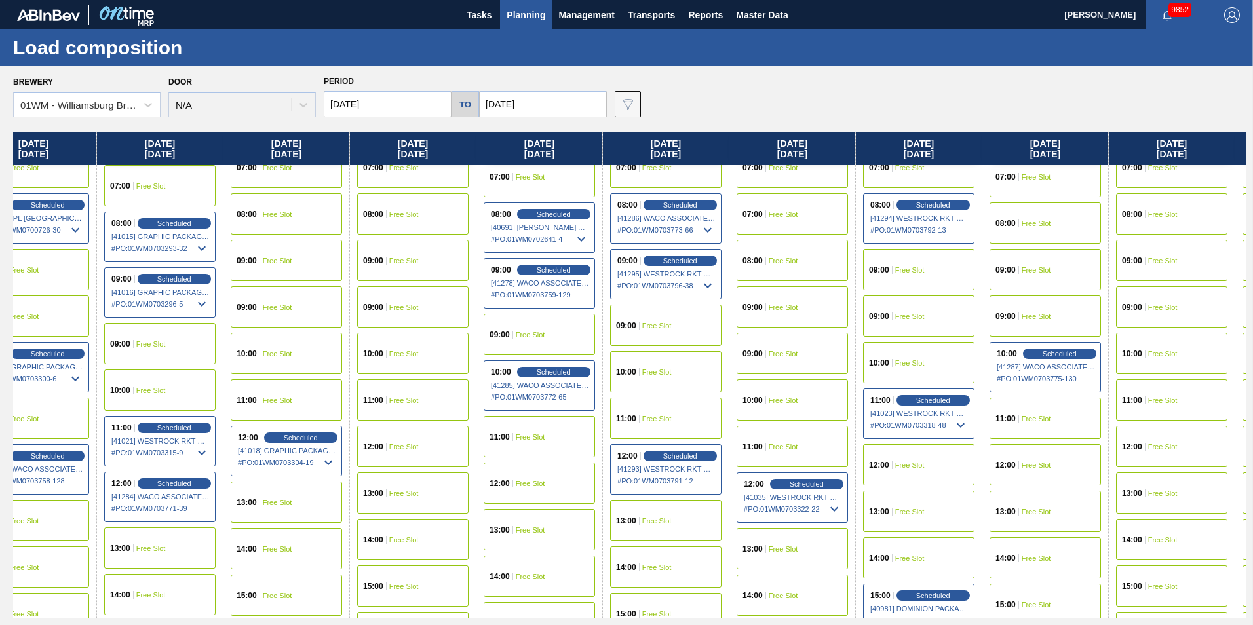
click at [912, 468] on span "Free Slot" at bounding box center [909, 465] width 29 height 8
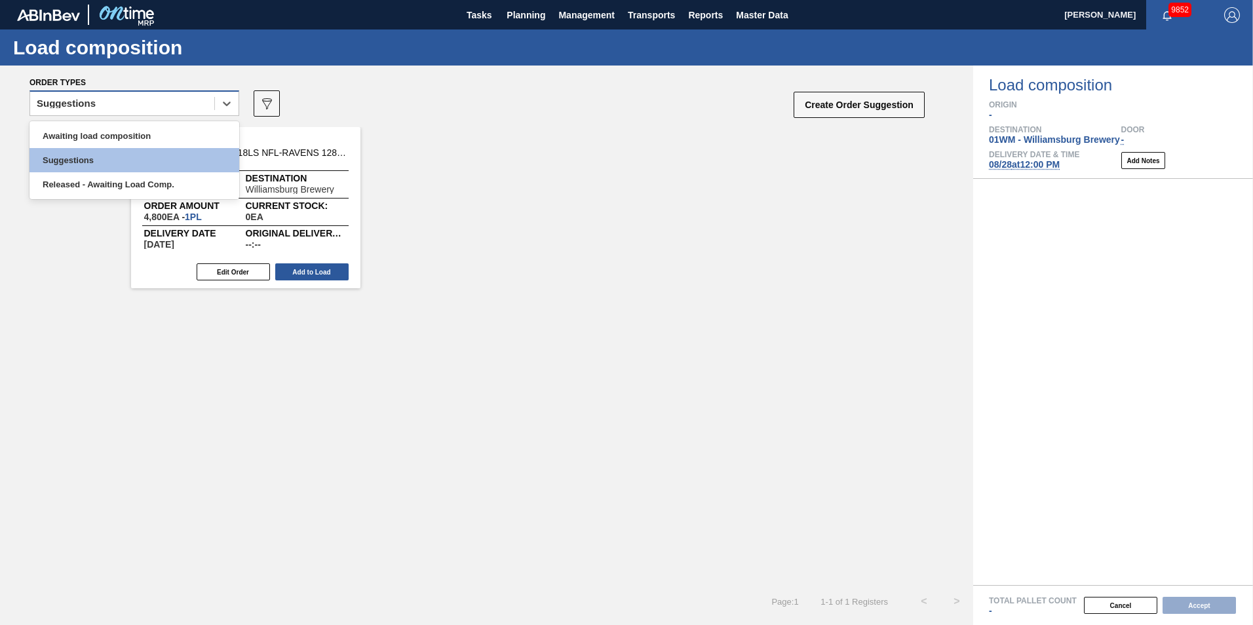
click at [157, 100] on div "Suggestions" at bounding box center [122, 103] width 184 height 19
click at [149, 138] on div "Awaiting load composition" at bounding box center [134, 136] width 210 height 24
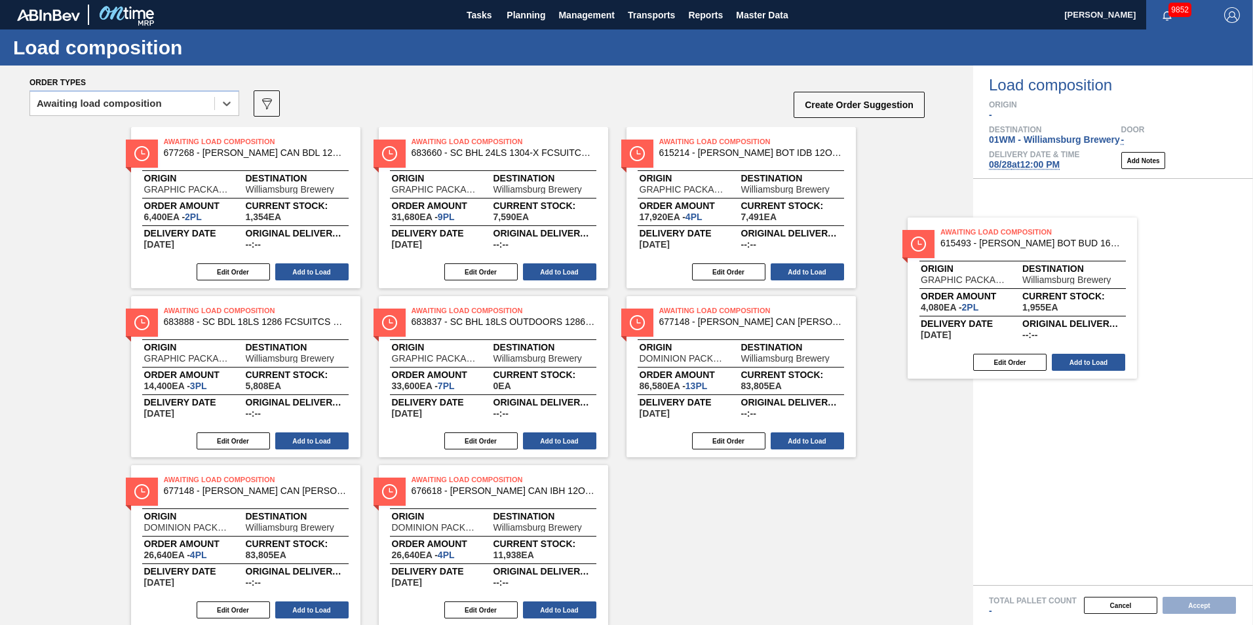
drag, startPoint x: 381, startPoint y: 244, endPoint x: 1067, endPoint y: 309, distance: 689.2
click at [1065, 309] on div "Order types option Awaiting load composition, selected. Select is focused ,type…" at bounding box center [626, 346] width 1253 height 560
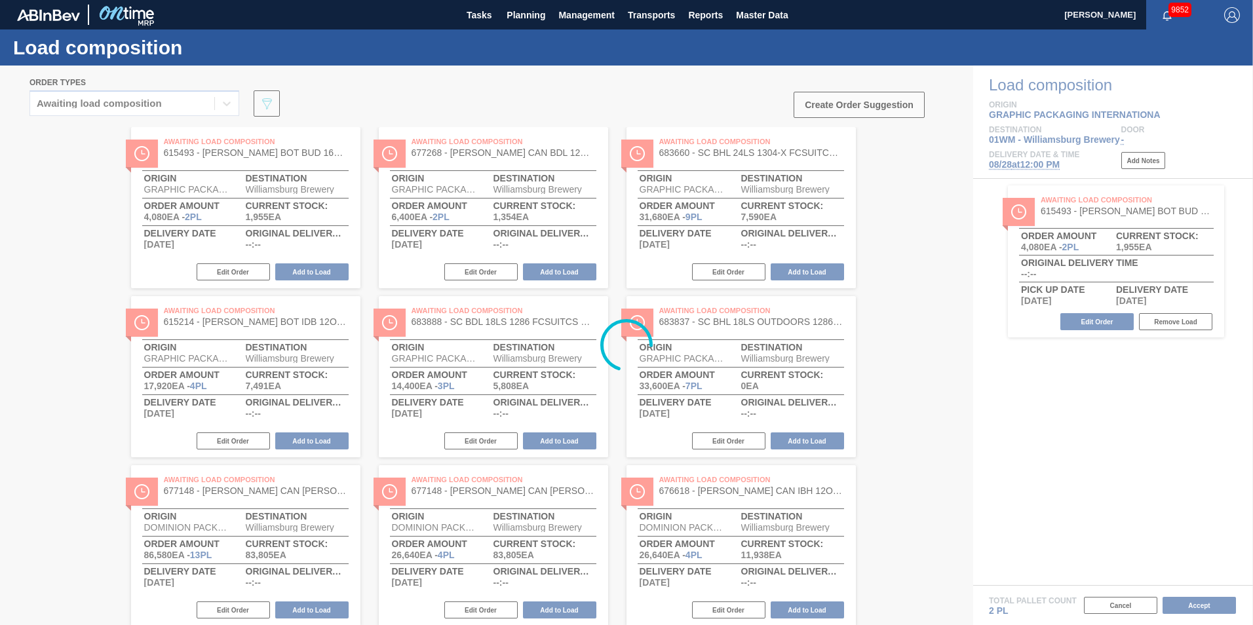
click at [707, 208] on div at bounding box center [626, 346] width 1253 height 560
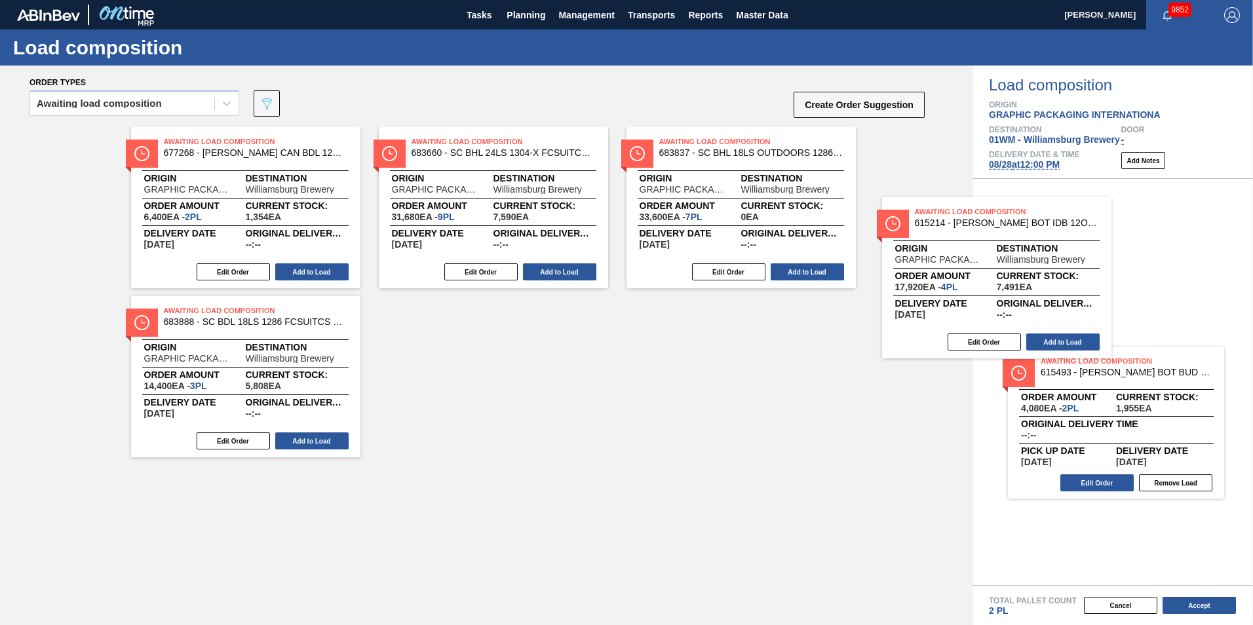
drag, startPoint x: 881, startPoint y: 252, endPoint x: 1072, endPoint y: 290, distance: 194.6
click at [1075, 295] on div "Order types Awaiting load composition 089F7B8B-B2A5-4AFE-B5C0-19BA573D28AC Crea…" at bounding box center [626, 346] width 1253 height 560
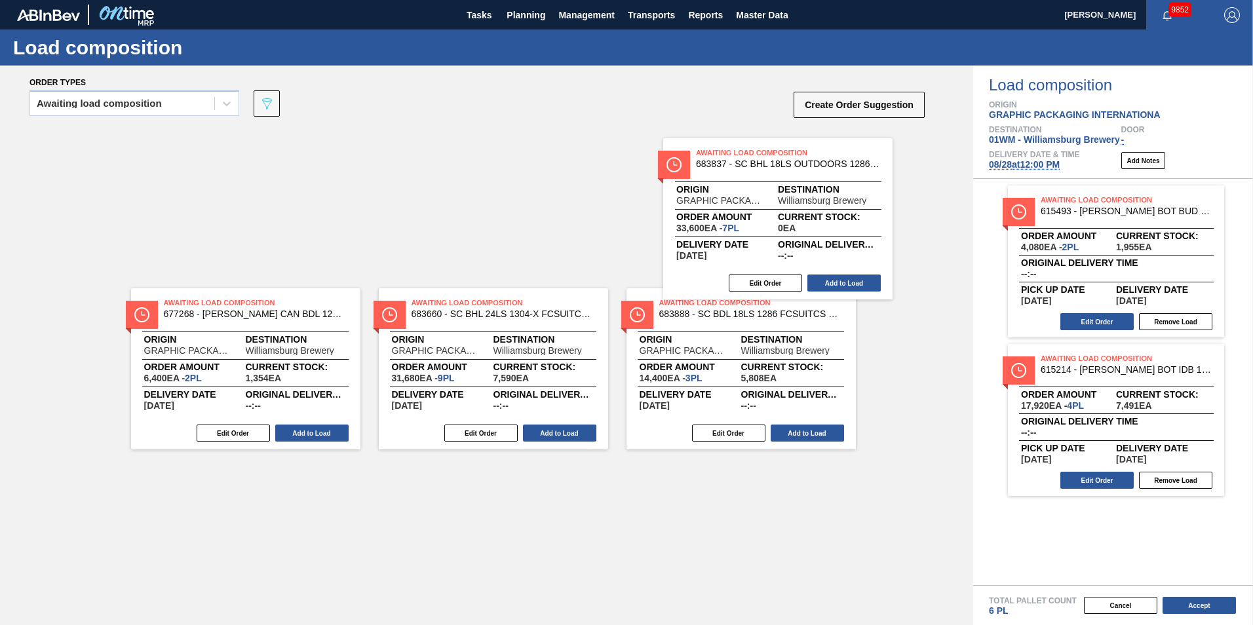
drag, startPoint x: 718, startPoint y: 203, endPoint x: 1130, endPoint y: 289, distance: 421.1
click at [1130, 289] on div "Order types Awaiting load composition 089F7B8B-B2A5-4AFE-B5C0-19BA573D28AC Crea…" at bounding box center [626, 346] width 1253 height 560
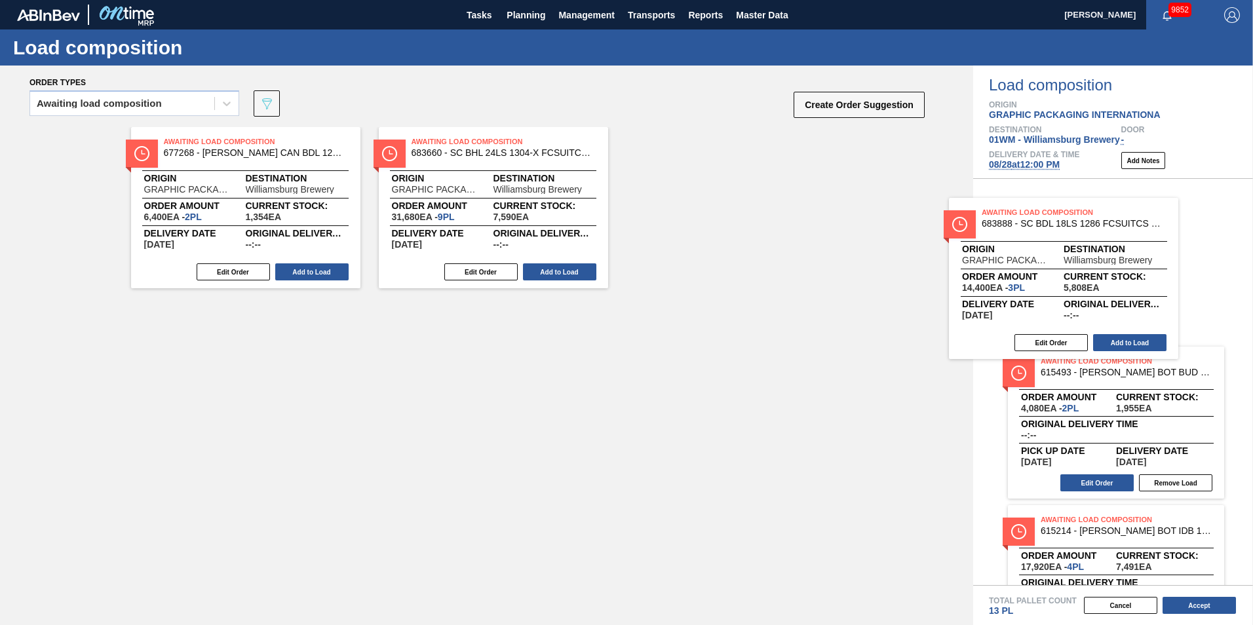
drag, startPoint x: 790, startPoint y: 233, endPoint x: 1113, endPoint y: 304, distance: 331.4
click at [1113, 304] on div "Order types Awaiting load composition 089F7B8B-B2A5-4AFE-B5C0-19BA573D28AC Crea…" at bounding box center [626, 346] width 1253 height 560
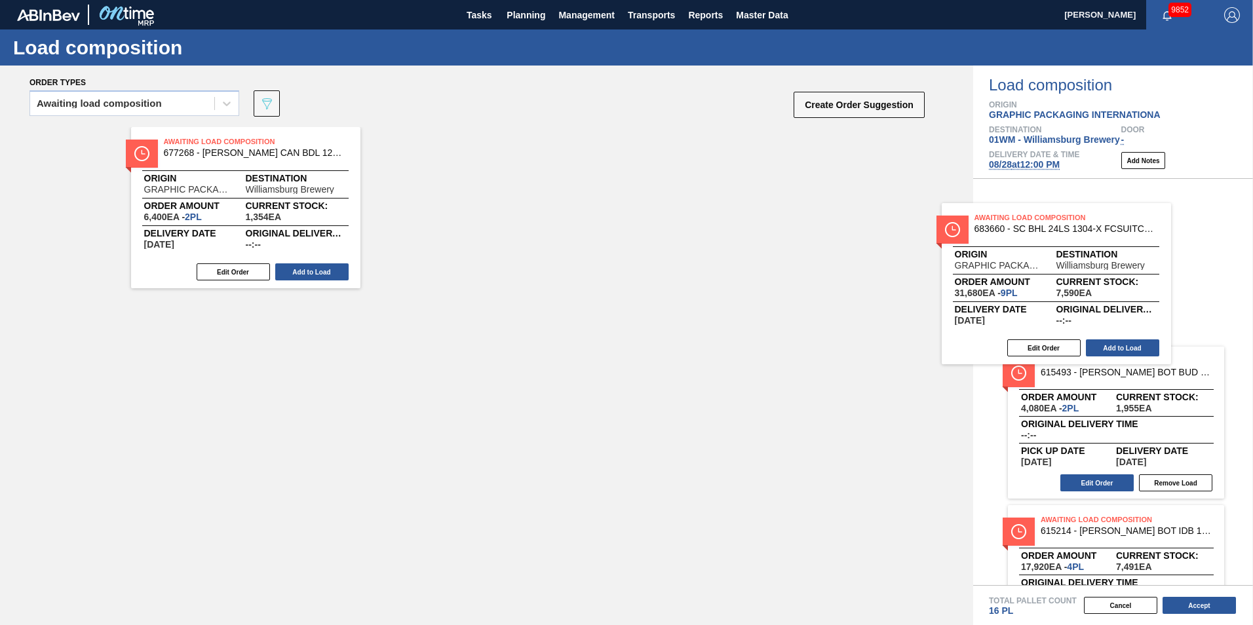
drag, startPoint x: 546, startPoint y: 214, endPoint x: 1155, endPoint y: 294, distance: 613.9
click at [1174, 296] on div "Order types Awaiting load composition 089F7B8B-B2A5-4AFE-B5C0-19BA573D28AC Crea…" at bounding box center [626, 346] width 1253 height 560
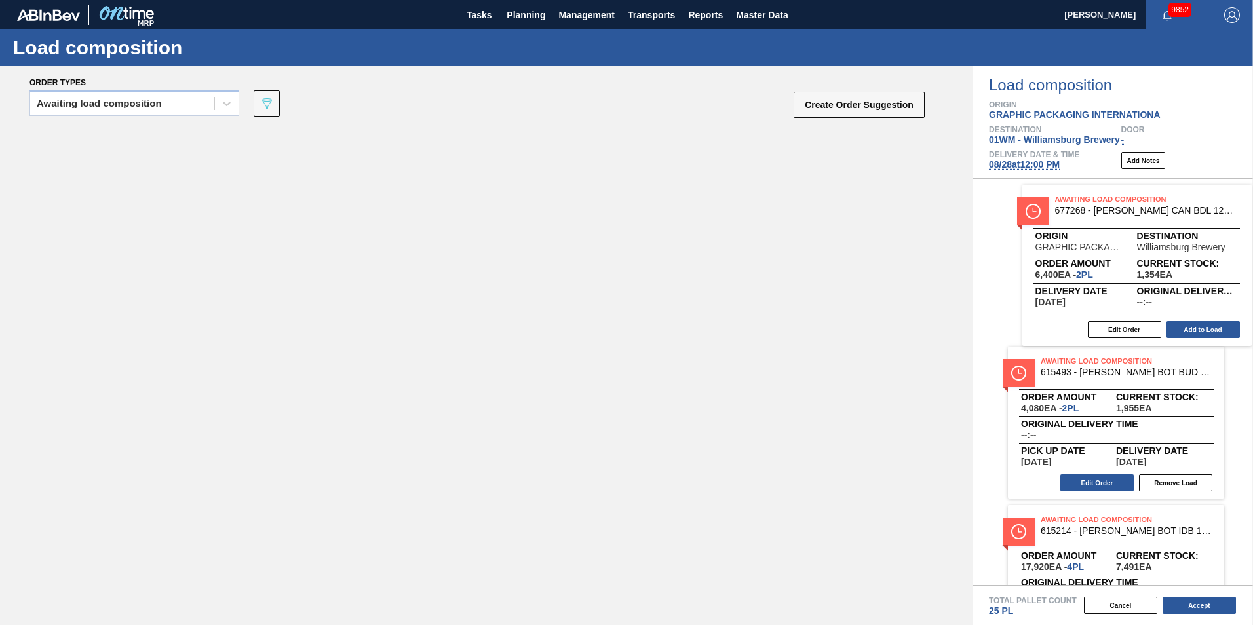
drag, startPoint x: 231, startPoint y: 193, endPoint x: 1087, endPoint y: 248, distance: 856.9
click at [1087, 248] on div "Order types Awaiting load composition 089F7B8B-B2A5-4AFE-B5C0-19BA573D28AC Crea…" at bounding box center [626, 346] width 1253 height 560
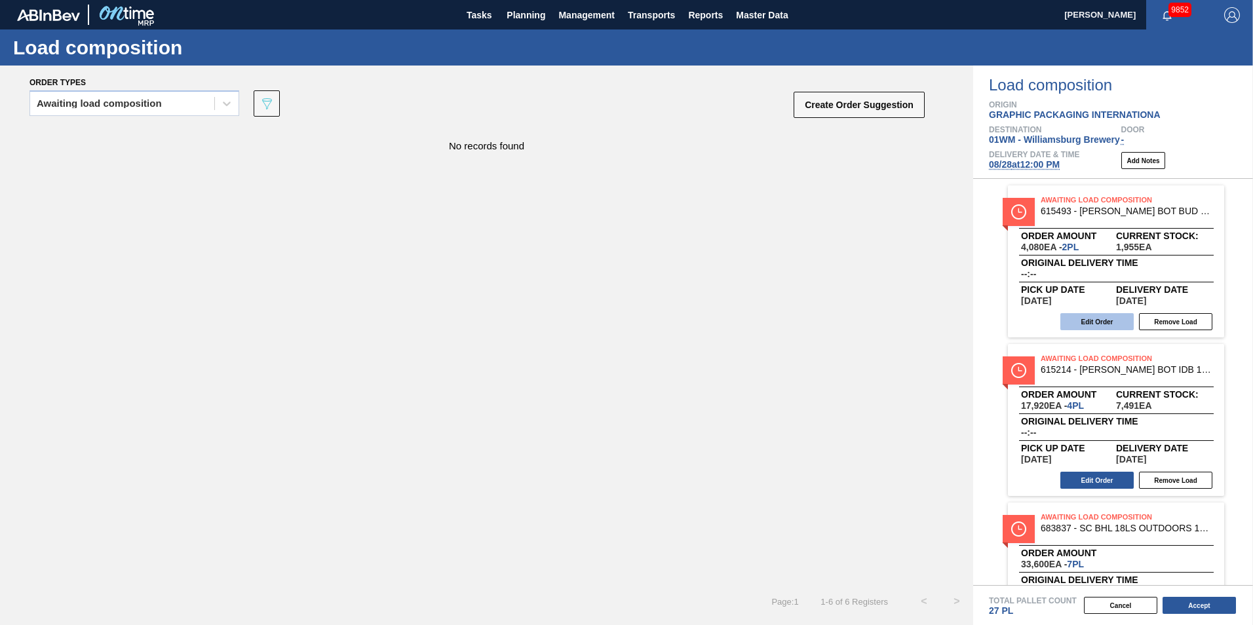
click at [1100, 318] on button "Edit Order" at bounding box center [1096, 321] width 73 height 17
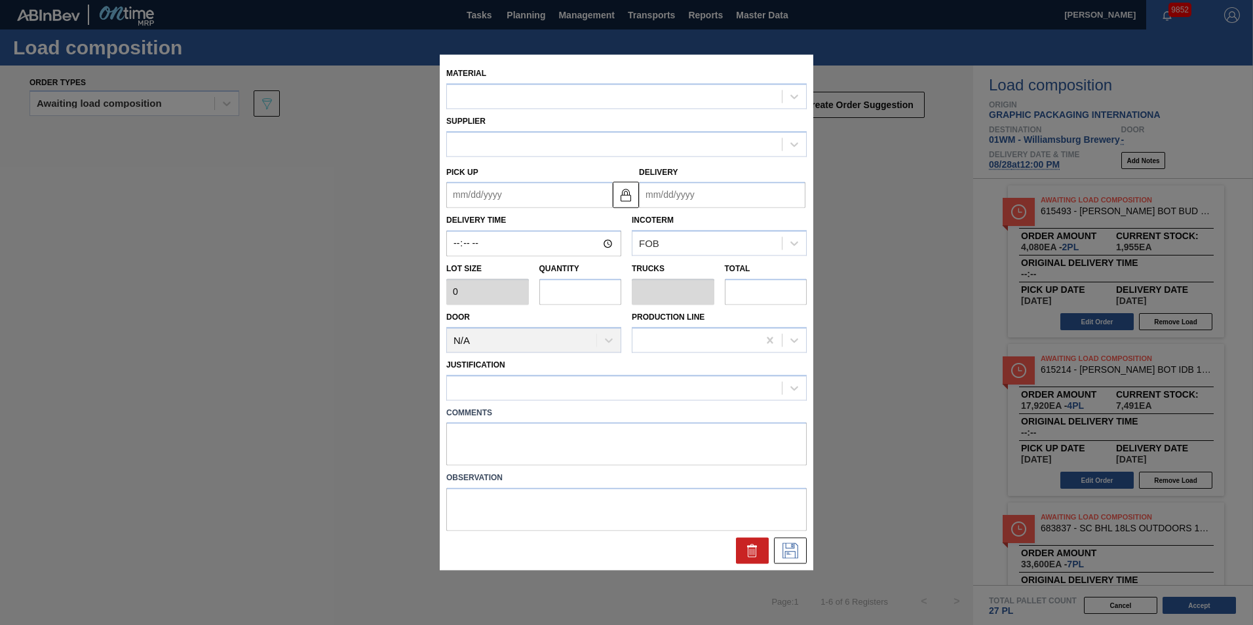
type input "2,040"
type input "2"
type input "0.077"
type input "4,080"
type up "[DATE]"
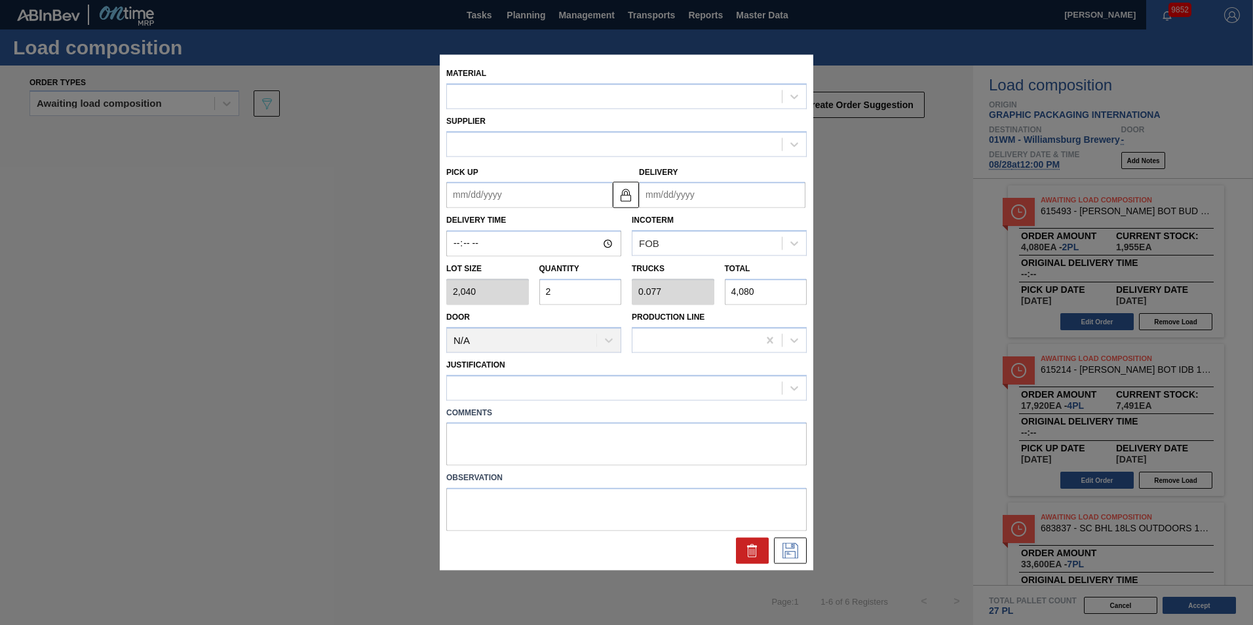
type input "[DATE]"
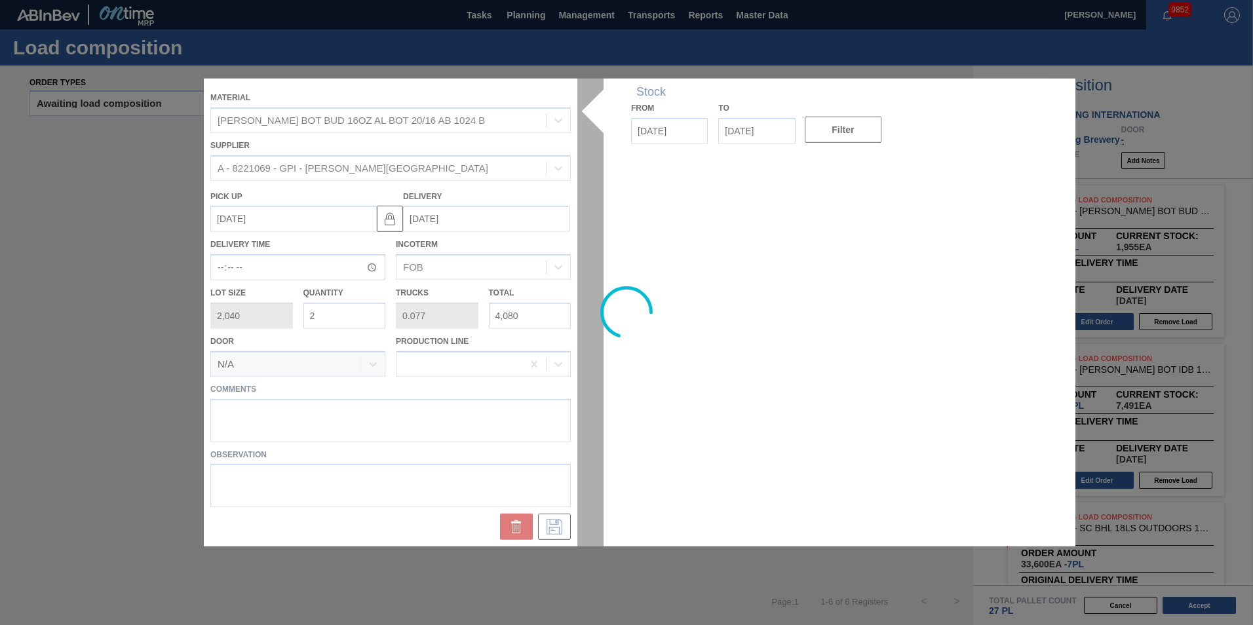
click at [332, 317] on div at bounding box center [626, 313] width 845 height 468
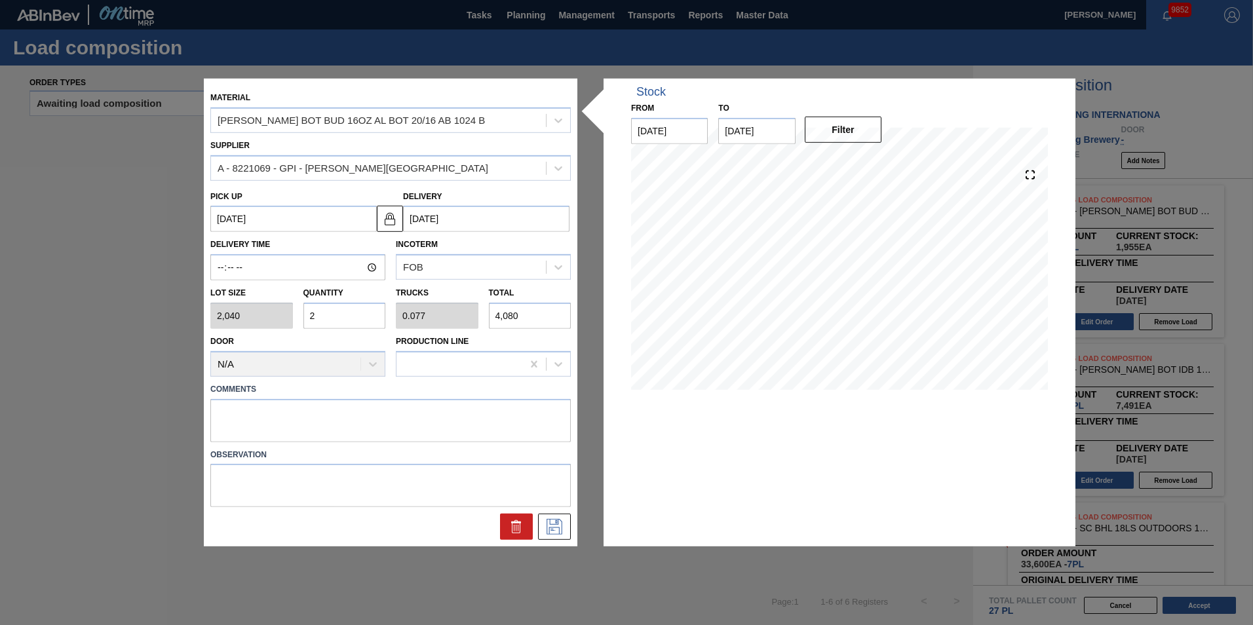
click at [281, 317] on div "Lot size 2,040 Quantity 2 Trucks 0.077 Total 4,080" at bounding box center [390, 304] width 371 height 48
type input "1"
type input "0.038"
type input "2,040"
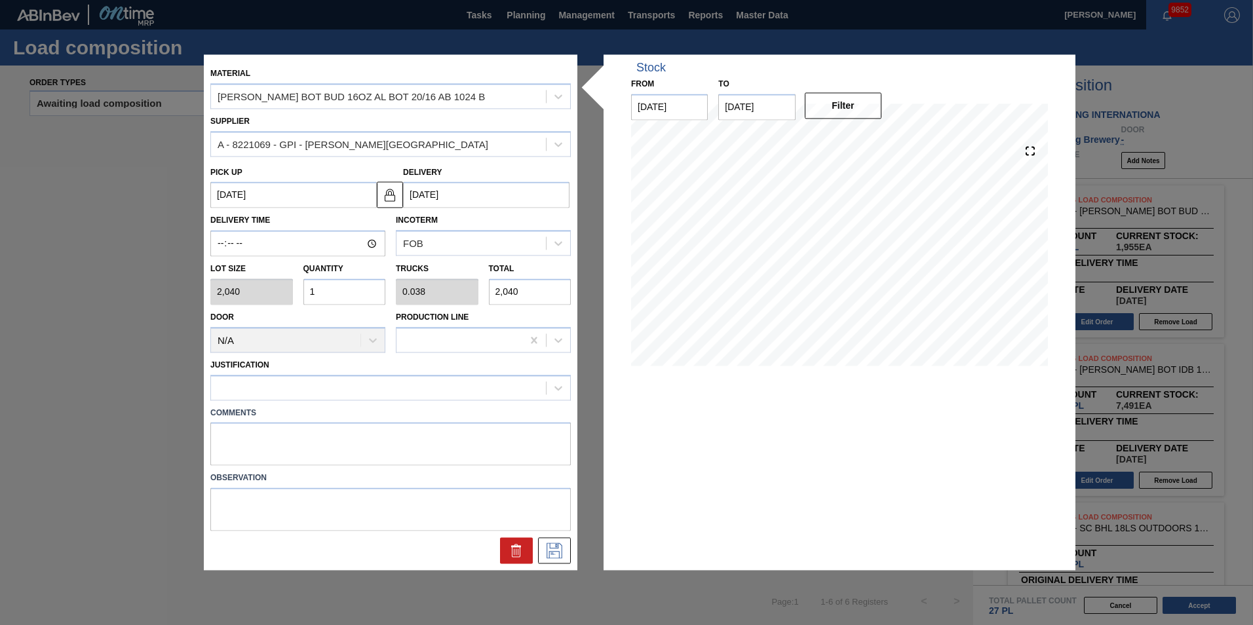
type input "1"
click at [564, 387] on div at bounding box center [559, 388] width 24 height 24
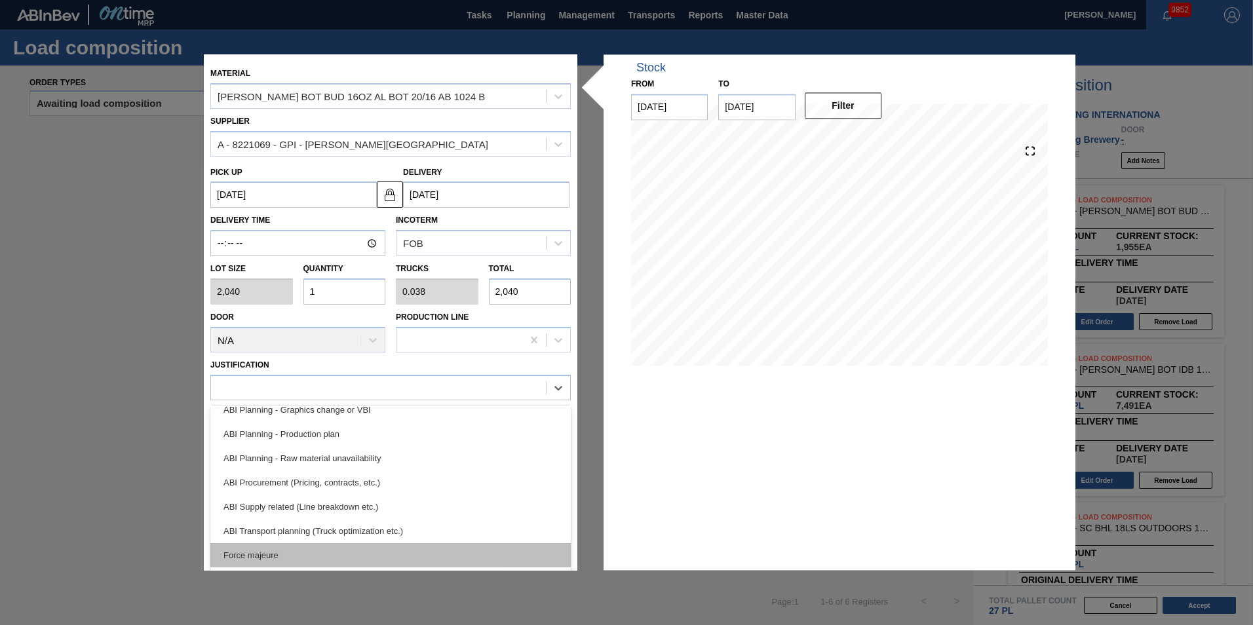
scroll to position [131, 0]
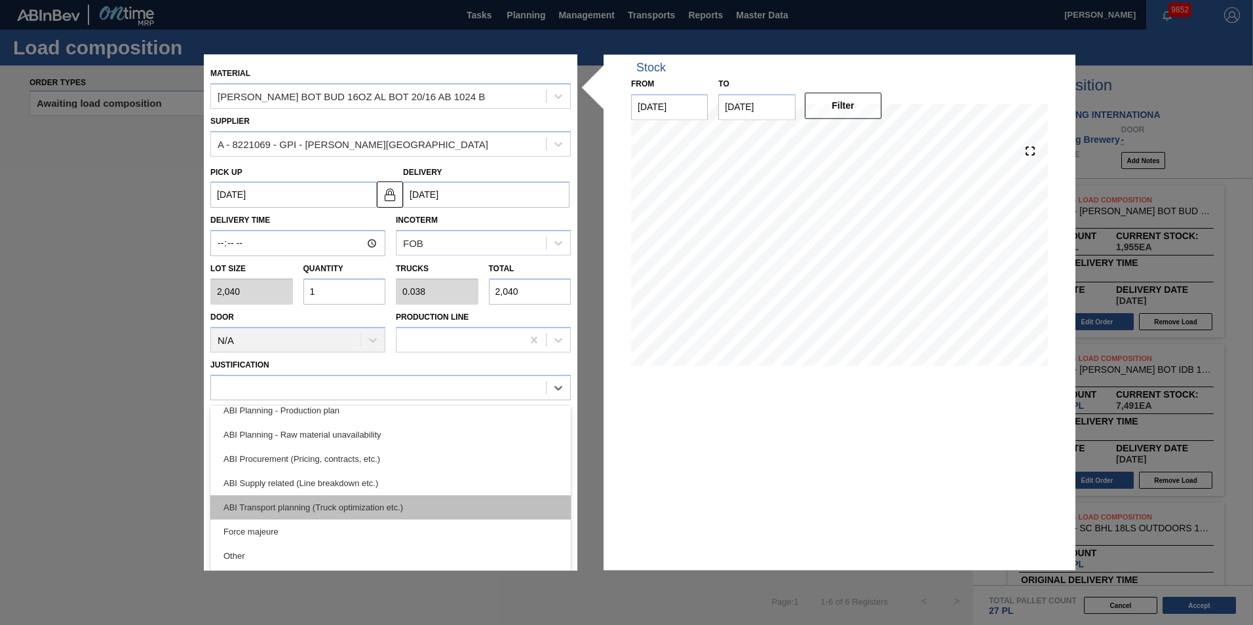
click at [391, 508] on div "ABI Transport planning (Truck optimization etc.)" at bounding box center [390, 507] width 360 height 24
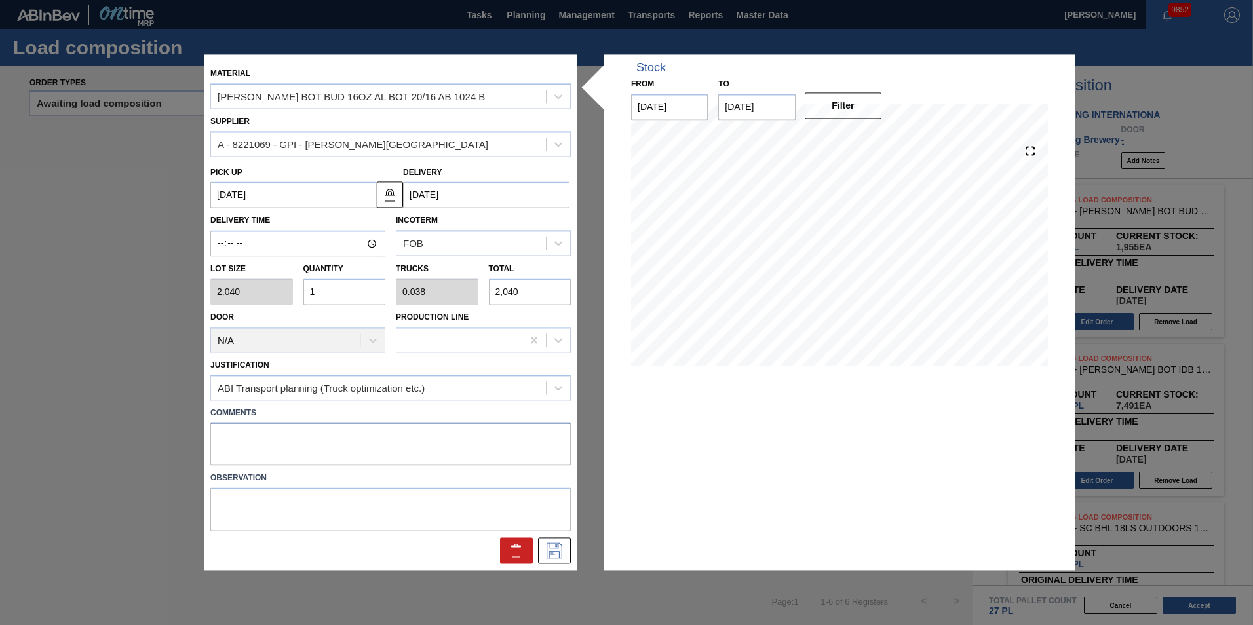
click at [317, 453] on textarea at bounding box center [390, 444] width 360 height 43
type textarea "T-1P BTL"
click at [556, 545] on icon at bounding box center [553, 550] width 7 height 10
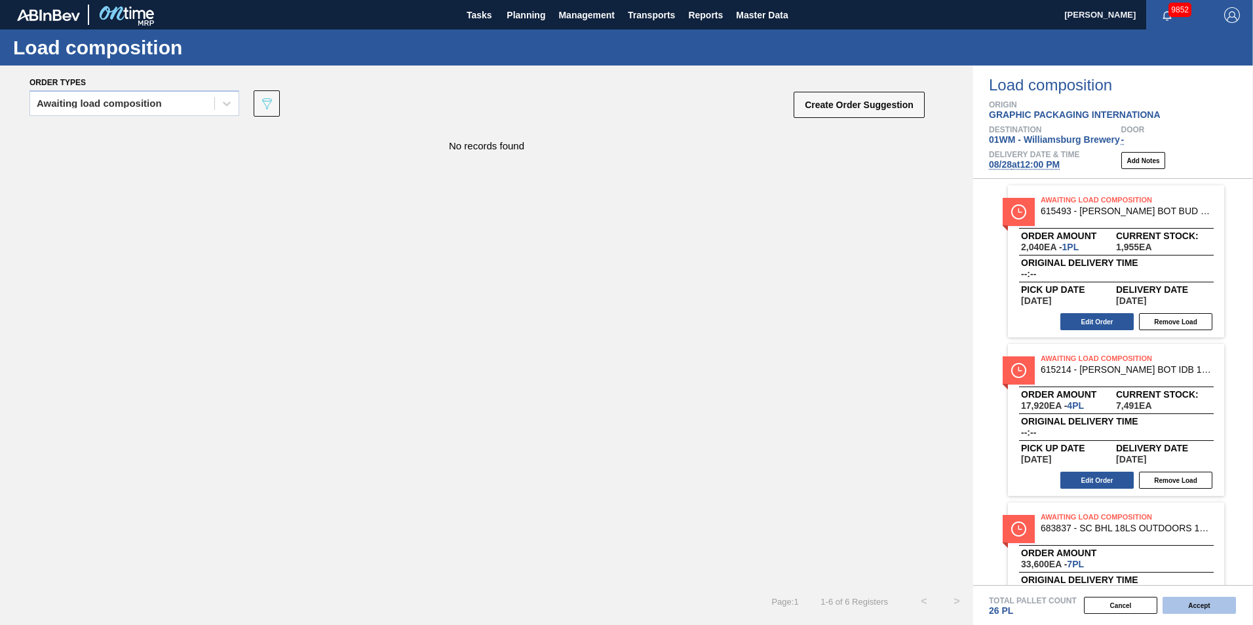
click at [1186, 602] on button "Accept" at bounding box center [1199, 605] width 73 height 17
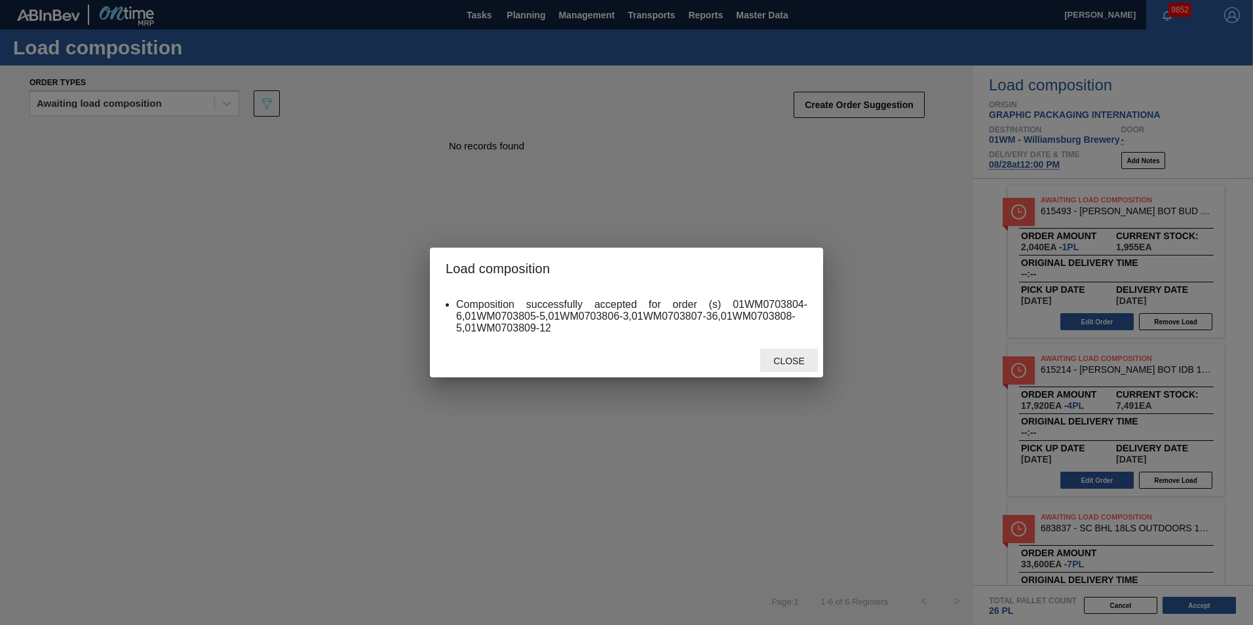
click at [785, 360] on span "Close" at bounding box center [789, 361] width 52 height 10
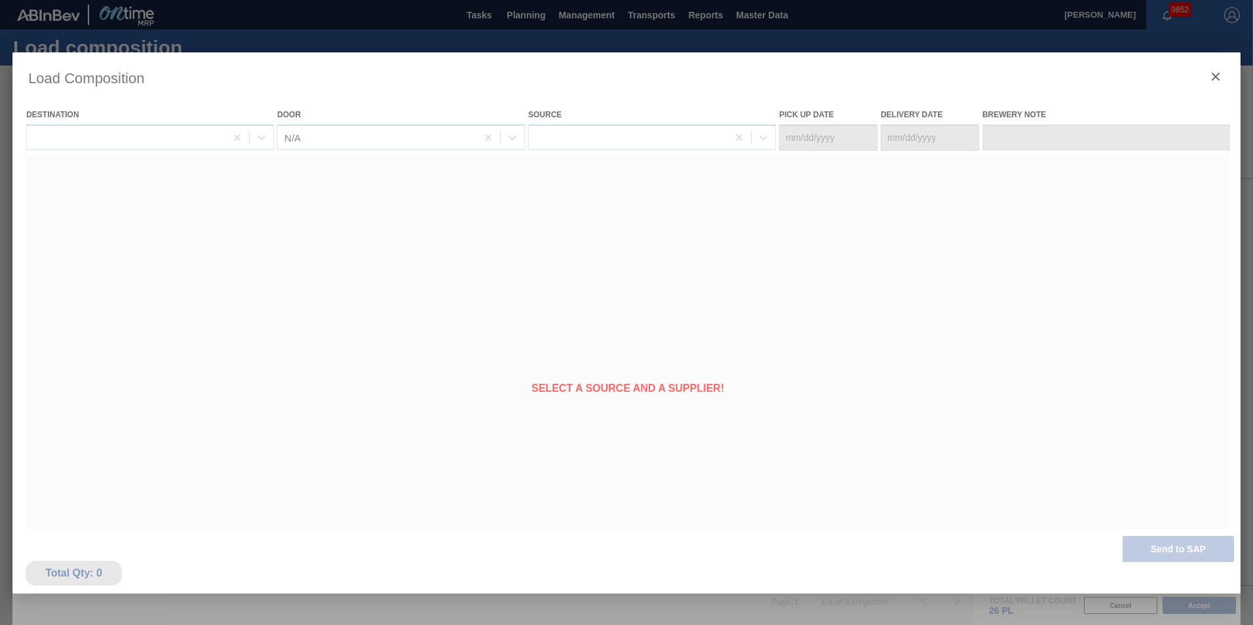
type Date "[DATE]"
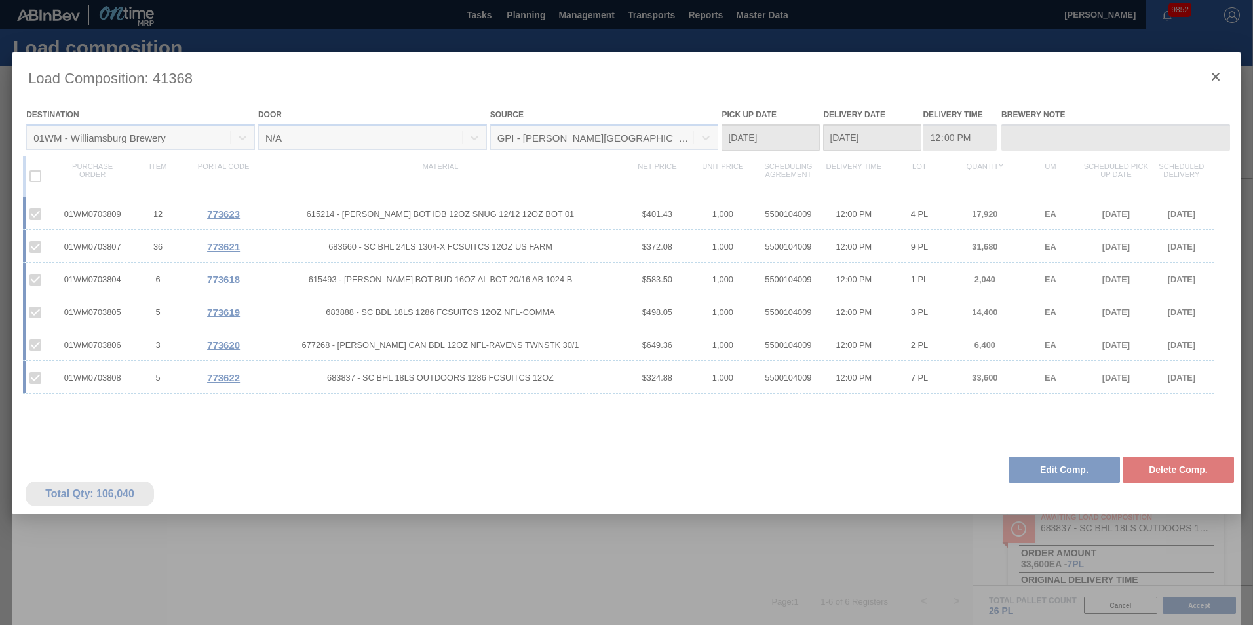
click at [1216, 76] on div at bounding box center [626, 347] width 1228 height 590
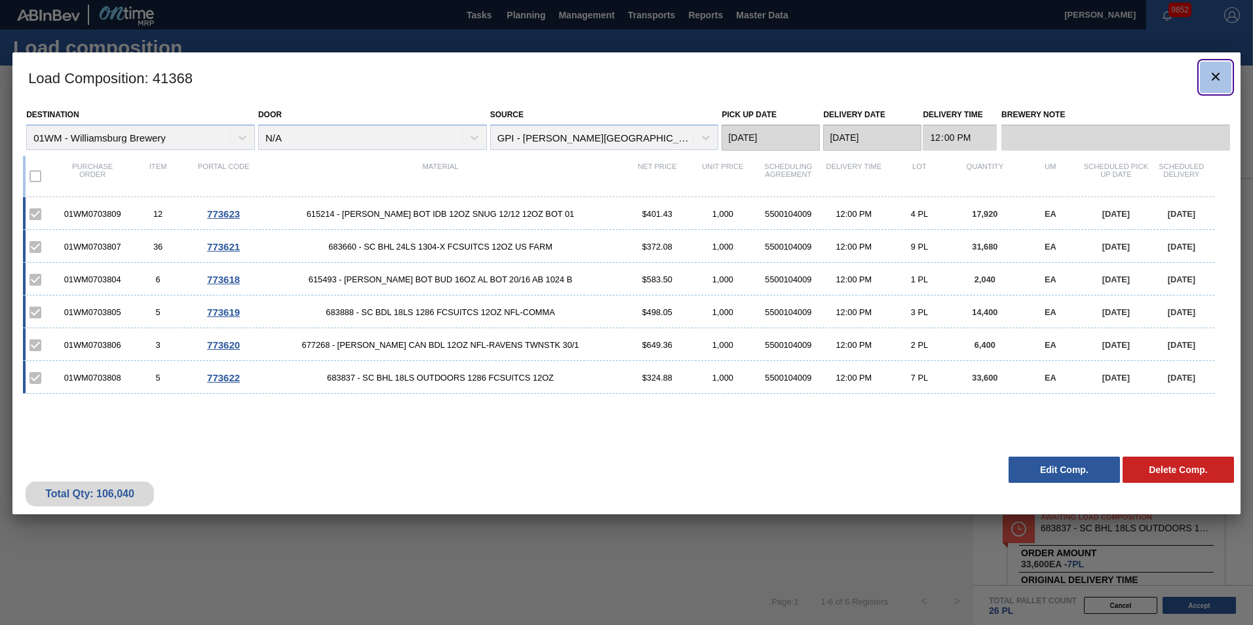
click at [1216, 76] on icon "botão de ícone" at bounding box center [1216, 77] width 8 height 8
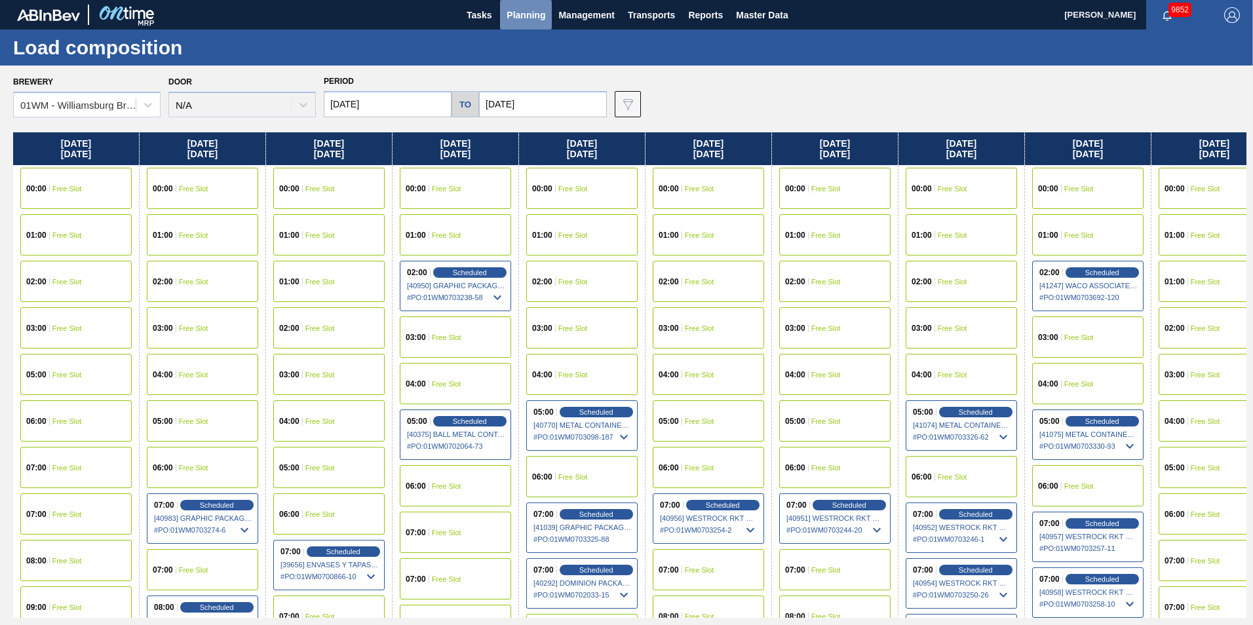
click at [519, 16] on span "Planning" at bounding box center [526, 15] width 39 height 16
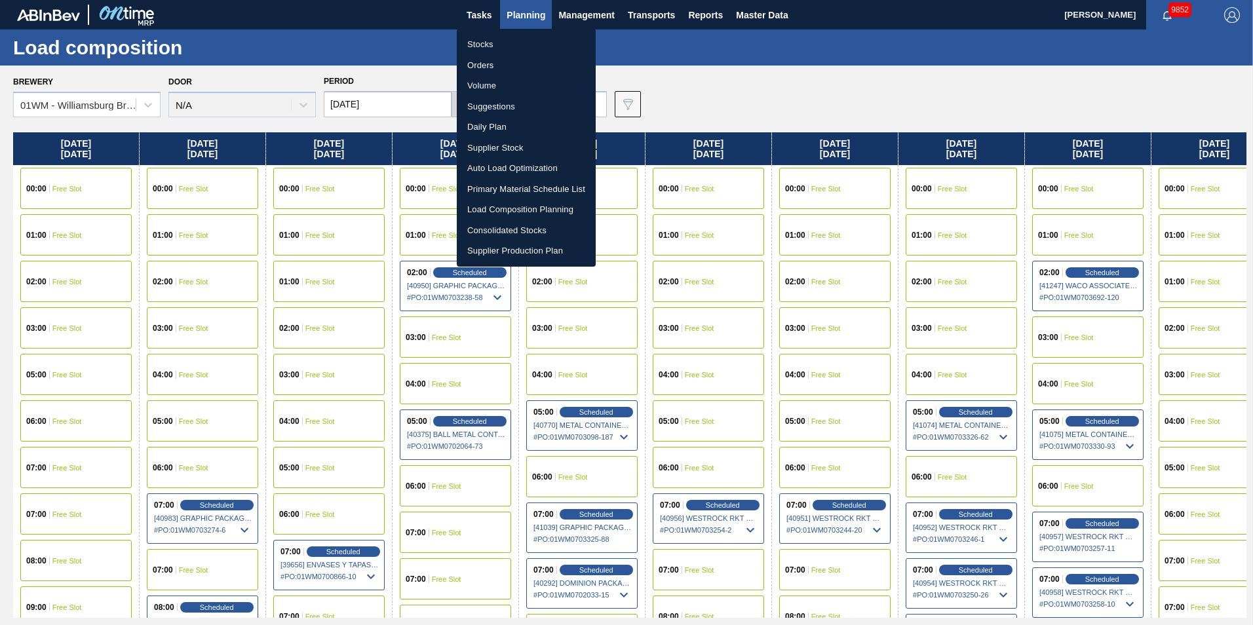
click at [512, 212] on li "Load Composition Planning" at bounding box center [526, 209] width 139 height 21
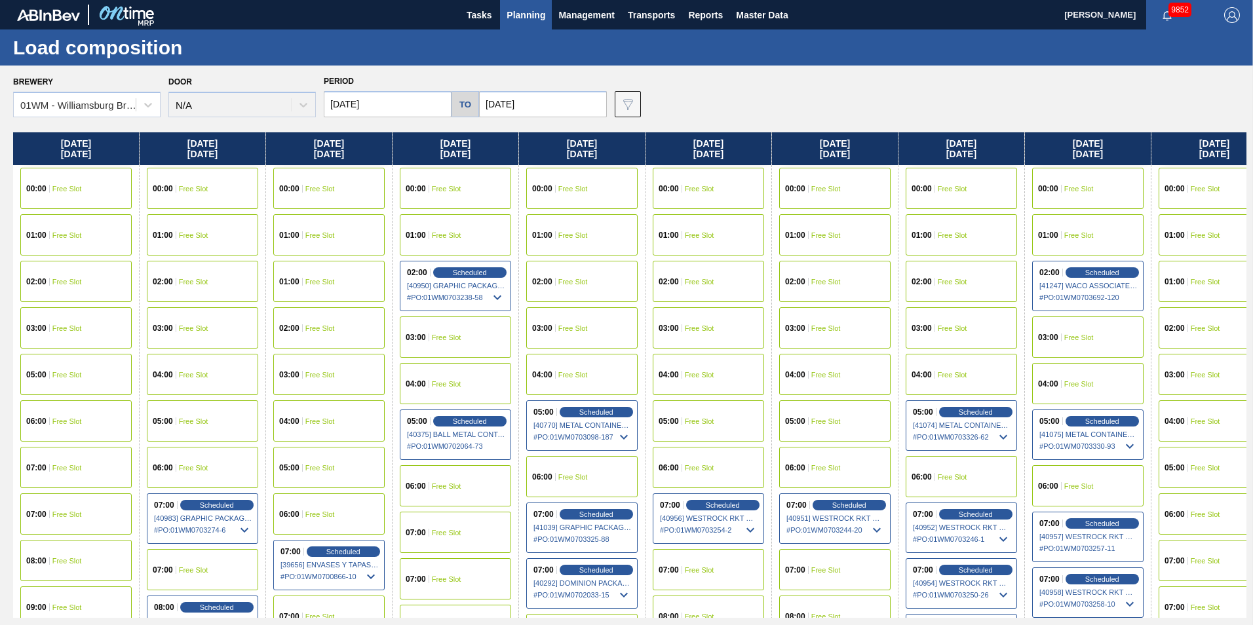
click at [518, 27] on button "Planning" at bounding box center [526, 14] width 52 height 29
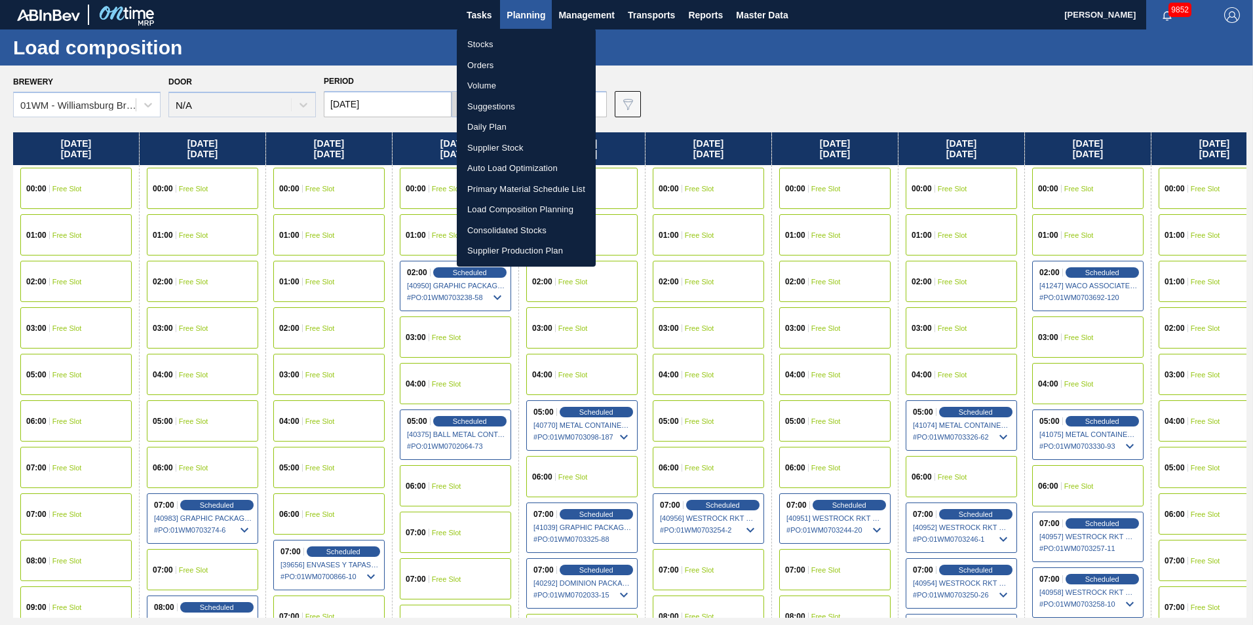
click at [512, 99] on li "Suggestions" at bounding box center [526, 106] width 139 height 21
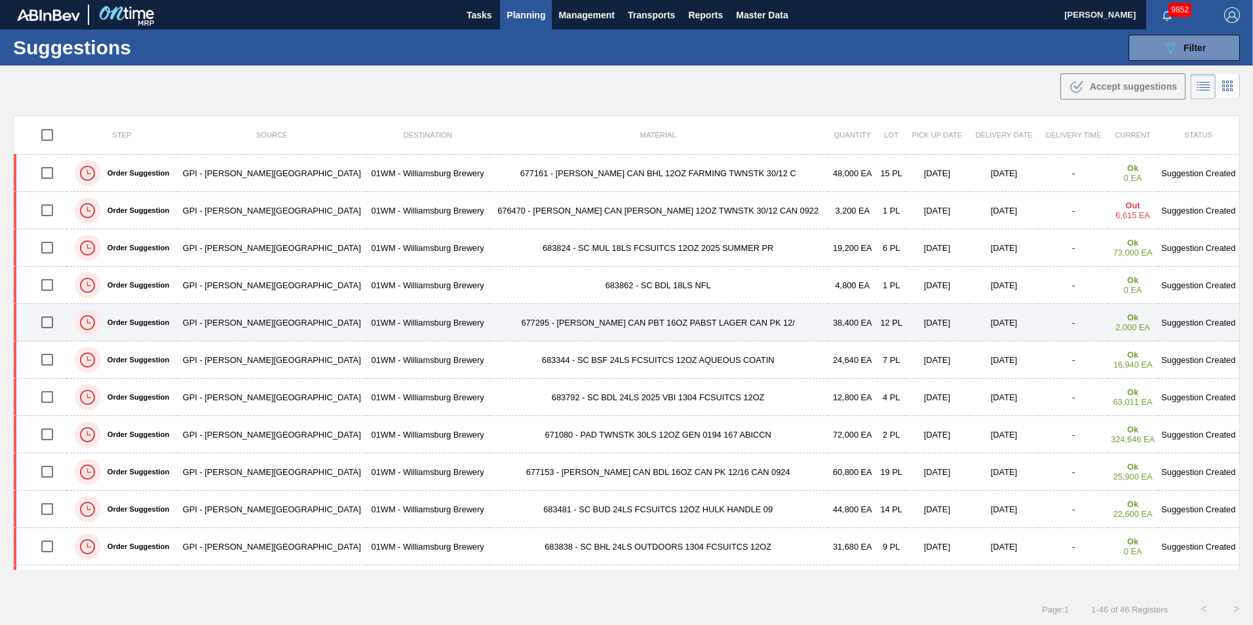
click at [50, 329] on input "checkbox" at bounding box center [47, 323] width 28 height 28
checkbox input "true"
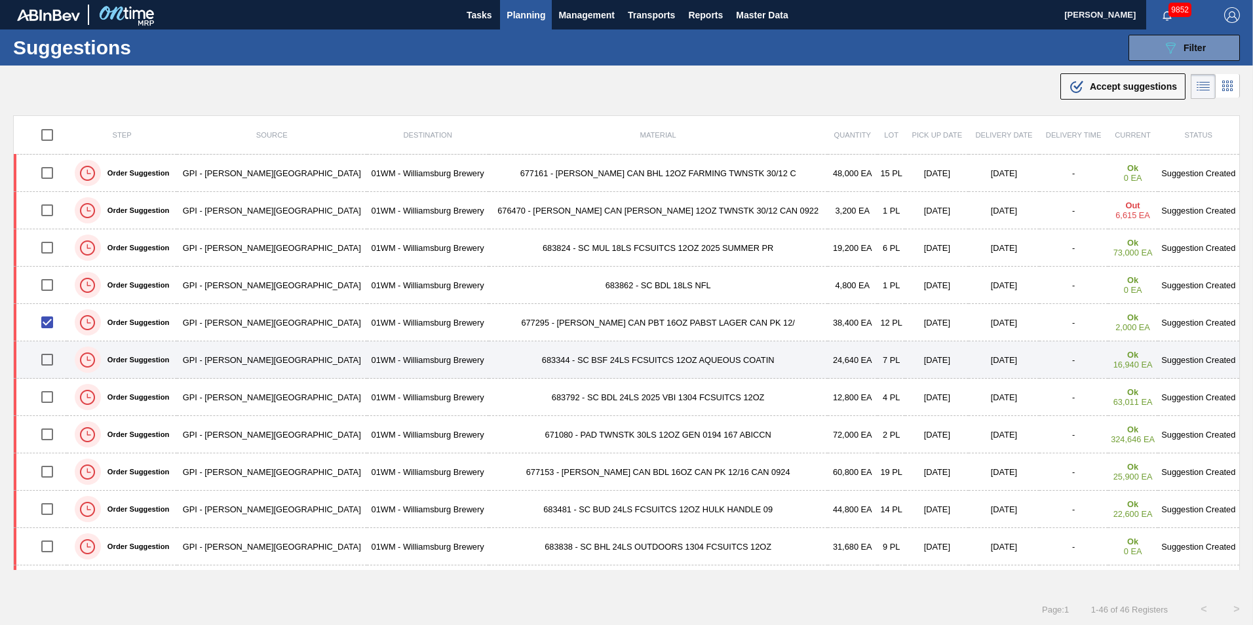
click at [58, 361] on input "checkbox" at bounding box center [47, 360] width 28 height 28
checkbox input "true"
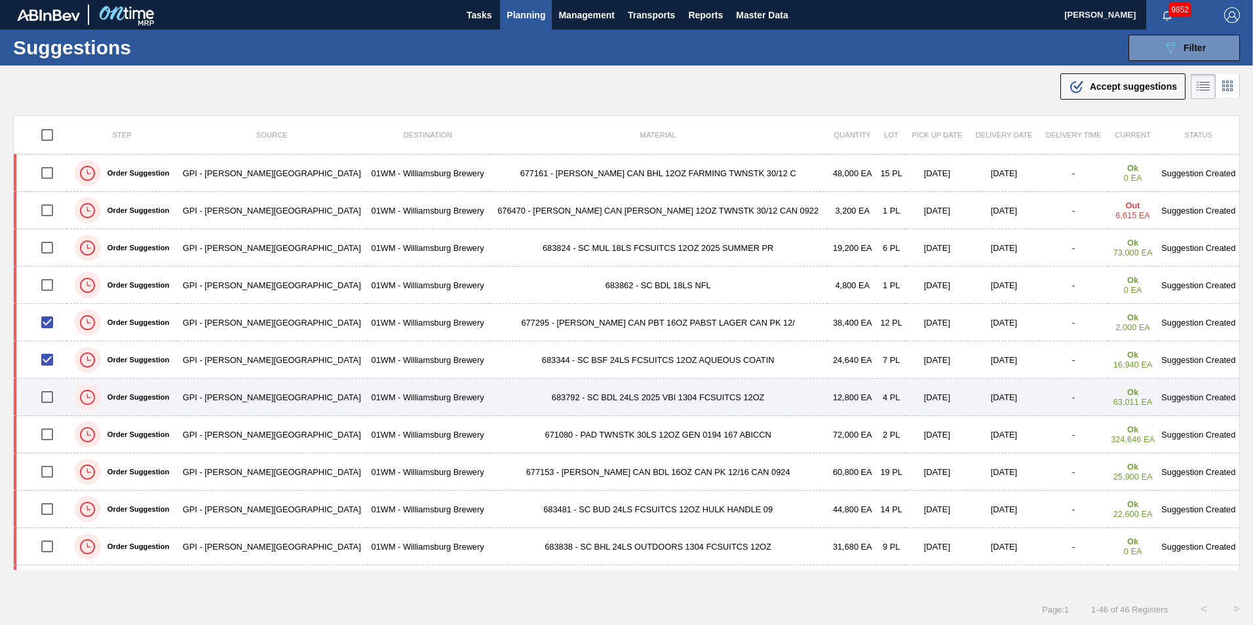
click at [65, 393] on div at bounding box center [47, 397] width 36 height 28
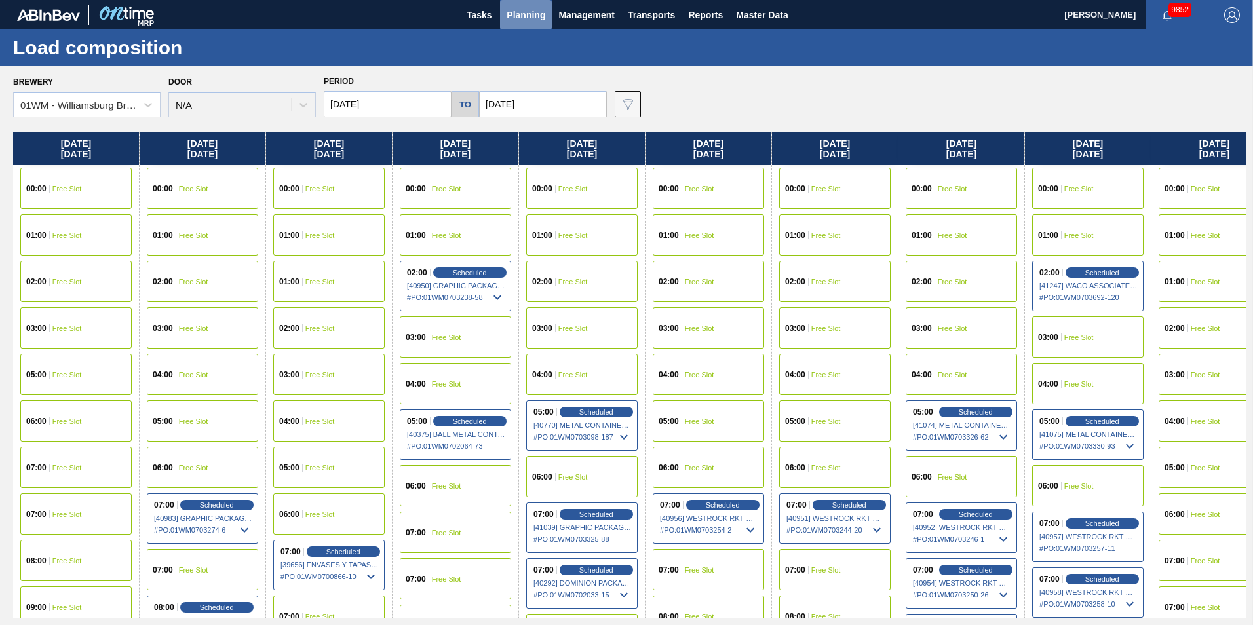
click at [547, 16] on button "Planning" at bounding box center [526, 14] width 52 height 29
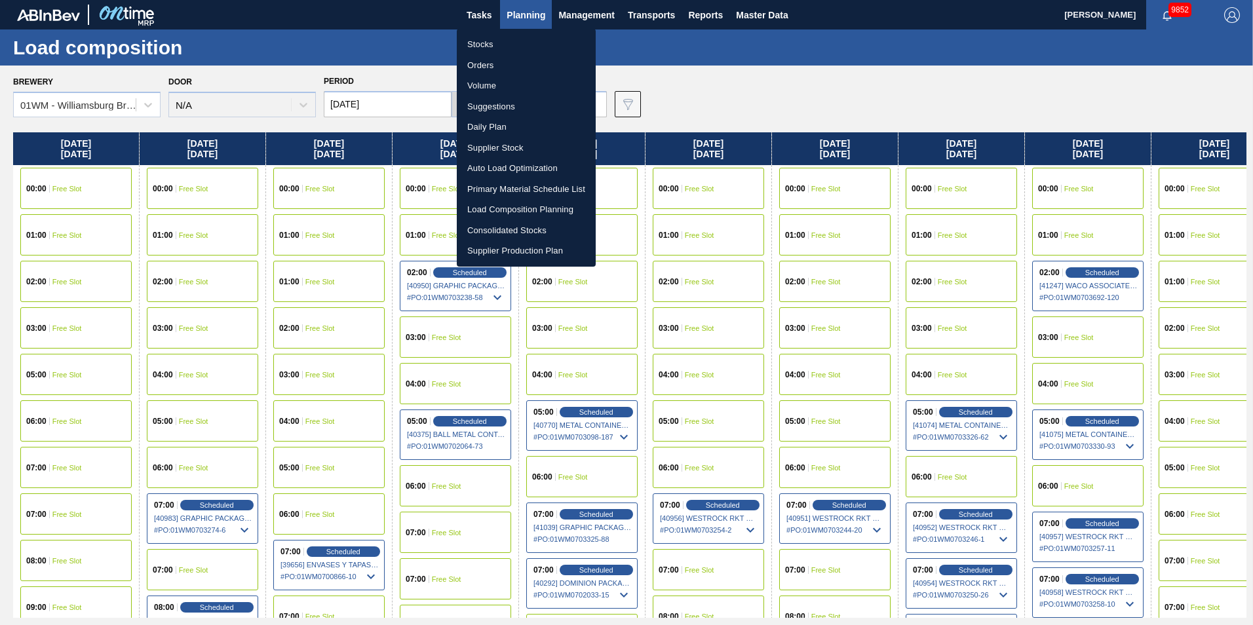
click at [535, 216] on li "Load Composition Planning" at bounding box center [526, 209] width 139 height 21
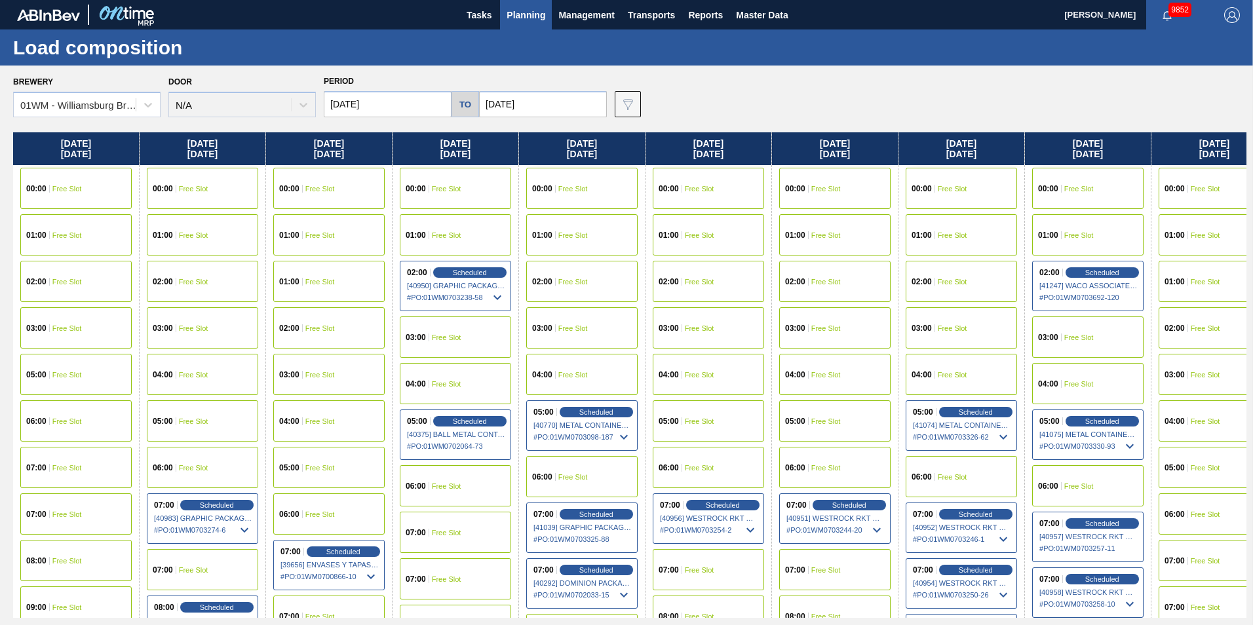
click at [930, 97] on div "Brewery 01WM - Williamsburg Brewery Door N/A Period 08/11/2025 to 09/01/2025 Da…" at bounding box center [629, 94] width 1233 height 45
click at [530, 18] on span "Planning" at bounding box center [526, 15] width 39 height 16
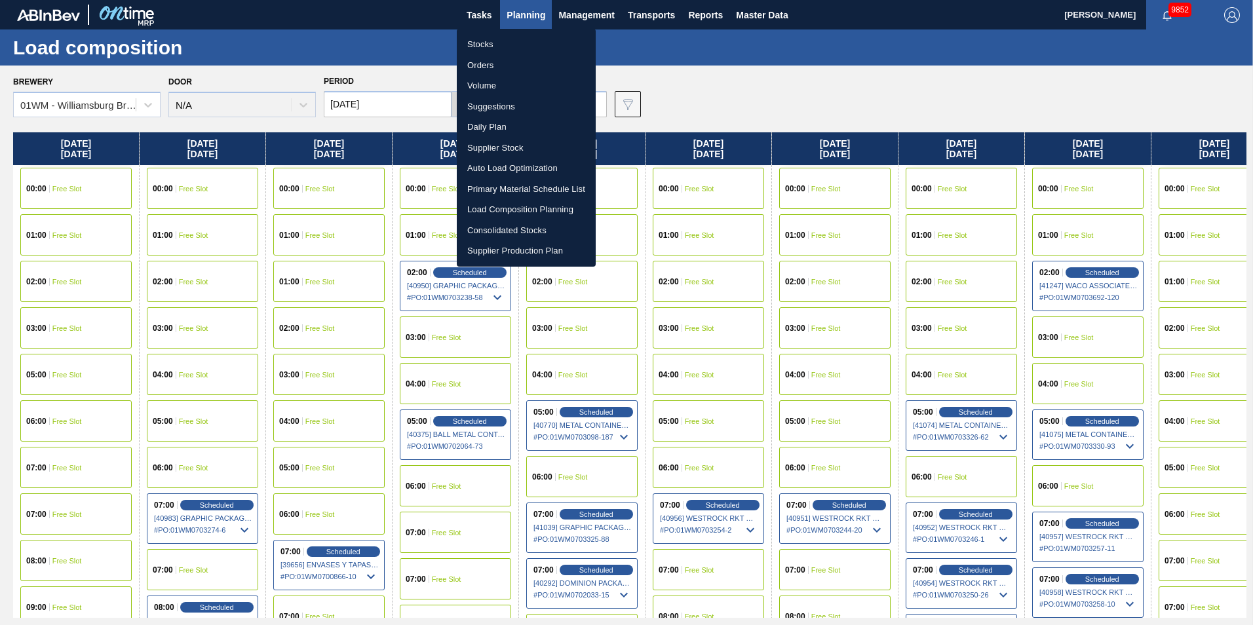
click at [524, 105] on li "Suggestions" at bounding box center [526, 106] width 139 height 21
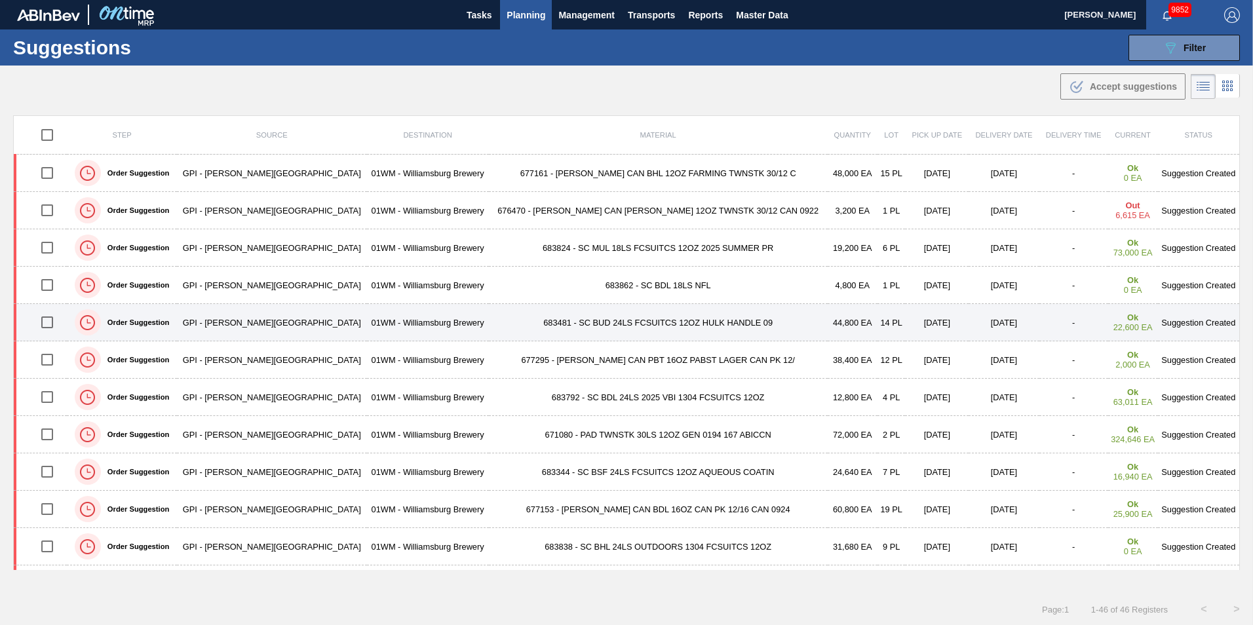
click at [47, 327] on input "checkbox" at bounding box center [47, 323] width 28 height 28
checkbox input "true"
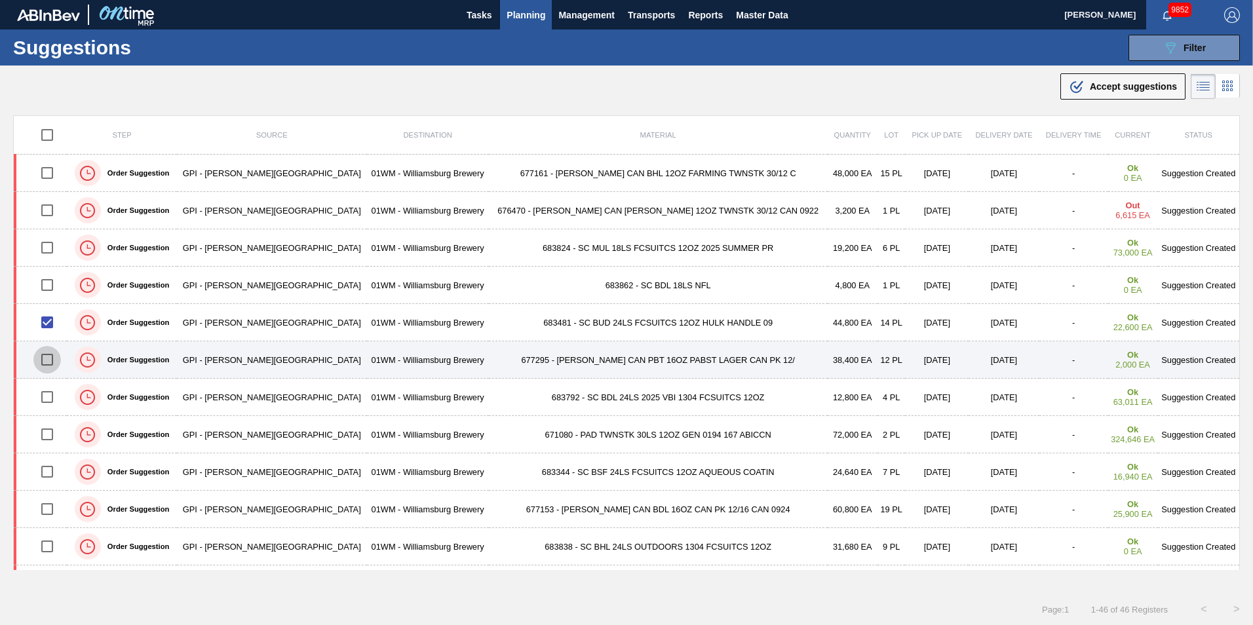
click at [50, 362] on input "checkbox" at bounding box center [47, 360] width 28 height 28
checkbox input "true"
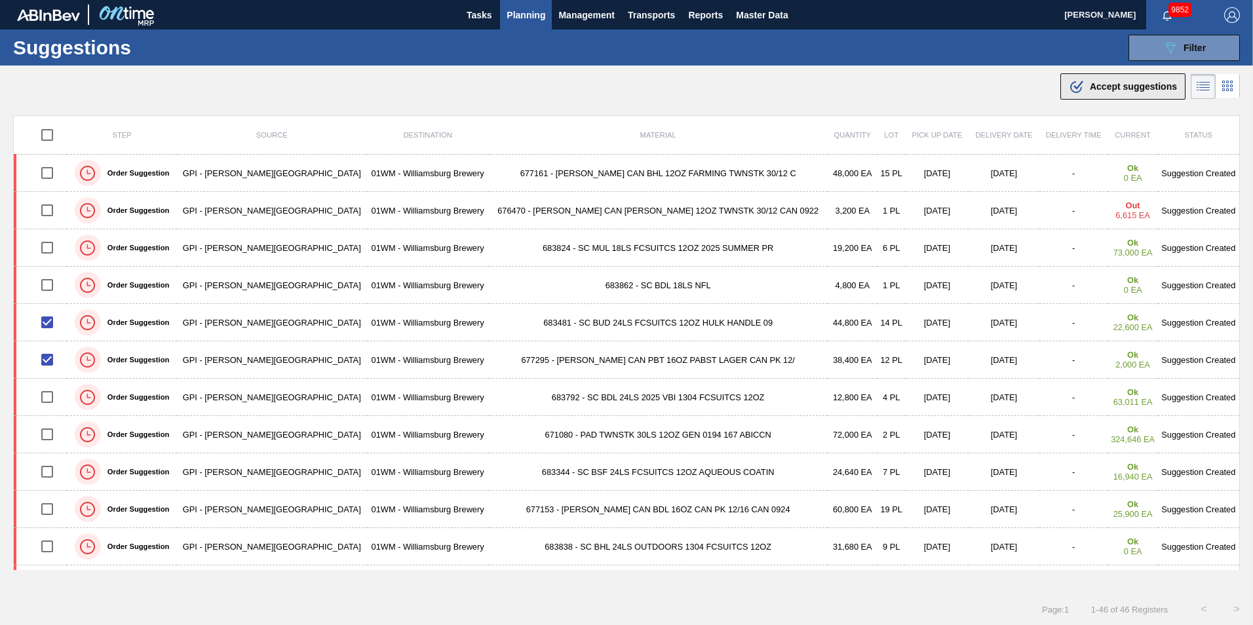
click at [1106, 81] on span "Accept suggestions" at bounding box center [1133, 86] width 87 height 10
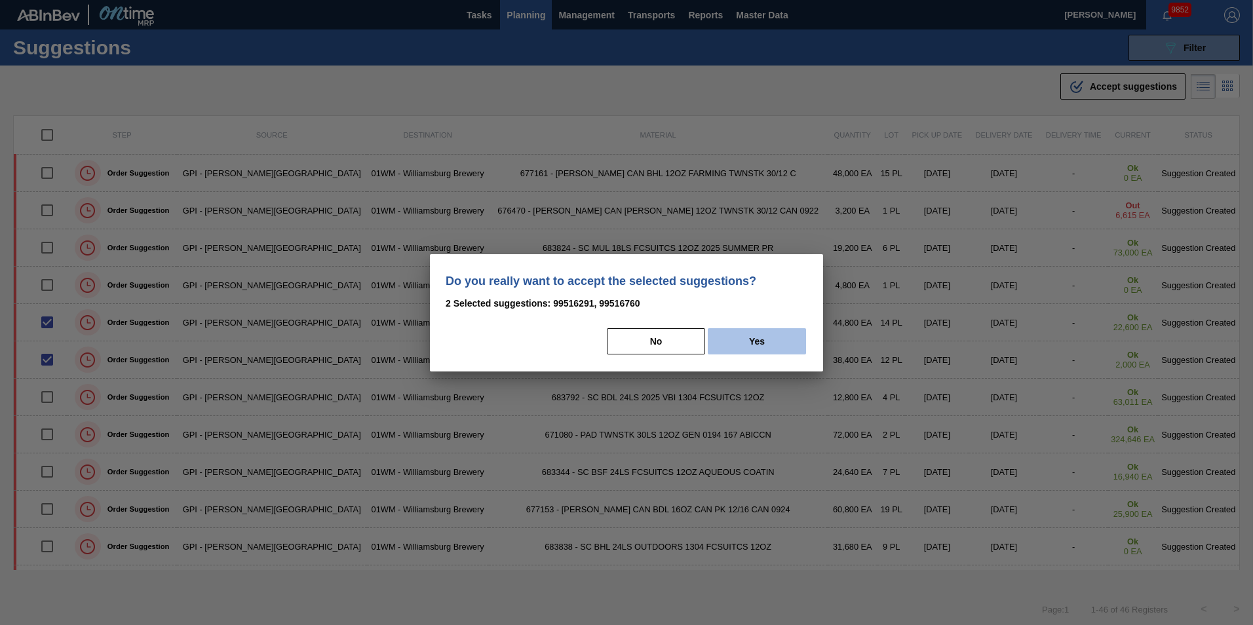
click at [773, 339] on button "Yes" at bounding box center [757, 341] width 98 height 26
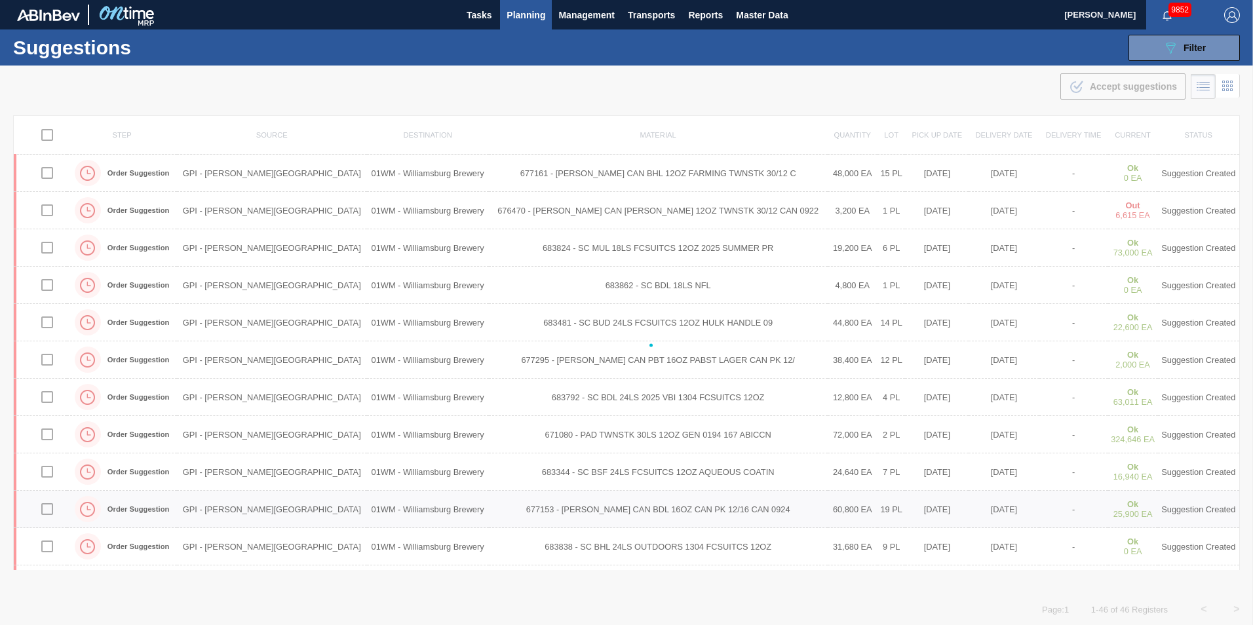
checkbox input "false"
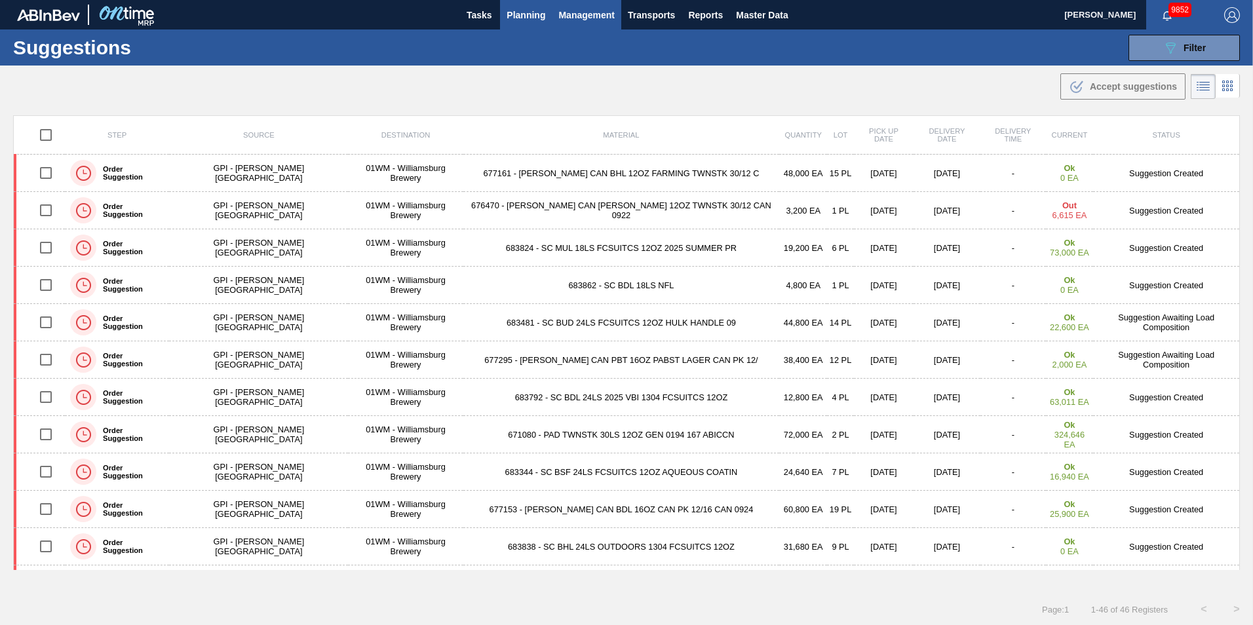
click at [590, 7] on span "Management" at bounding box center [586, 15] width 56 height 16
click at [517, 8] on div at bounding box center [626, 312] width 1253 height 625
click at [514, 14] on span "Planning" at bounding box center [526, 15] width 39 height 16
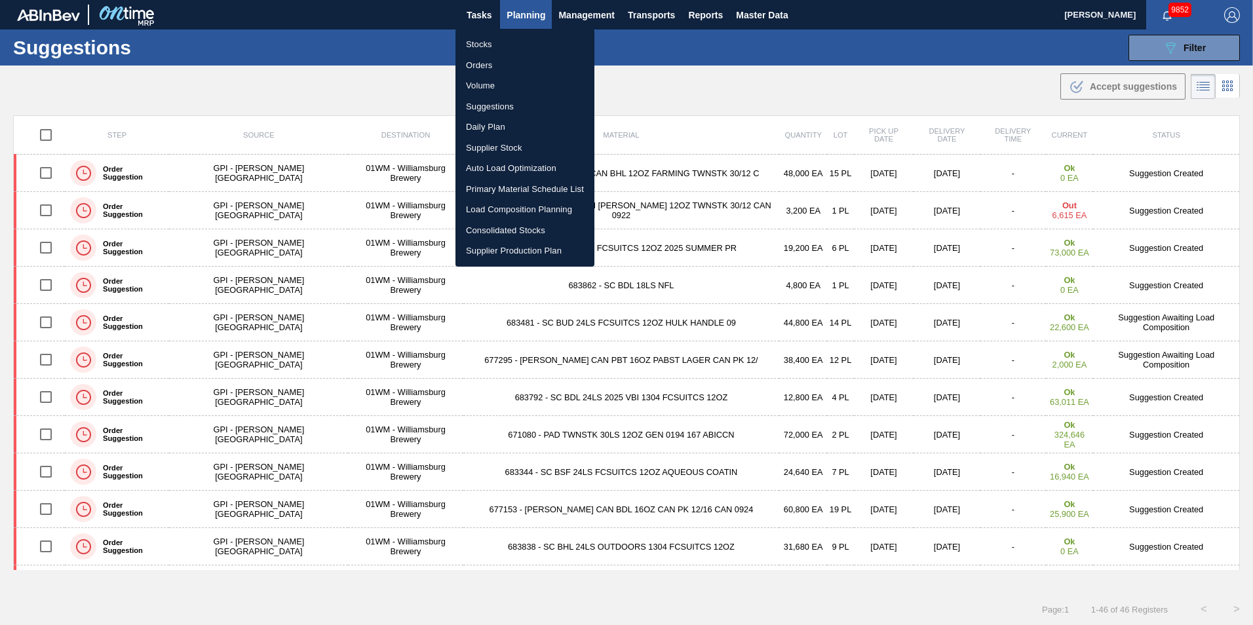
click at [509, 104] on li "Suggestions" at bounding box center [524, 106] width 139 height 21
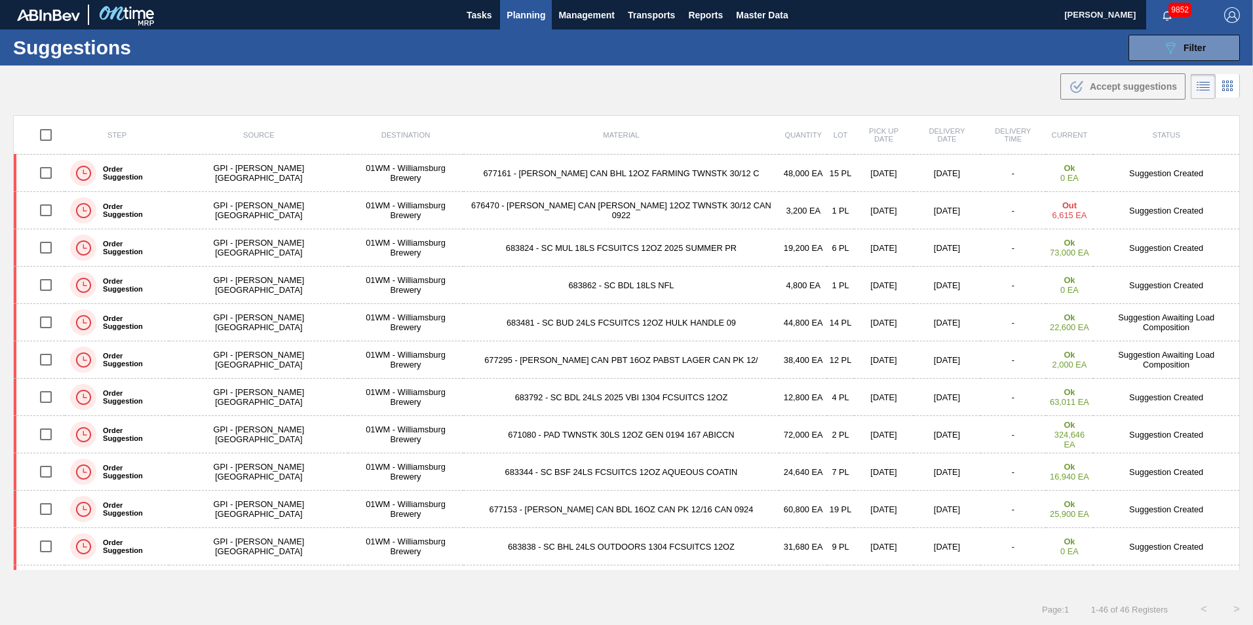
click at [528, 13] on span "Planning" at bounding box center [526, 15] width 39 height 16
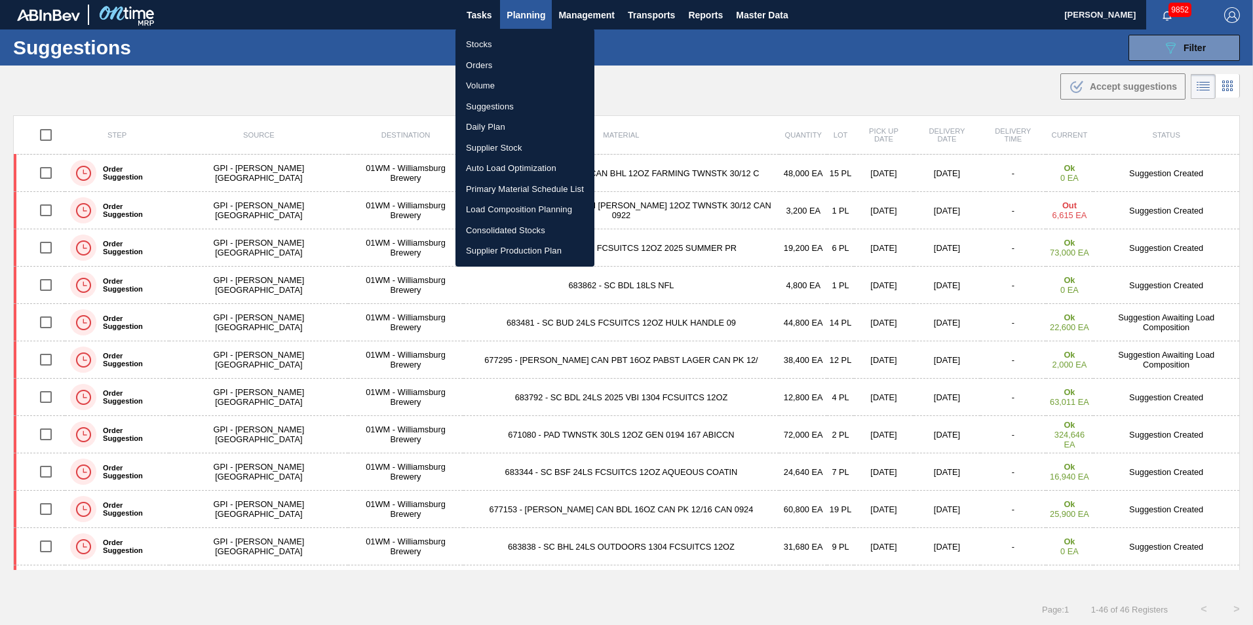
click at [509, 208] on li "Load Composition Planning" at bounding box center [524, 209] width 139 height 21
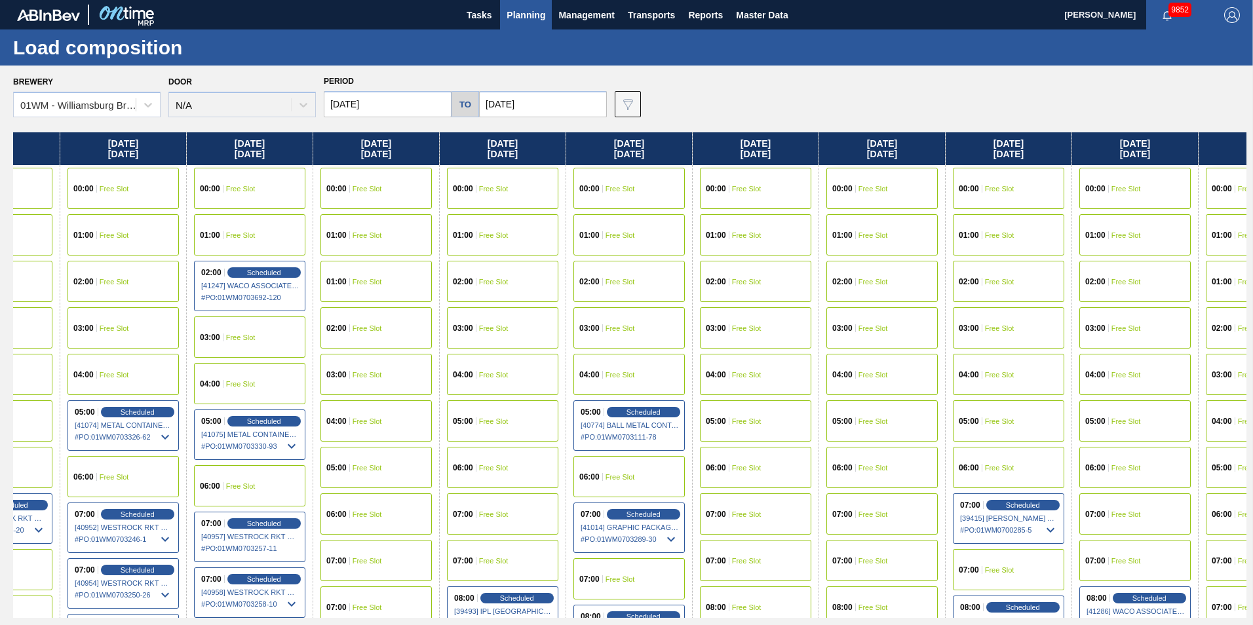
scroll to position [0, 1549]
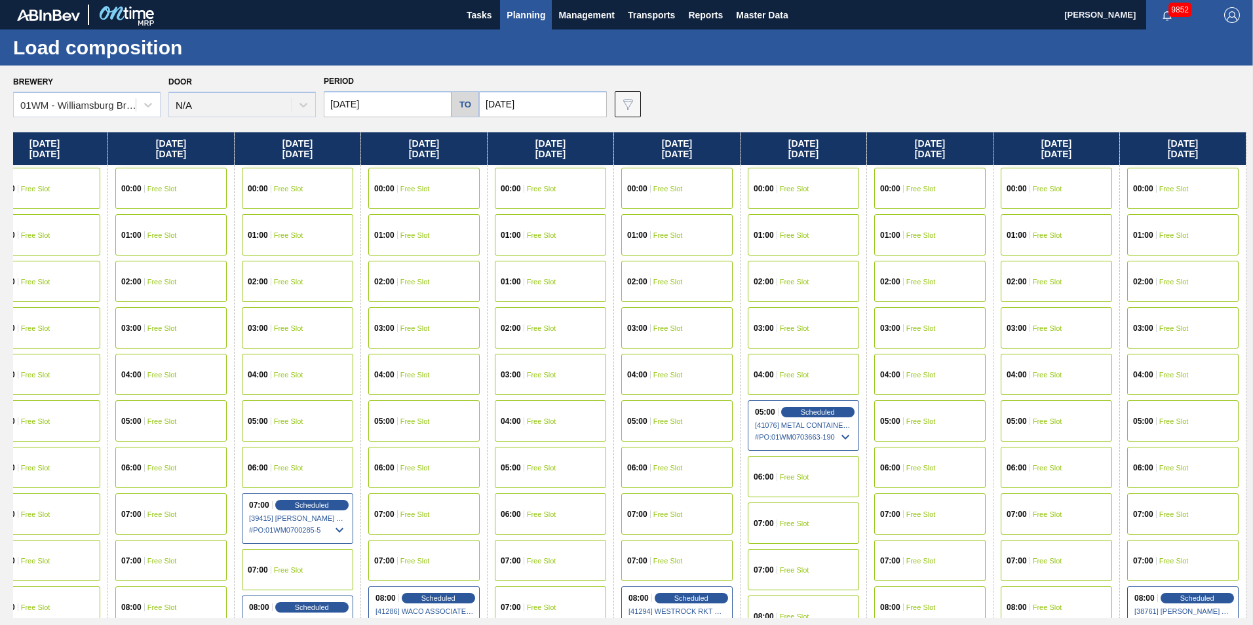
drag, startPoint x: 851, startPoint y: 162, endPoint x: -858, endPoint y: 55, distance: 1712.4
click at [0, 0] on html "Tasks Planning Management Transports Reports Master Data Vincent Geritano 9852 …" at bounding box center [626, 0] width 1253 height 0
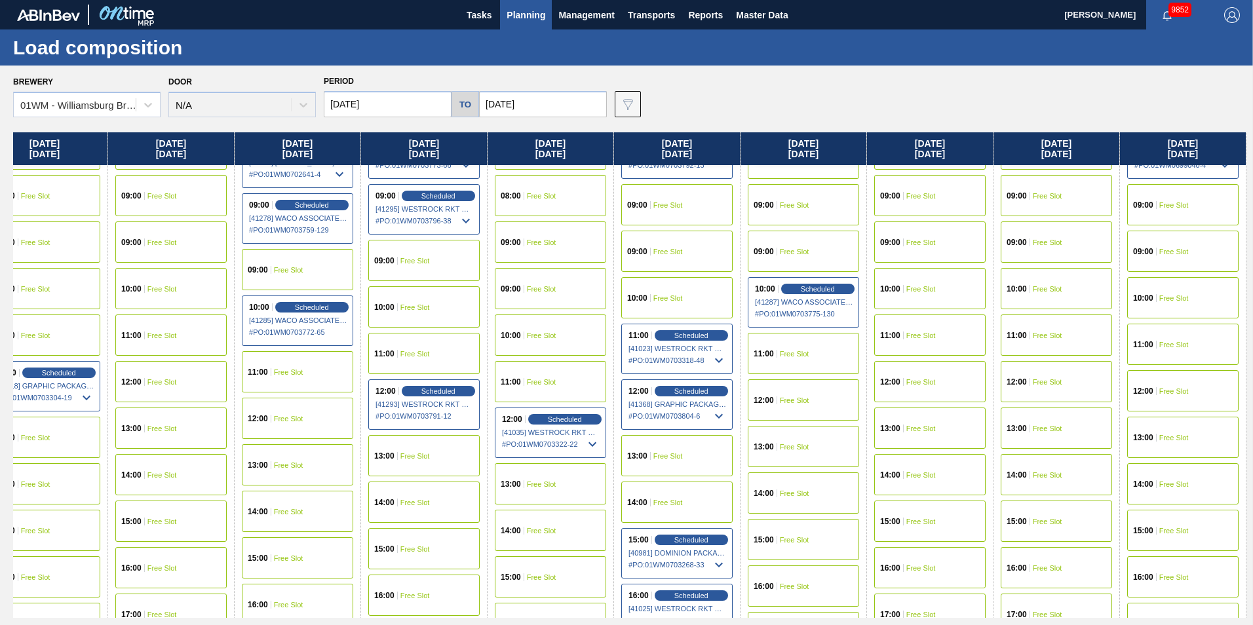
scroll to position [524, 1549]
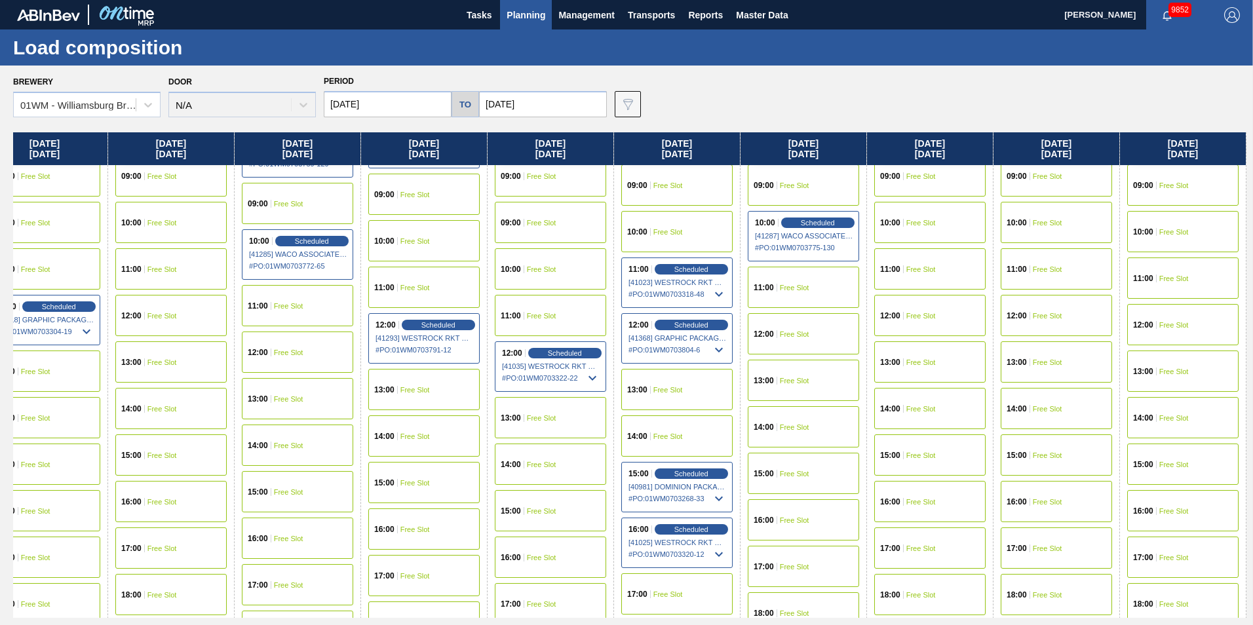
click at [703, 428] on div "14:00 Free Slot" at bounding box center [676, 435] width 111 height 41
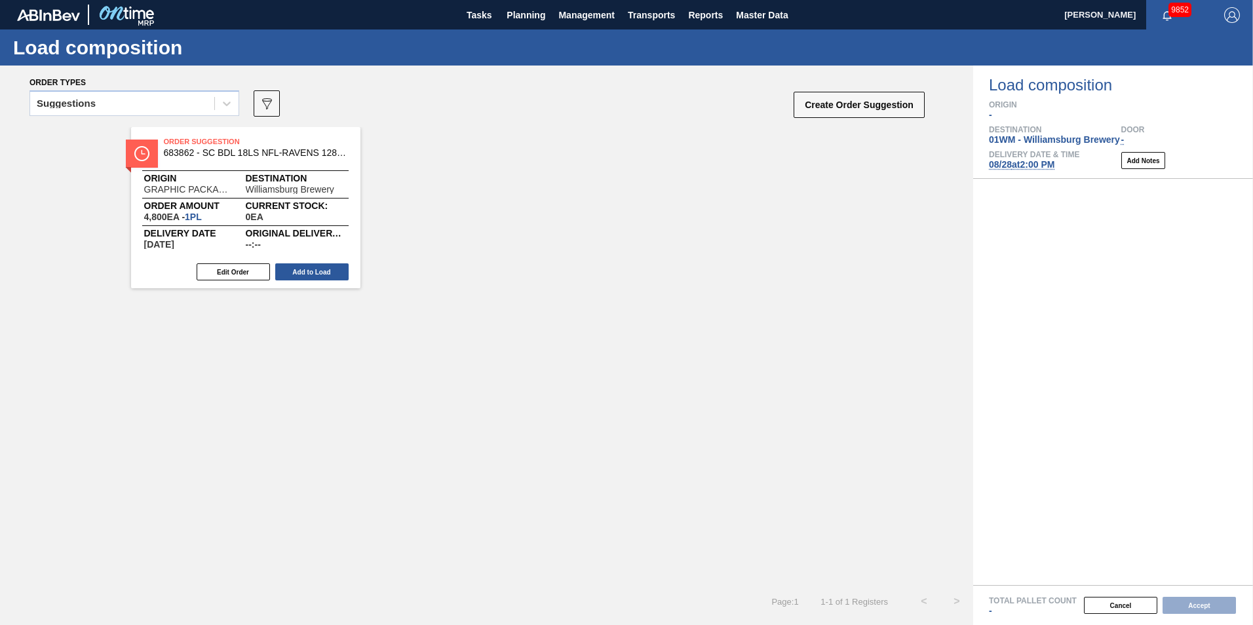
click at [151, 104] on div "Suggestions" at bounding box center [122, 103] width 184 height 19
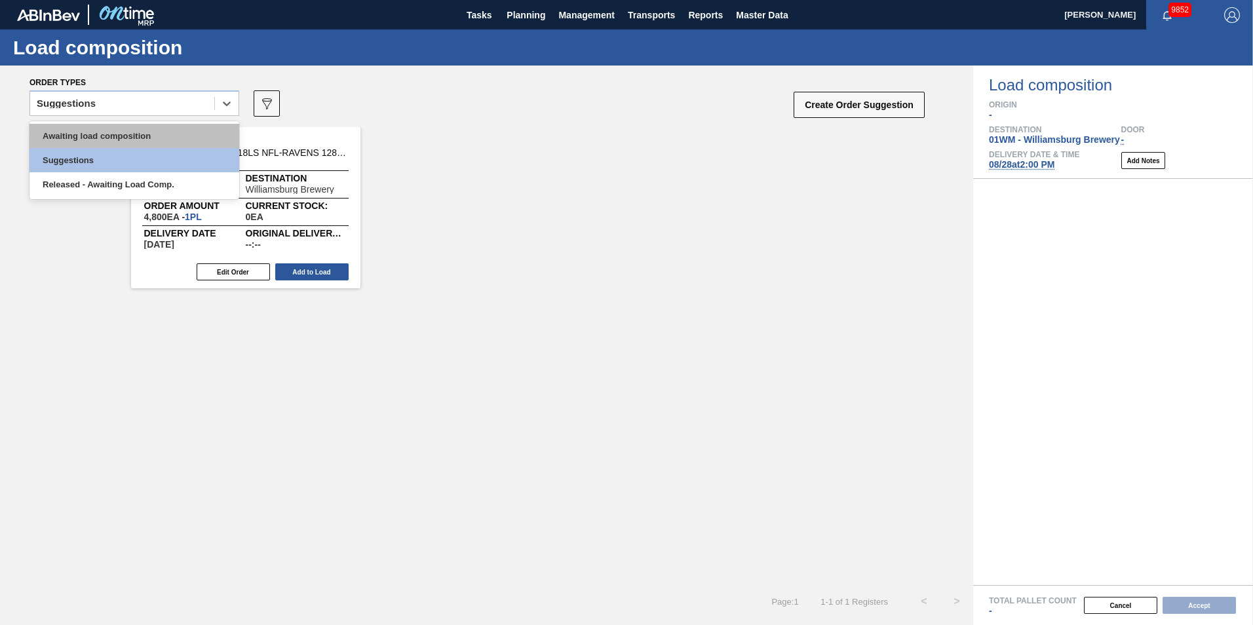
click at [168, 130] on div "Awaiting load composition" at bounding box center [134, 136] width 210 height 24
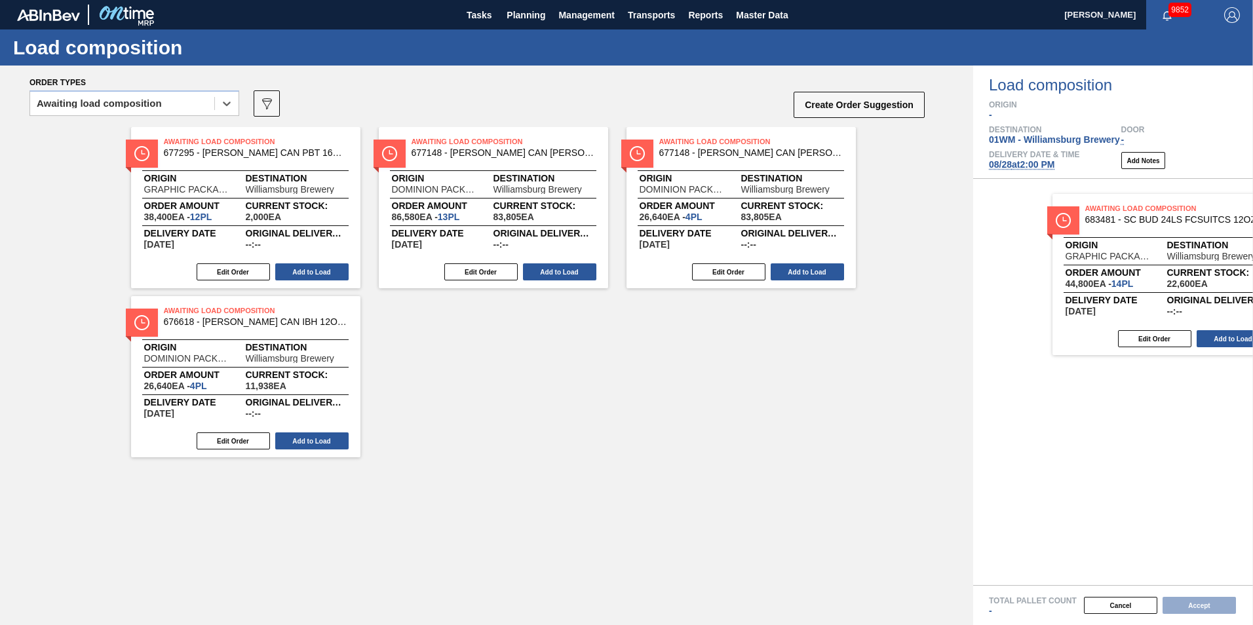
drag, startPoint x: 419, startPoint y: 237, endPoint x: 1191, endPoint y: 305, distance: 775.7
click at [1191, 305] on div "Order types option Awaiting load composition, selected. Select is focused ,type…" at bounding box center [626, 346] width 1253 height 560
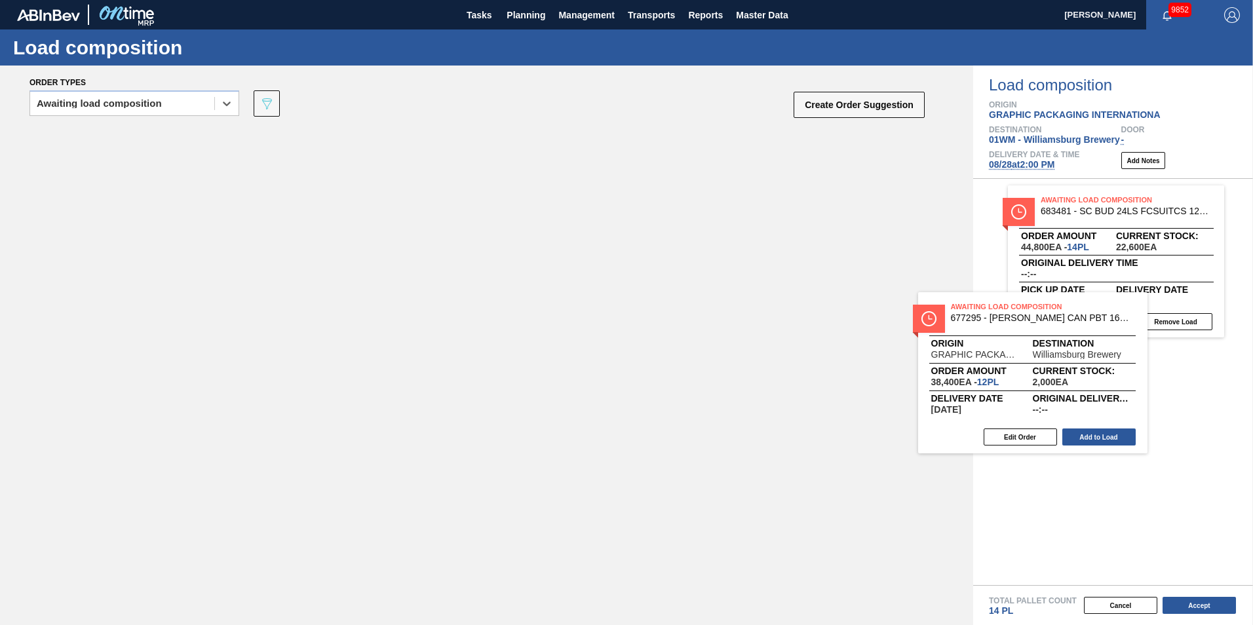
drag, startPoint x: 185, startPoint y: 183, endPoint x: 1070, endPoint y: 342, distance: 899.4
click at [1070, 342] on div "Order types option Awaiting load composition, selected. Select is focused ,type…" at bounding box center [626, 346] width 1253 height 560
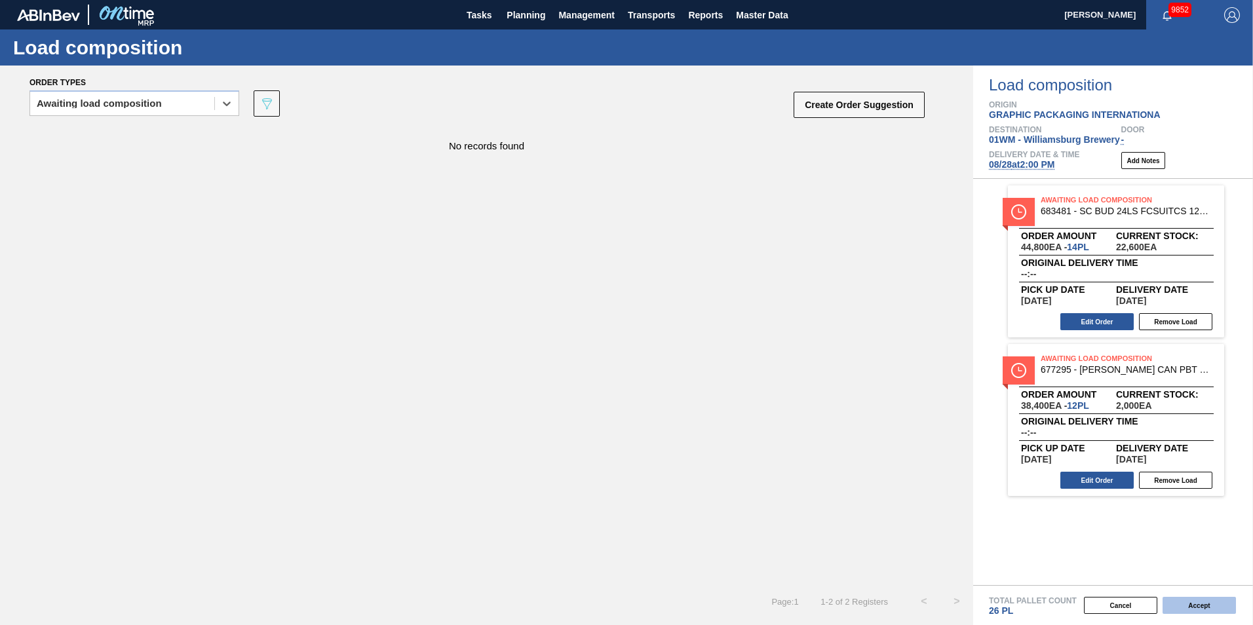
click at [1222, 609] on button "Accept" at bounding box center [1199, 605] width 73 height 17
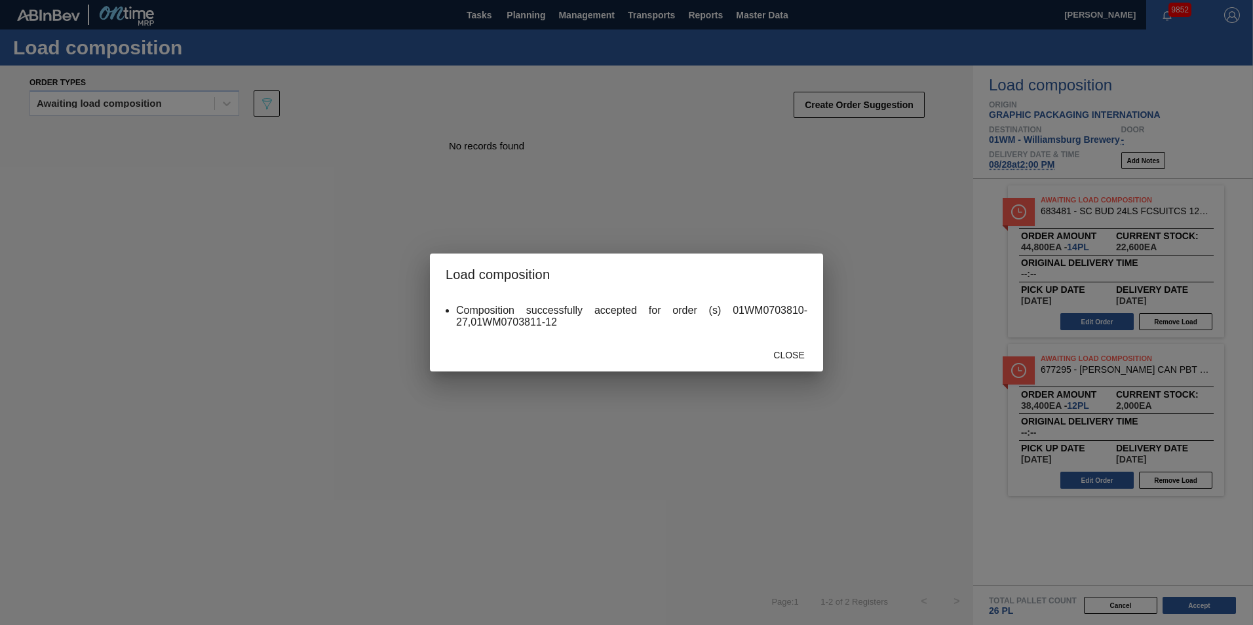
click at [792, 347] on div "Close" at bounding box center [789, 355] width 58 height 24
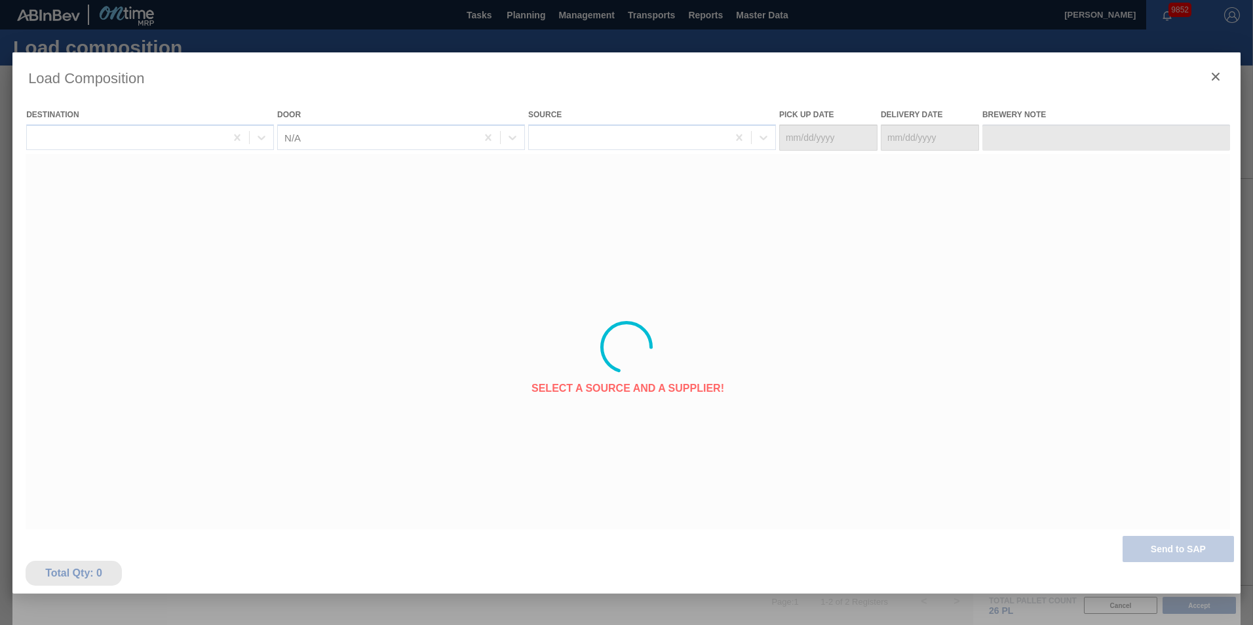
type Date "[DATE]"
